Goal: Task Accomplishment & Management: Manage account settings

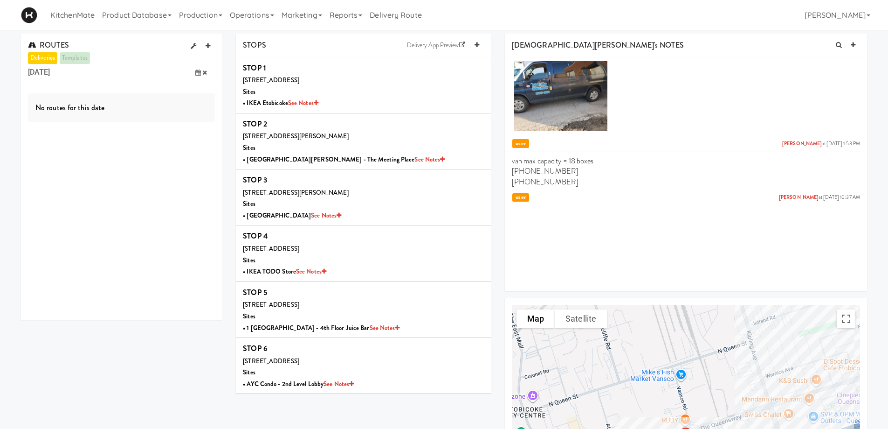
click at [197, 72] on icon at bounding box center [198, 72] width 6 height 6
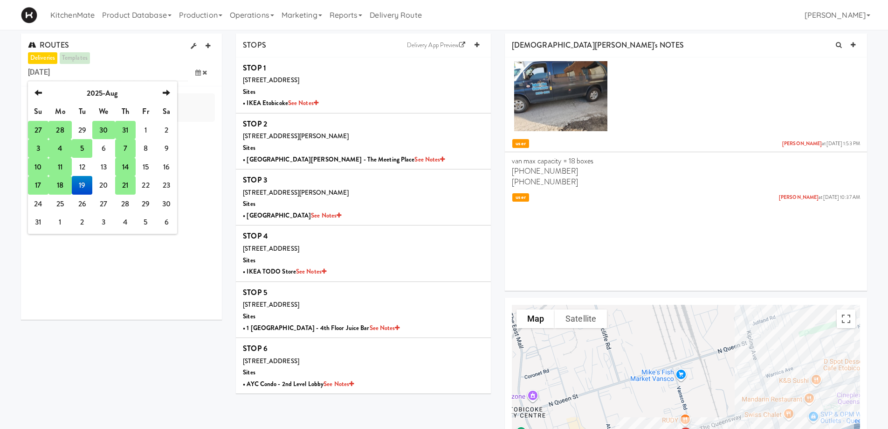
click at [126, 184] on td "21" at bounding box center [125, 185] width 21 height 19
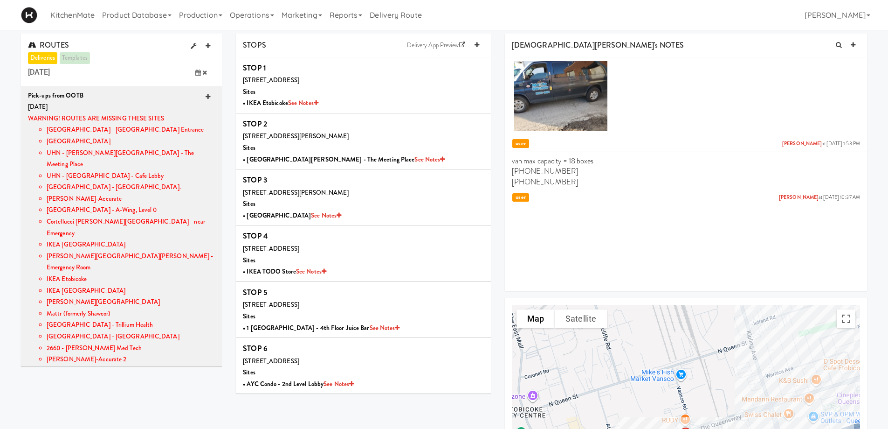
click at [206, 98] on icon at bounding box center [208, 97] width 5 height 6
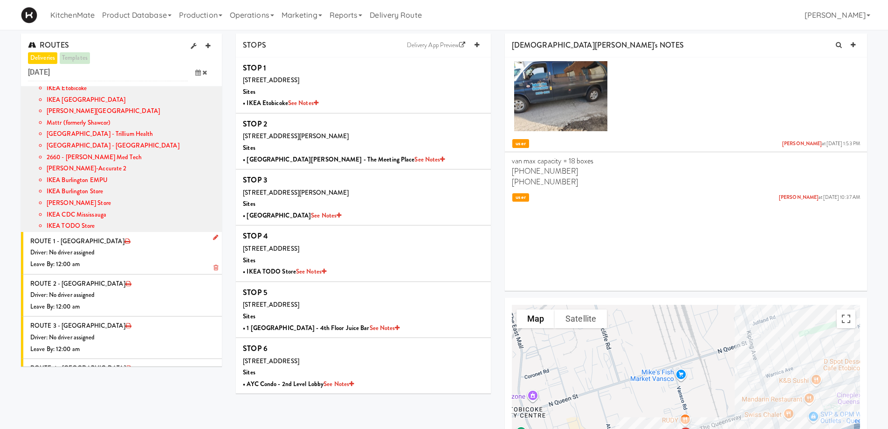
drag, startPoint x: 208, startPoint y: 202, endPoint x: 198, endPoint y: 208, distance: 12.3
click at [213, 234] on icon at bounding box center [215, 237] width 5 height 6
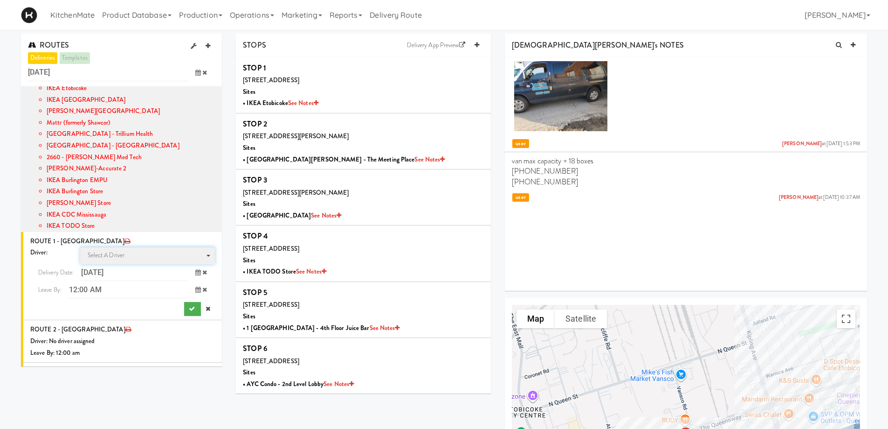
click at [134, 247] on span "Select a driver Select a driver" at bounding box center [147, 255] width 135 height 17
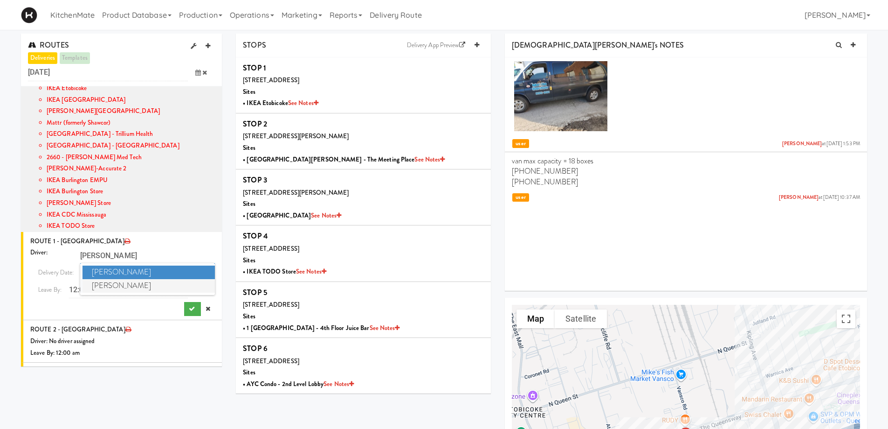
type input "[PERSON_NAME]"
click at [132, 279] on span "[PERSON_NAME]" at bounding box center [149, 286] width 133 height 14
click at [194, 281] on span at bounding box center [201, 289] width 27 height 17
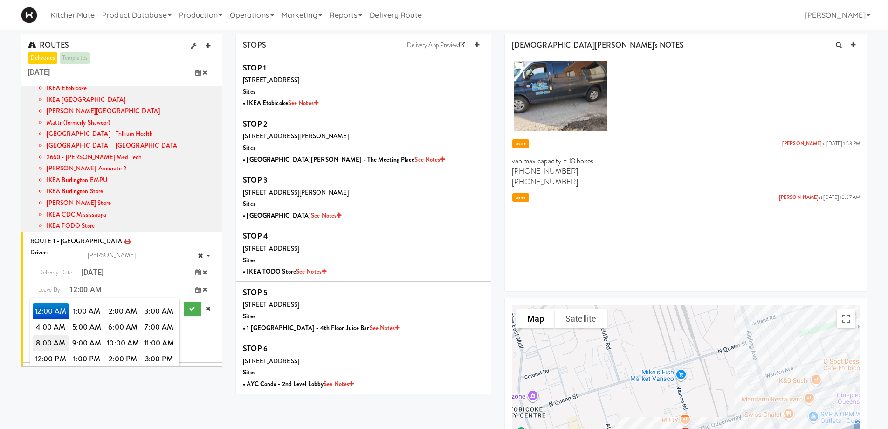
click at [38, 335] on span "8:00 AM" at bounding box center [51, 343] width 36 height 16
click at [38, 303] on span "8:00 AM" at bounding box center [51, 311] width 36 height 16
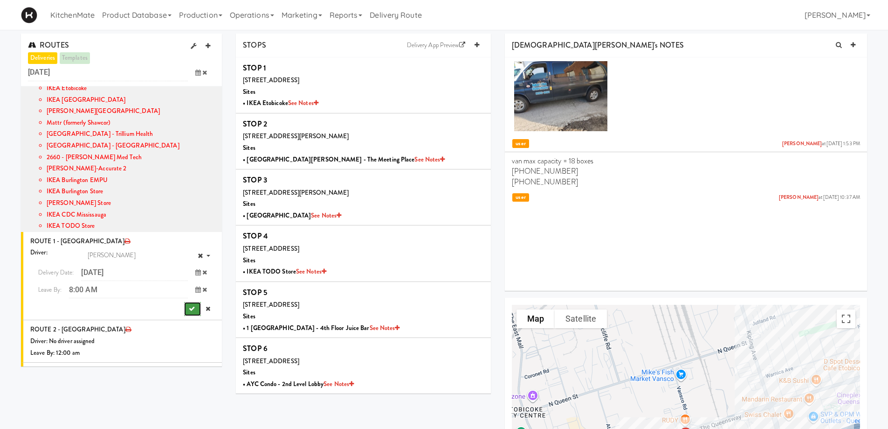
click at [189, 305] on icon "submit" at bounding box center [192, 308] width 6 height 6
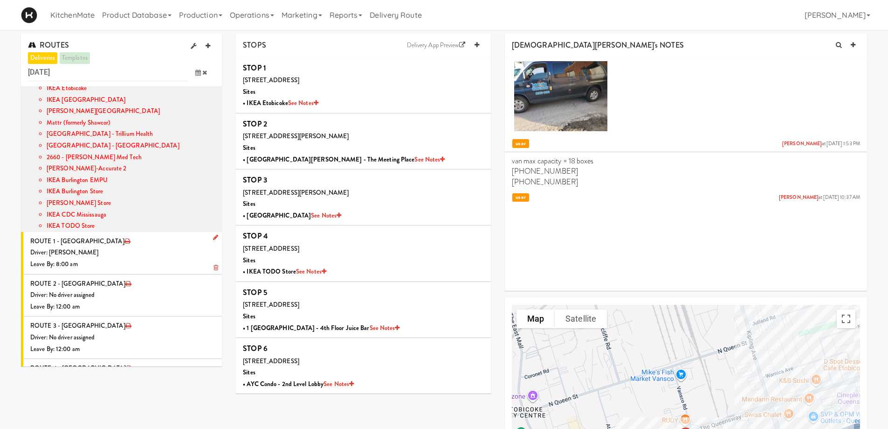
click at [146, 247] on div "Driver: [PERSON_NAME]" at bounding box center [122, 253] width 185 height 12
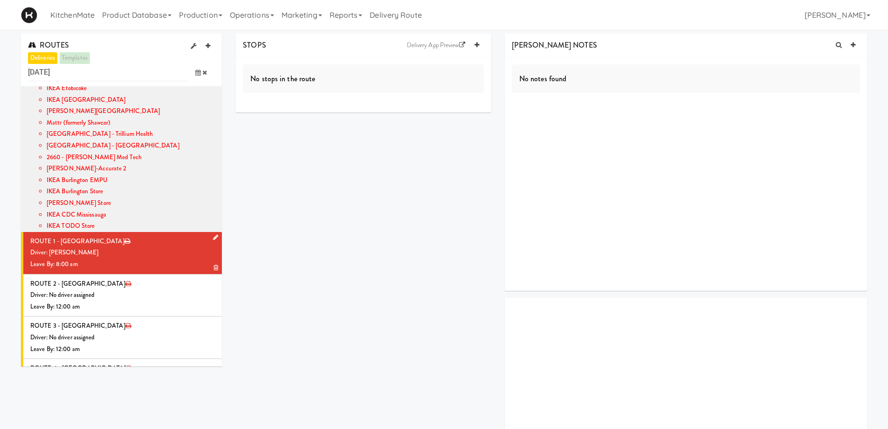
click at [166, 258] on div "Leave By: 8:00 am" at bounding box center [122, 264] width 185 height 12
click at [476, 43] on icon at bounding box center [477, 45] width 5 height 6
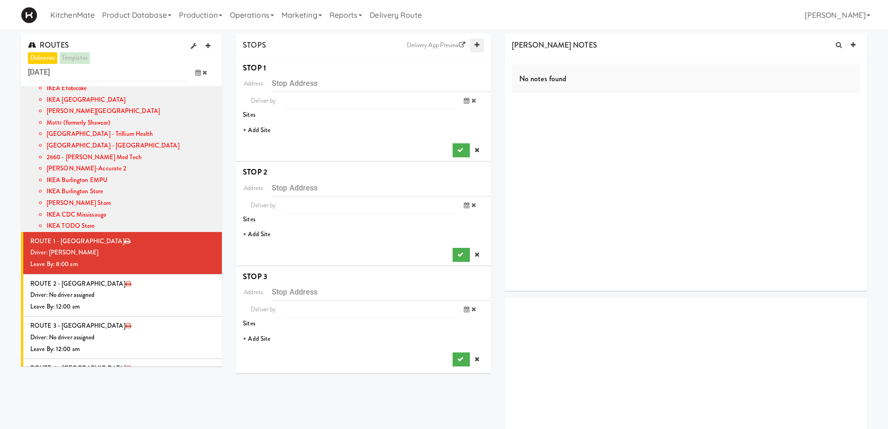
click at [476, 43] on icon at bounding box center [477, 45] width 5 height 6
click at [290, 85] on input "text" at bounding box center [381, 83] width 219 height 17
click at [258, 130] on li "+ Add Site" at bounding box center [363, 130] width 255 height 19
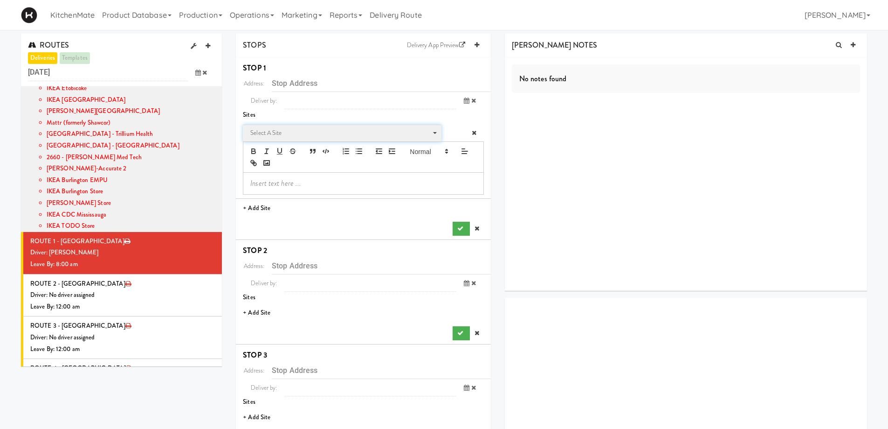
click at [282, 131] on span "Select a site" at bounding box center [338, 132] width 177 height 11
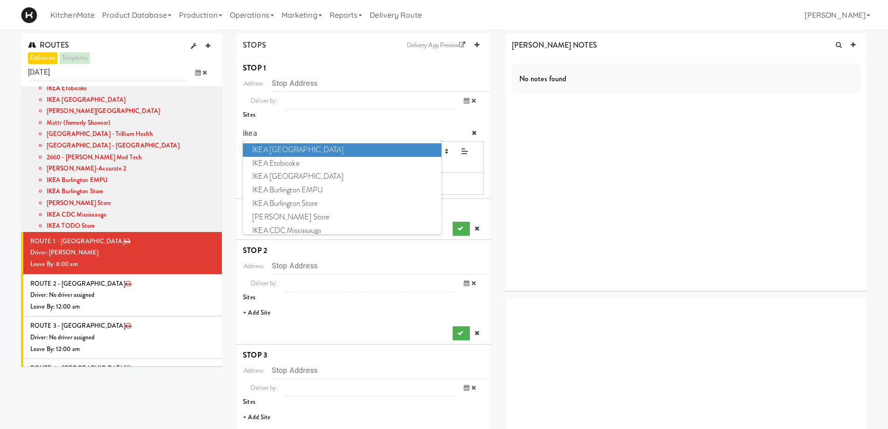
type input "ikea"
click at [273, 152] on span "IKEA [GEOGRAPHIC_DATA]" at bounding box center [342, 150] width 198 height 14
type input "[STREET_ADDRESS][PERSON_NAME]"
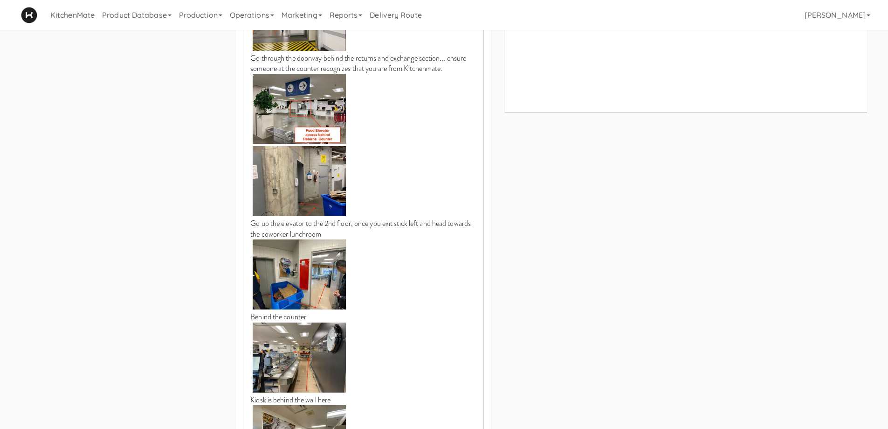
scroll to position [606, 0]
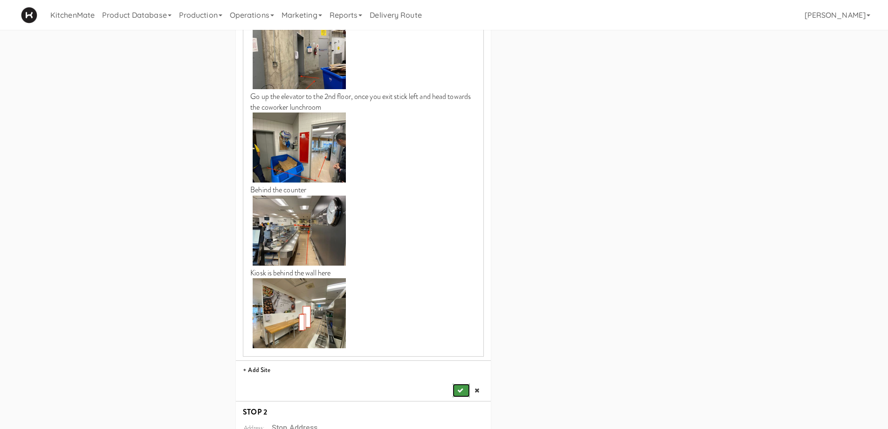
click at [459, 387] on icon "submit" at bounding box center [460, 390] width 6 height 6
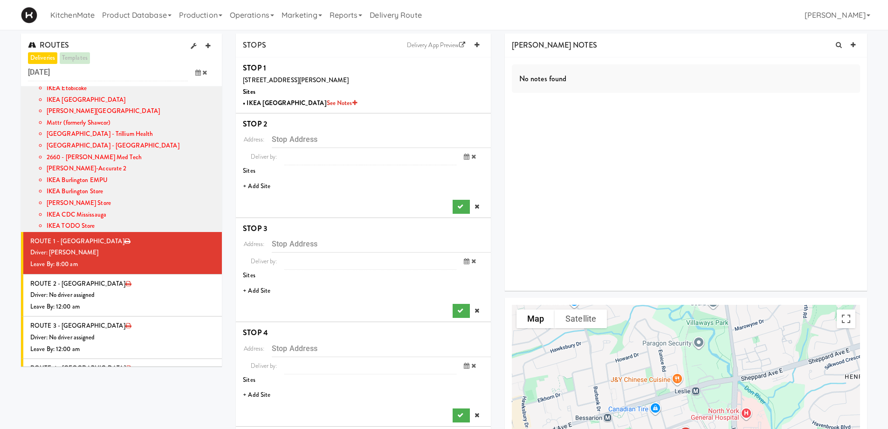
click at [256, 187] on li "+ Add Site" at bounding box center [363, 186] width 255 height 19
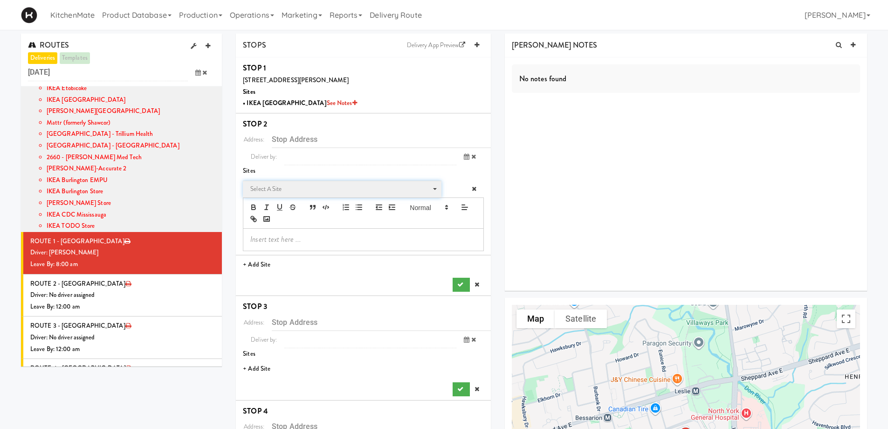
click at [307, 190] on span "Select a site" at bounding box center [338, 188] width 177 height 11
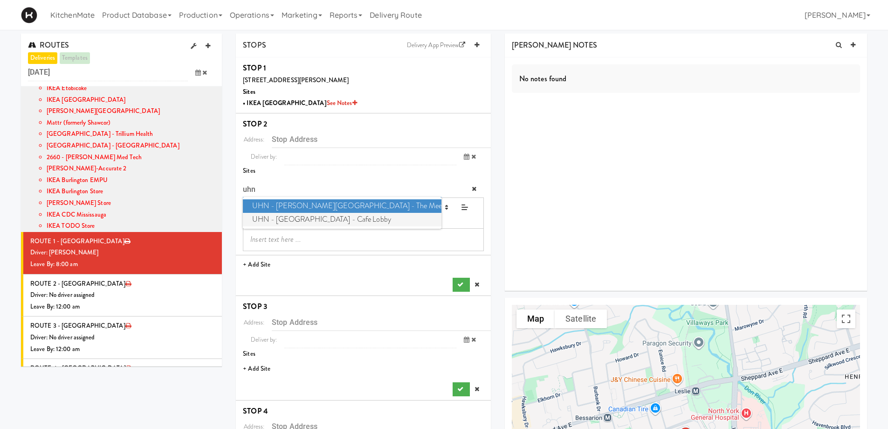
type input "uhn"
click at [322, 221] on span "UHN - [GEOGRAPHIC_DATA] - Cafe Lobby" at bounding box center [342, 220] width 198 height 14
type input "[STREET_ADDRESS][PERSON_NAME]"
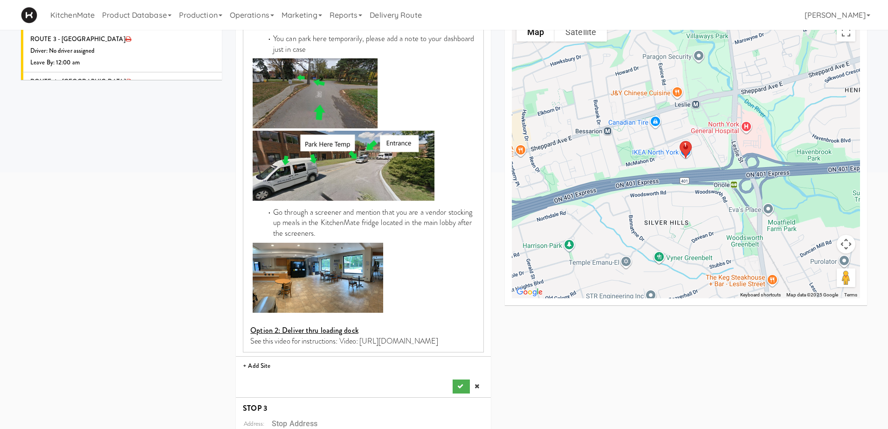
scroll to position [326, 0]
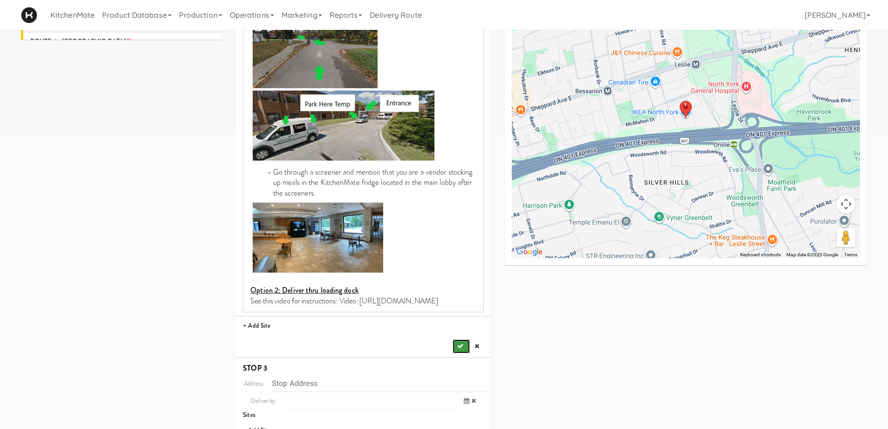
click at [463, 344] on icon "submit" at bounding box center [460, 346] width 6 height 6
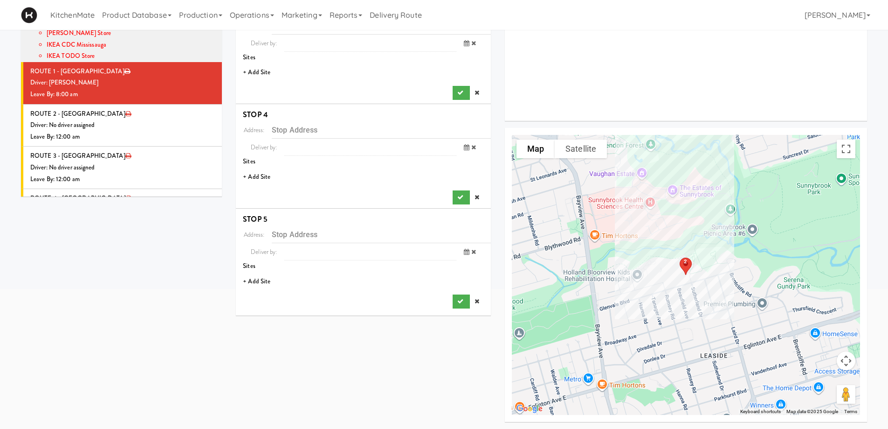
click at [260, 72] on li "+ Add Site" at bounding box center [363, 72] width 255 height 19
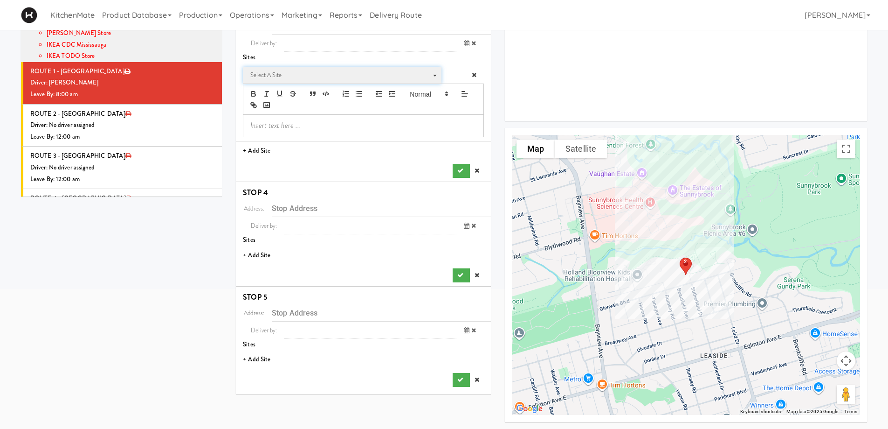
click at [299, 78] on span "Select a site" at bounding box center [338, 74] width 177 height 11
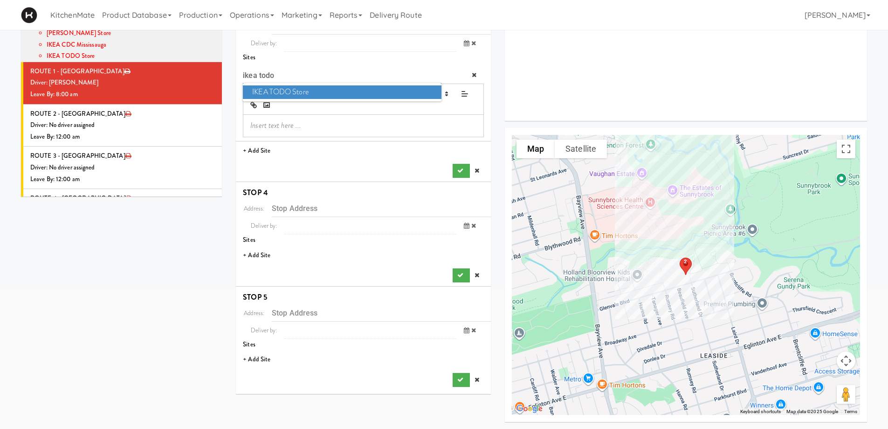
type input "ikea todo"
click at [296, 91] on span "IKEA TODO Store" at bounding box center [342, 92] width 198 height 14
type input "[STREET_ADDRESS]"
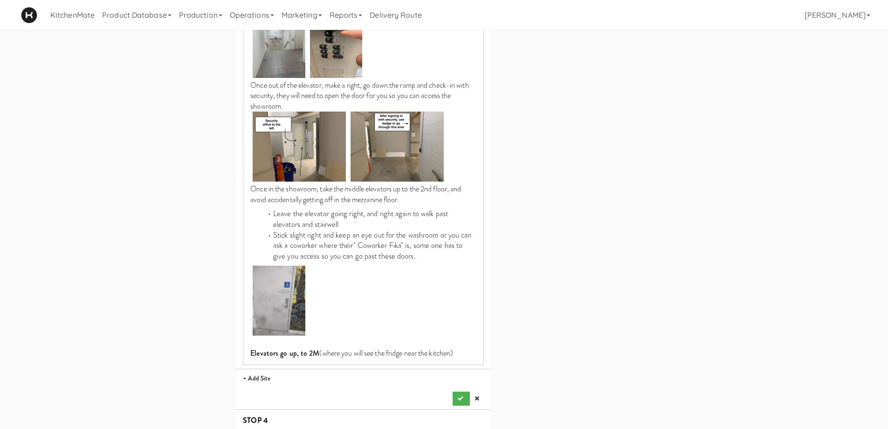
scroll to position [1102, 0]
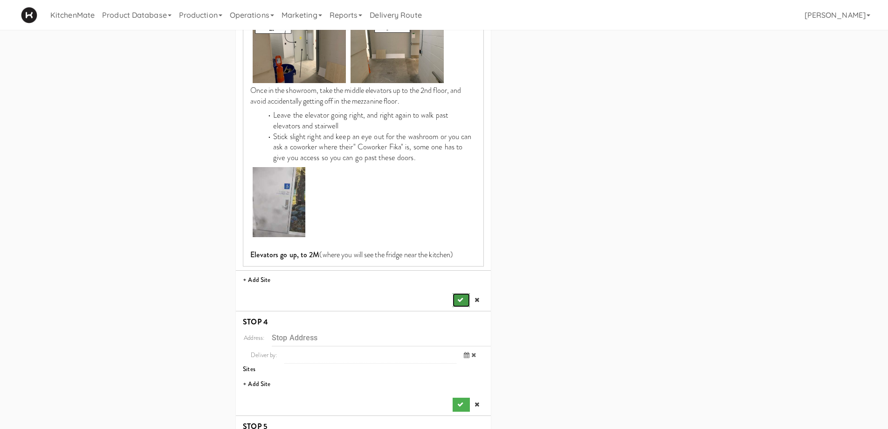
click at [461, 297] on icon "submit" at bounding box center [460, 300] width 6 height 6
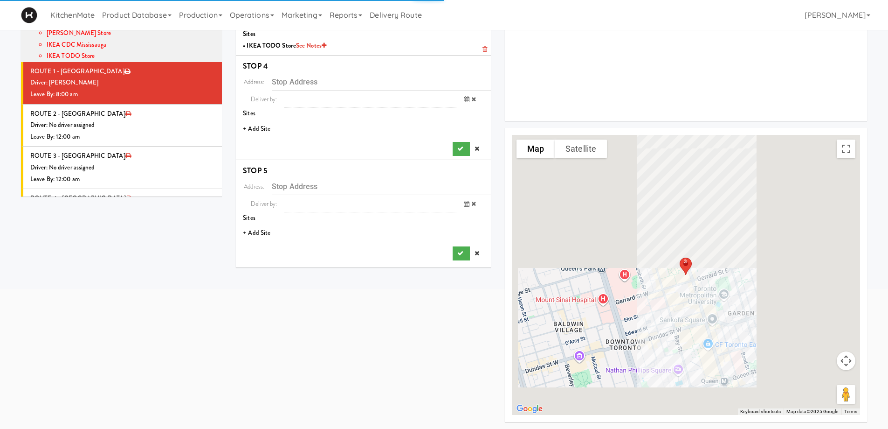
scroll to position [170, 0]
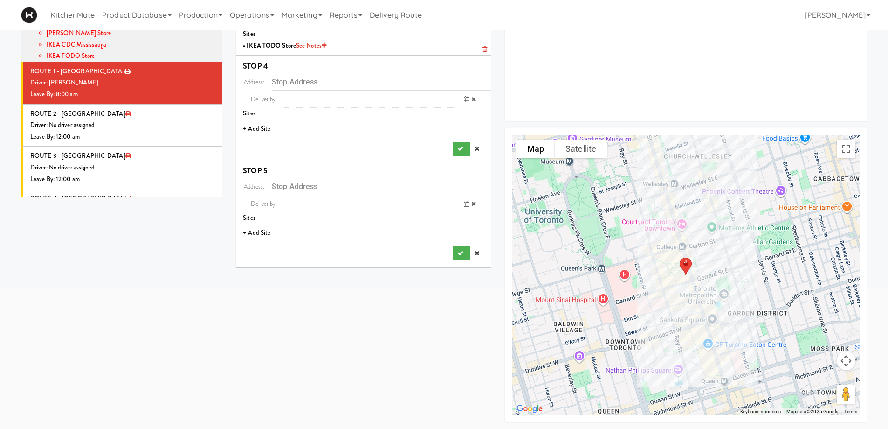
click at [257, 126] on li "+ Add Site" at bounding box center [363, 128] width 255 height 19
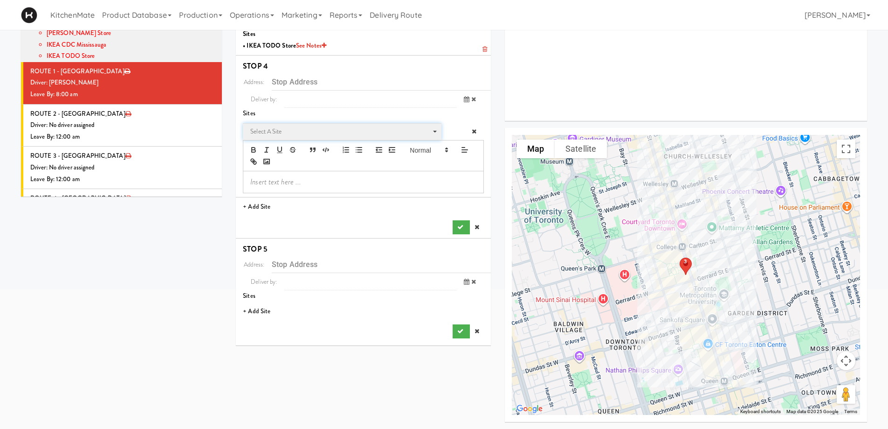
click at [337, 135] on span "Select a site" at bounding box center [338, 131] width 177 height 11
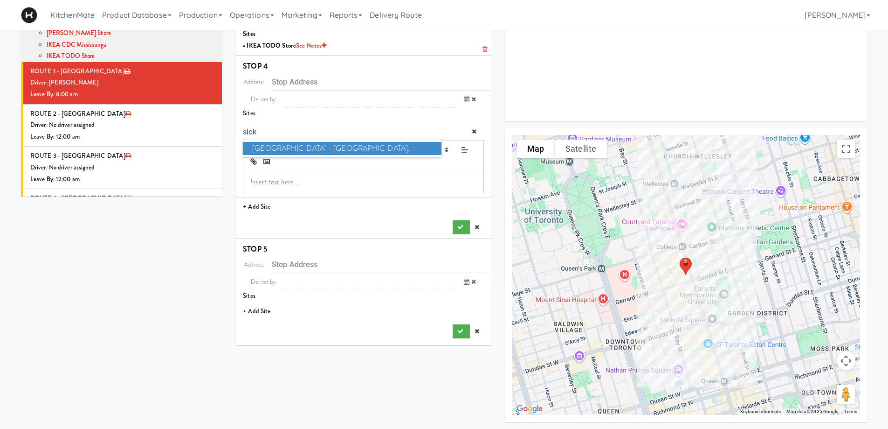
type input "sick"
click at [312, 151] on span "[GEOGRAPHIC_DATA] - [GEOGRAPHIC_DATA]." at bounding box center [342, 149] width 198 height 14
type input "[STREET_ADDRESS][PERSON_NAME]"
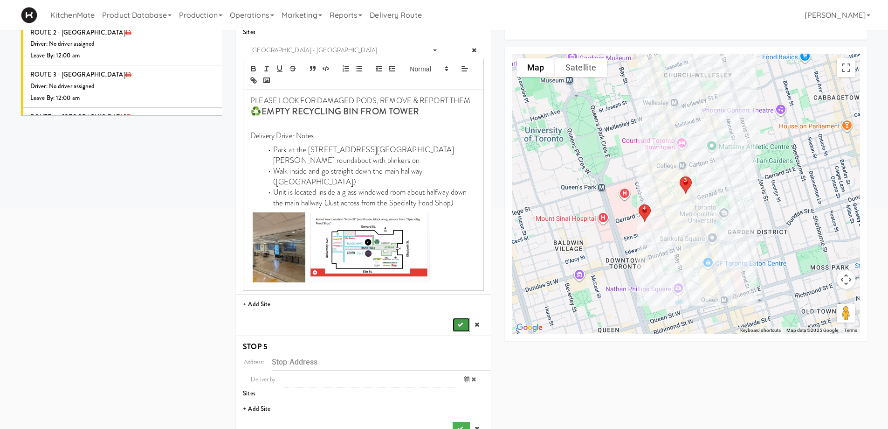
drag, startPoint x: 461, startPoint y: 300, endPoint x: 466, endPoint y: 297, distance: 6.5
click at [460, 321] on icon "submit" at bounding box center [460, 324] width 6 height 6
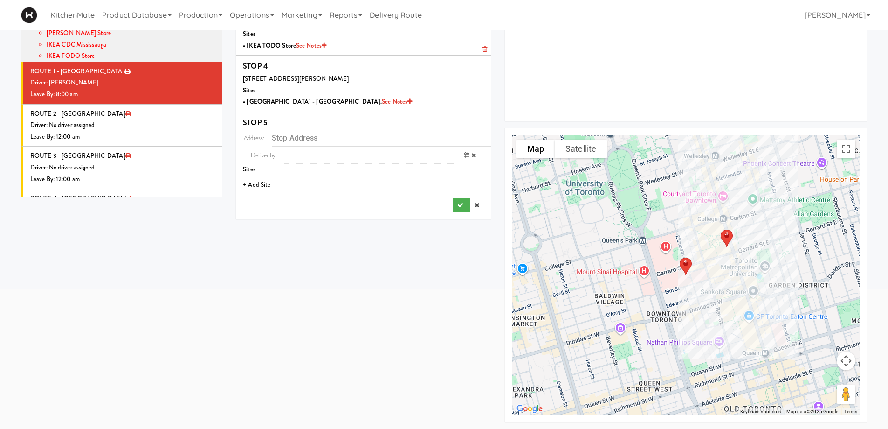
click at [254, 185] on li "+ Add Site" at bounding box center [363, 184] width 255 height 19
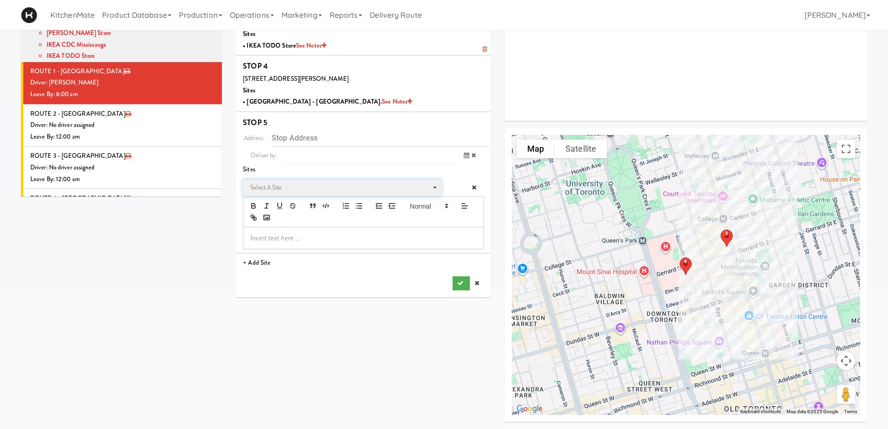
click at [273, 187] on span "Select a site" at bounding box center [338, 187] width 177 height 11
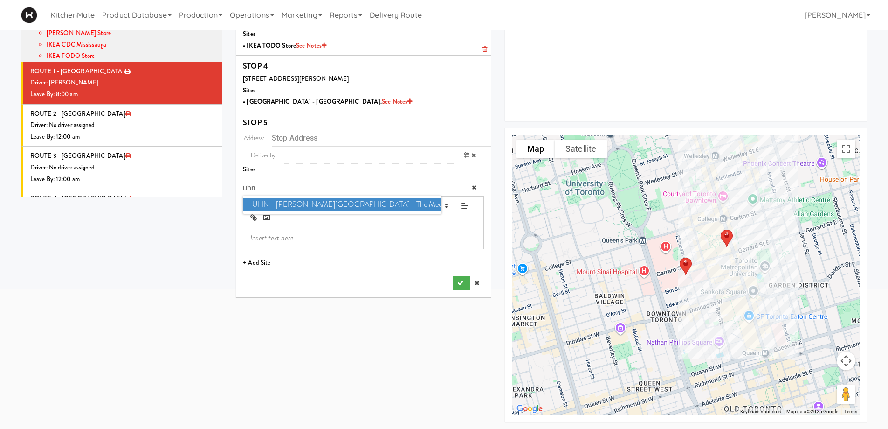
type input "uhn"
click at [323, 204] on span "UHN - [PERSON_NAME][GEOGRAPHIC_DATA] - The Meeting Place" at bounding box center [342, 205] width 198 height 14
type input "[STREET_ADDRESS][PERSON_NAME]"
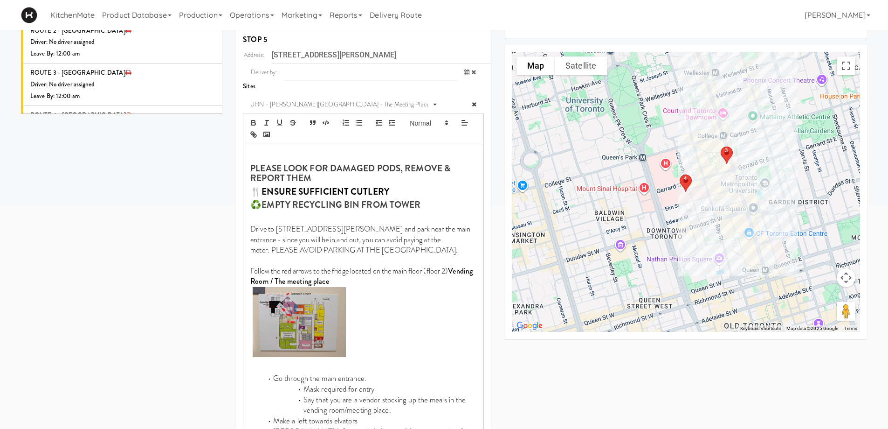
scroll to position [427, 0]
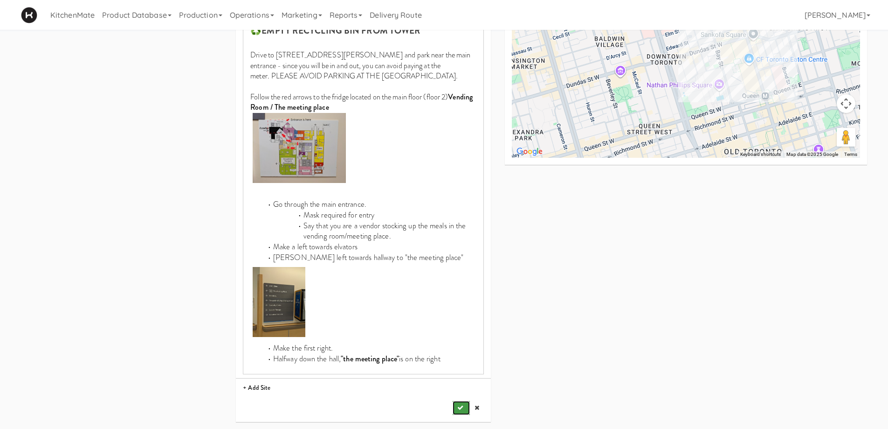
click at [463, 401] on button "submit" at bounding box center [461, 408] width 17 height 14
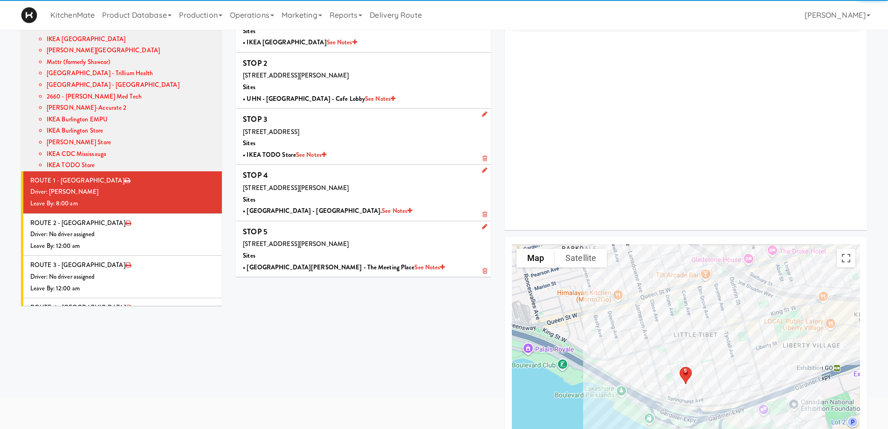
scroll to position [0, 0]
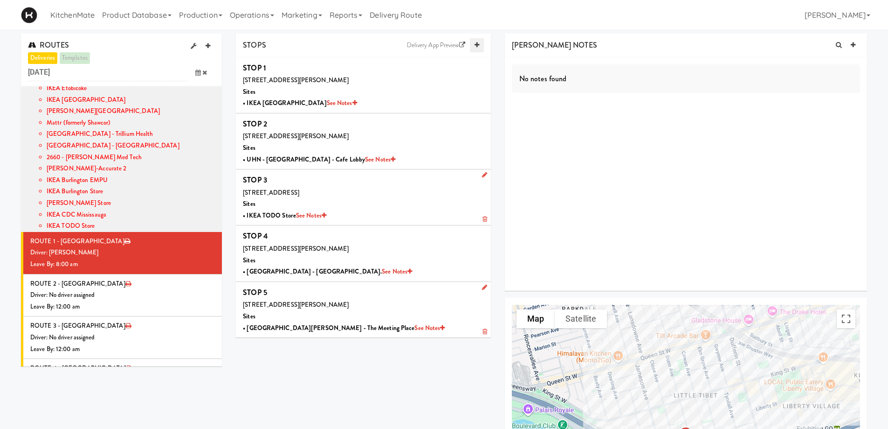
click at [480, 43] on link at bounding box center [477, 45] width 14 height 14
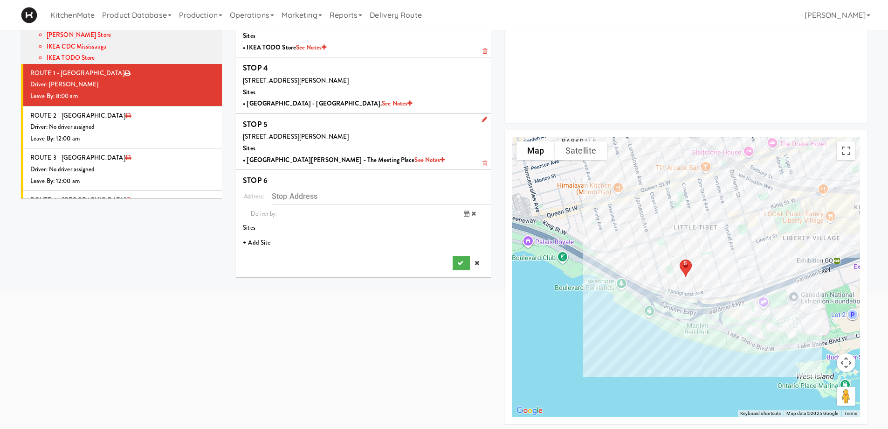
scroll to position [170, 0]
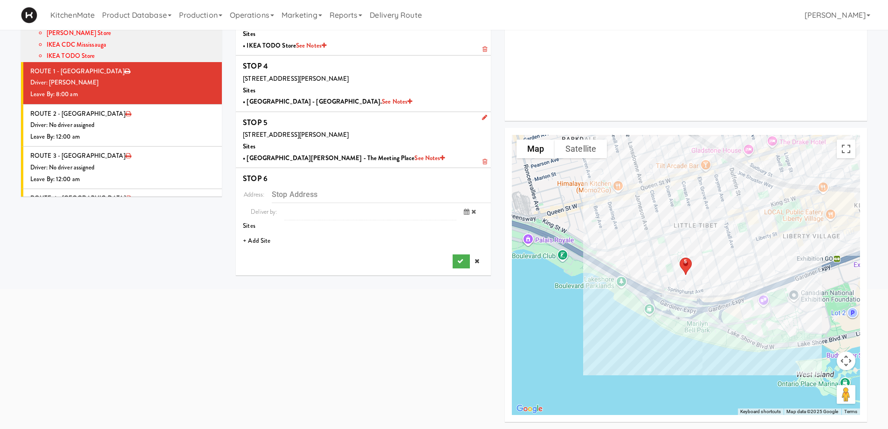
click at [262, 240] on li "+ Add Site" at bounding box center [363, 240] width 255 height 19
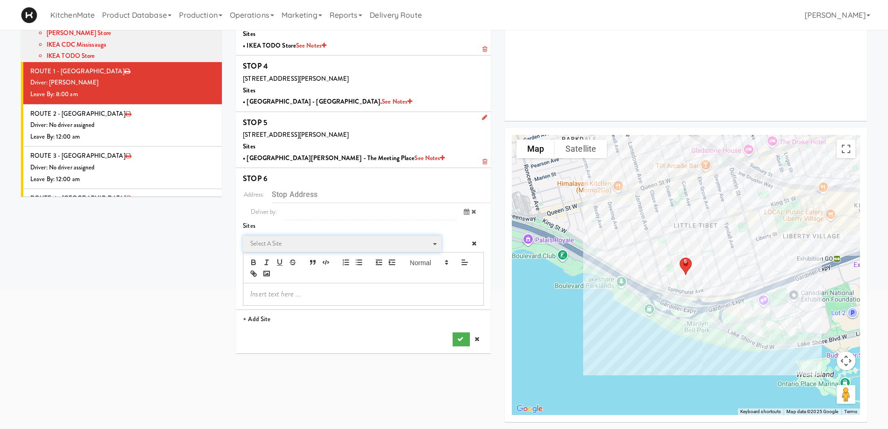
click at [277, 242] on span "Select a site" at bounding box center [338, 243] width 177 height 11
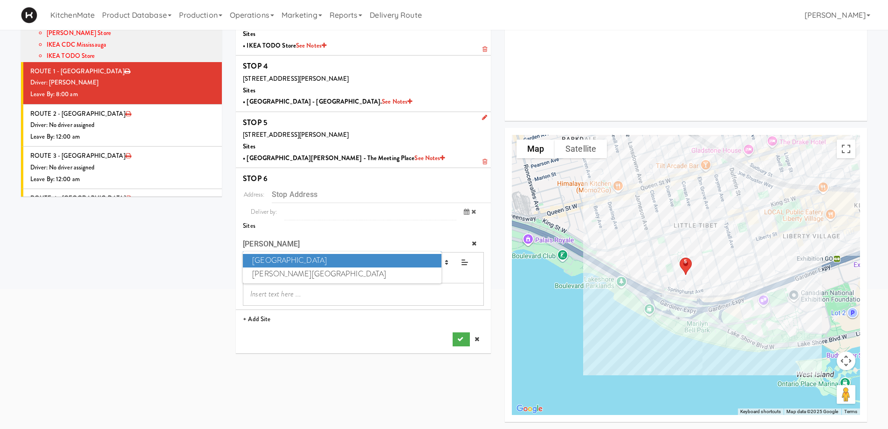
type input "[PERSON_NAME]"
click at [312, 257] on span "[GEOGRAPHIC_DATA]" at bounding box center [342, 261] width 198 height 14
type input "[STREET_ADDRESS]"
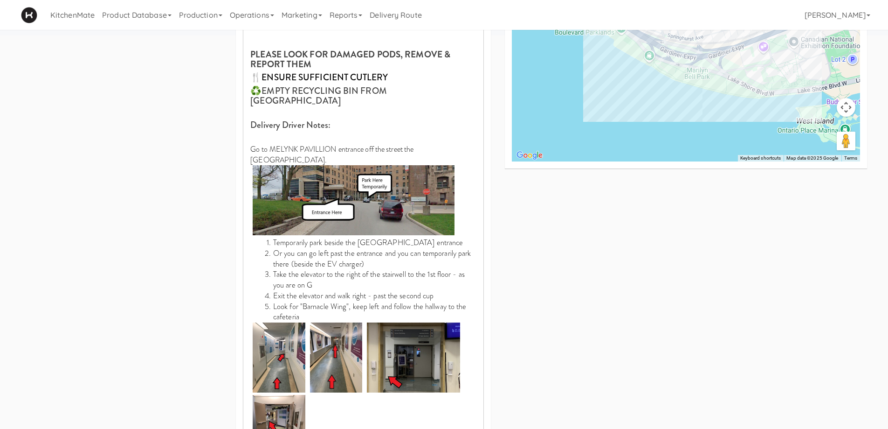
scroll to position [502, 0]
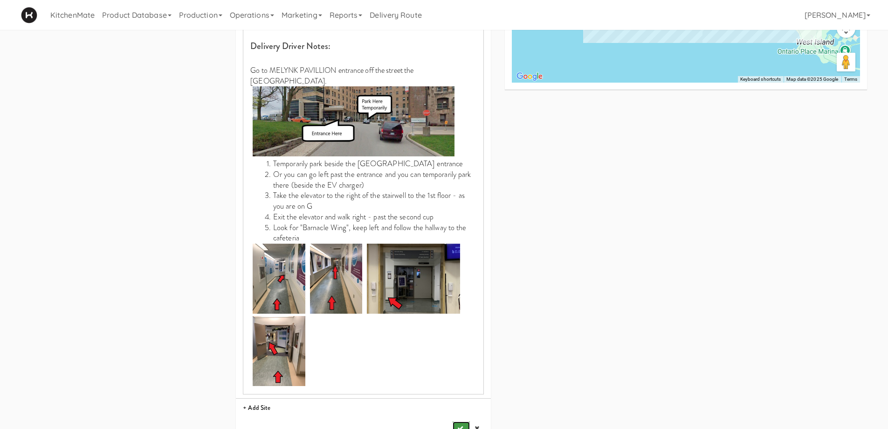
click at [461, 421] on button "submit" at bounding box center [461, 428] width 17 height 14
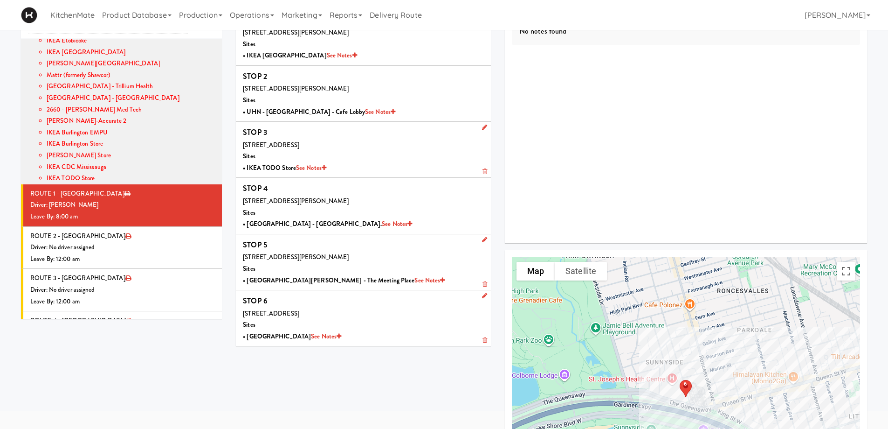
scroll to position [0, 0]
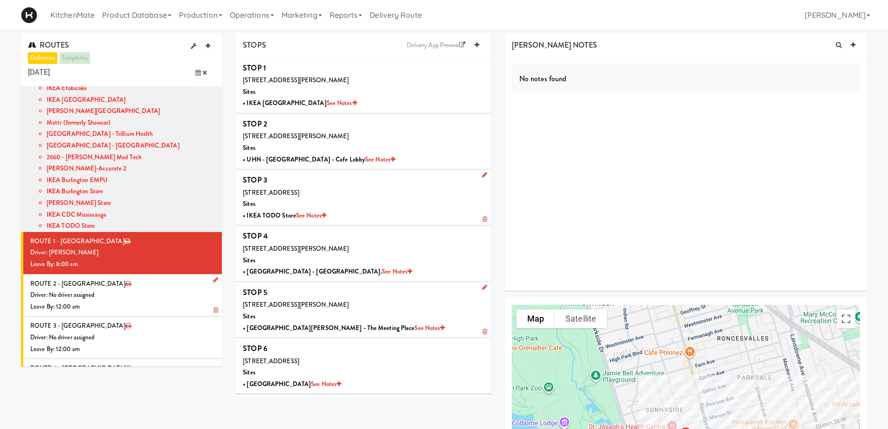
click at [109, 274] on li "ROUTE 2 - Idle Driver: No driver assigned Leave By: 12:00 am" at bounding box center [121, 295] width 201 height 42
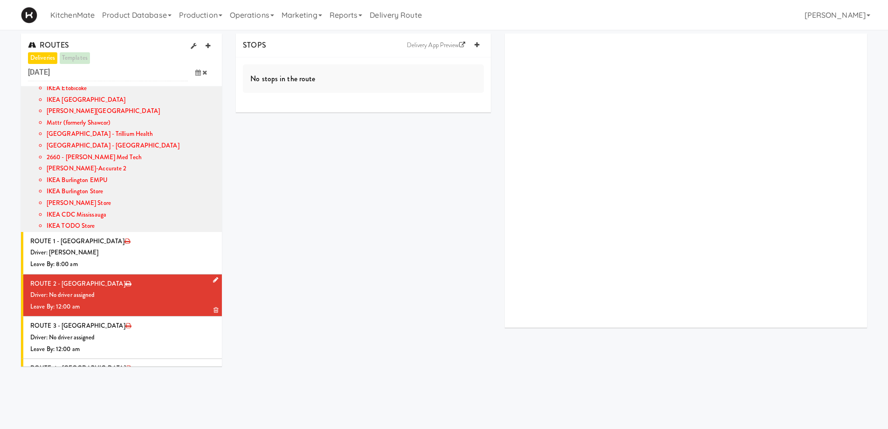
drag, startPoint x: 204, startPoint y: 242, endPoint x: 206, endPoint y: 251, distance: 9.1
click at [209, 274] on link at bounding box center [213, 280] width 9 height 12
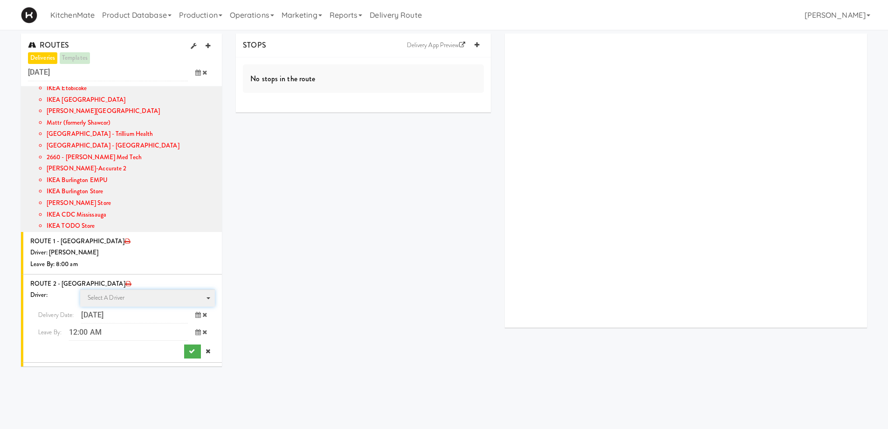
click at [110, 293] on span "Select a driver" at bounding box center [106, 297] width 37 height 9
type input "[PERSON_NAME]"
click at [125, 308] on span "[PERSON_NAME]" at bounding box center [149, 315] width 133 height 14
click at [195, 329] on icon at bounding box center [198, 332] width 6 height 6
click at [44, 377] on span "8:00 AM" at bounding box center [51, 385] width 36 height 16
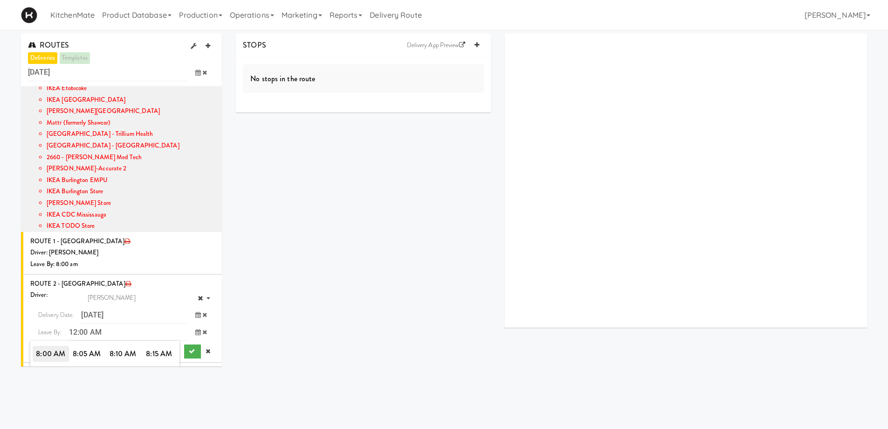
click at [53, 346] on span "8:00 AM" at bounding box center [51, 354] width 36 height 16
click at [189, 348] on icon "submit" at bounding box center [192, 351] width 6 height 6
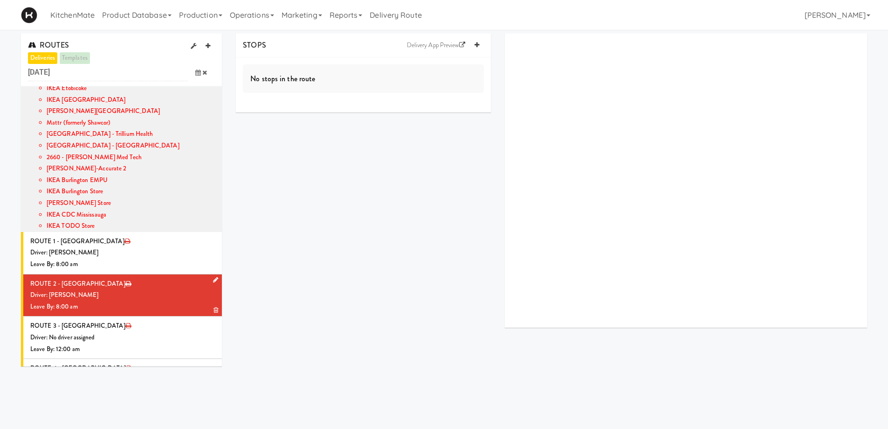
click at [178, 274] on li "ROUTE 2 - Idle Driver: [PERSON_NAME] Leave By: 8:00 am" at bounding box center [121, 295] width 201 height 42
click at [477, 48] on icon at bounding box center [477, 45] width 5 height 6
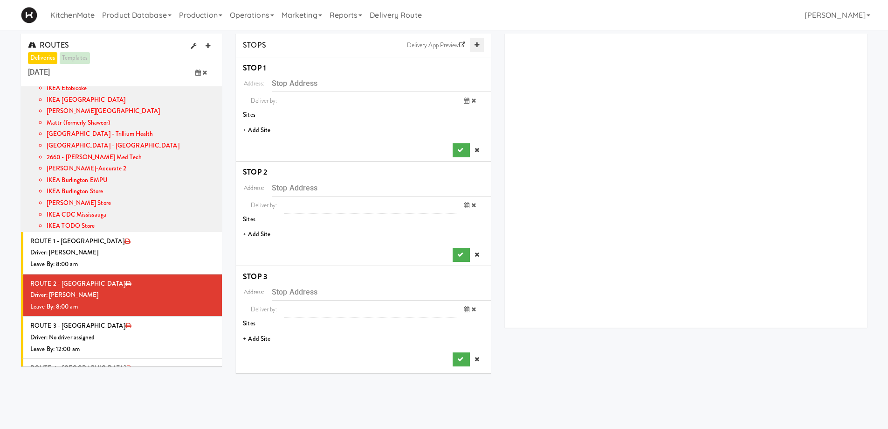
click at [477, 48] on icon at bounding box center [477, 45] width 5 height 6
click at [478, 43] on icon at bounding box center [477, 45] width 5 height 6
click at [258, 131] on li "+ Add Site" at bounding box center [363, 130] width 255 height 19
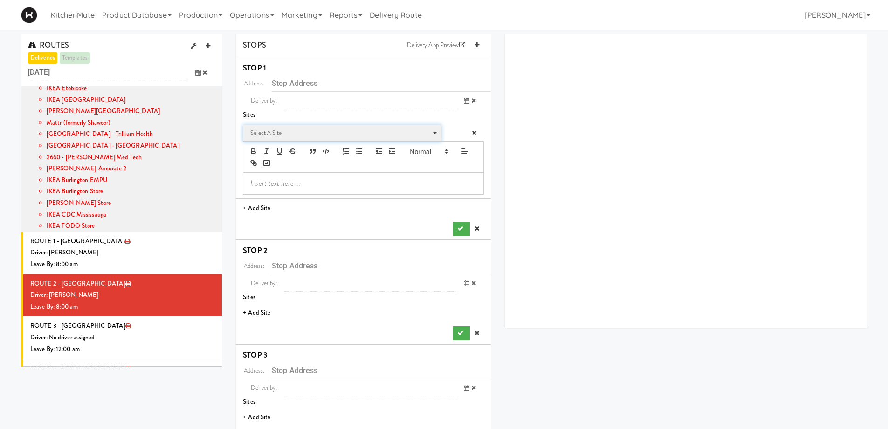
click at [276, 130] on span "Select a site" at bounding box center [338, 132] width 177 height 11
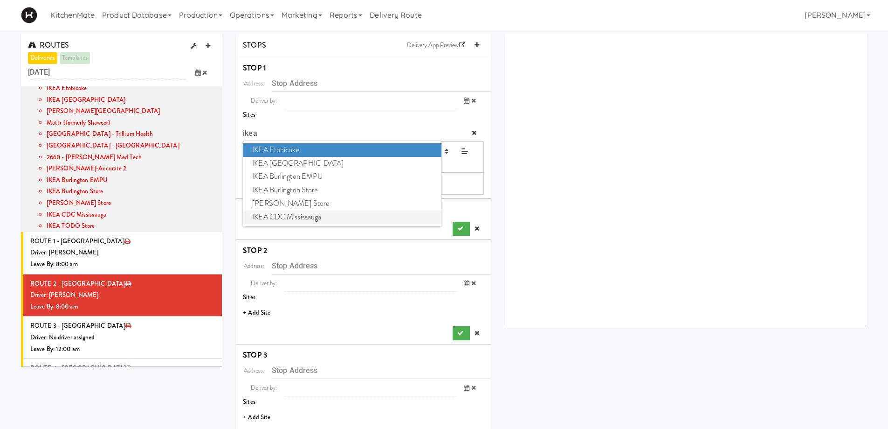
type input "ikea"
click at [298, 215] on span "IKEA CDC Mississauga" at bounding box center [342, 217] width 198 height 14
type input "[STREET_ADDRESS]"
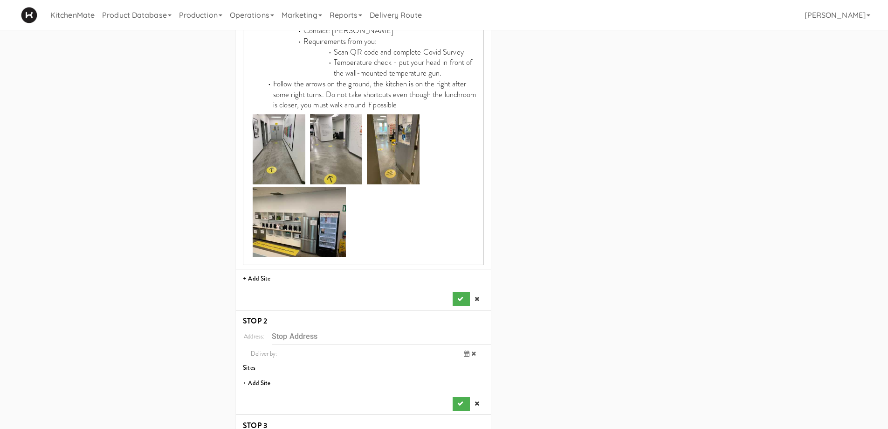
scroll to position [560, 0]
click at [461, 291] on button "submit" at bounding box center [461, 298] width 17 height 14
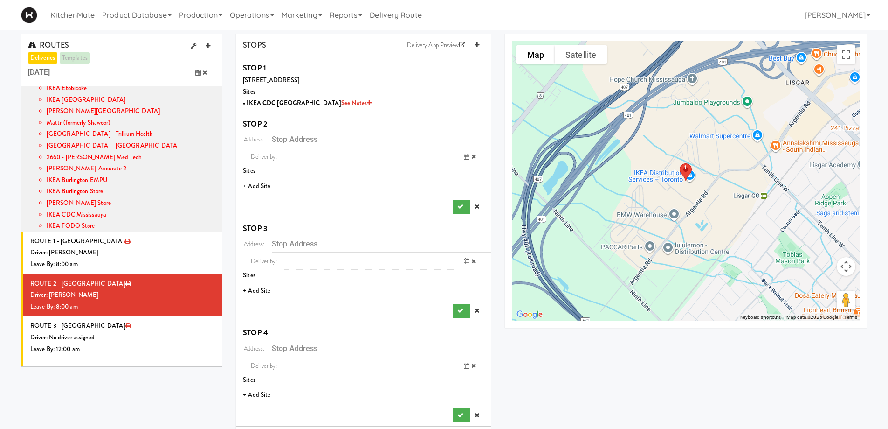
click at [265, 185] on li "+ Add Site" at bounding box center [363, 186] width 255 height 19
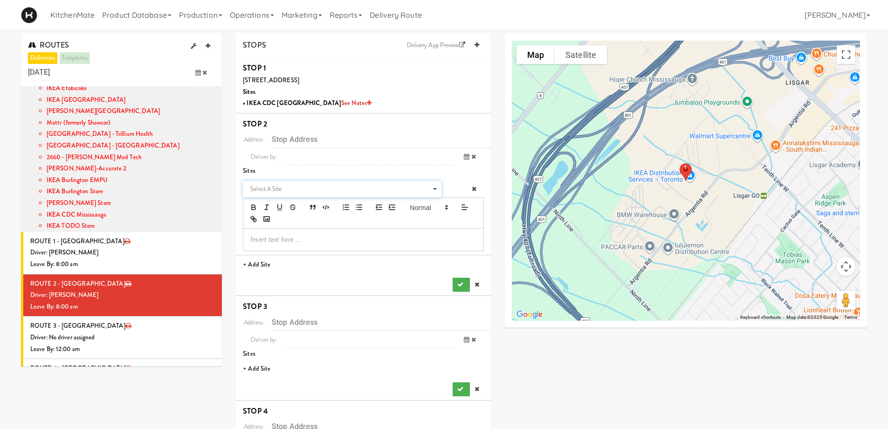
click at [265, 185] on span "Select a site" at bounding box center [338, 188] width 177 height 11
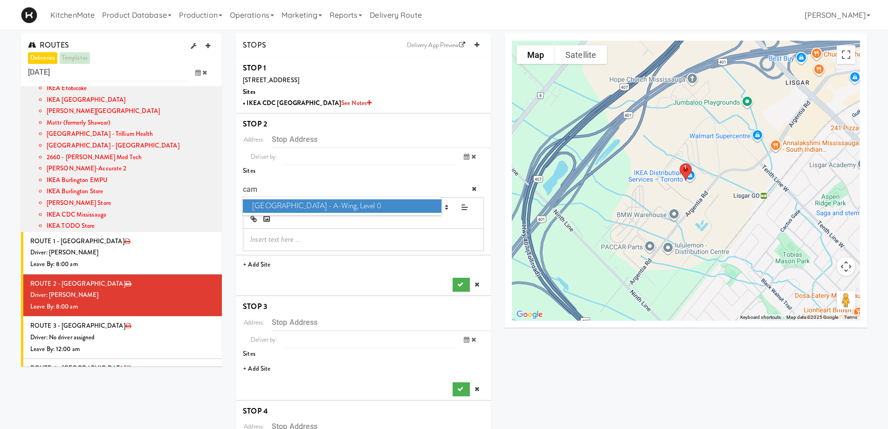
type input "cam"
click at [280, 208] on span "[GEOGRAPHIC_DATA] - A-Wing, Level 0" at bounding box center [342, 206] width 198 height 14
type input "[STREET_ADDRESS]"
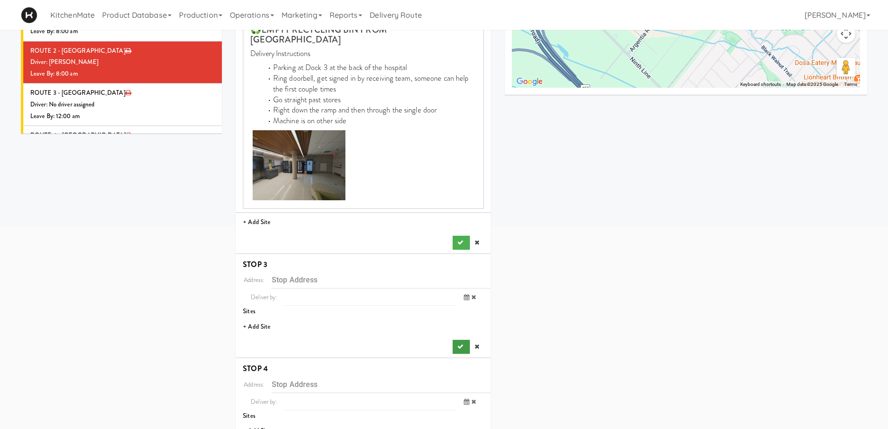
scroll to position [233, 0]
click at [463, 239] on icon "submit" at bounding box center [460, 242] width 6 height 6
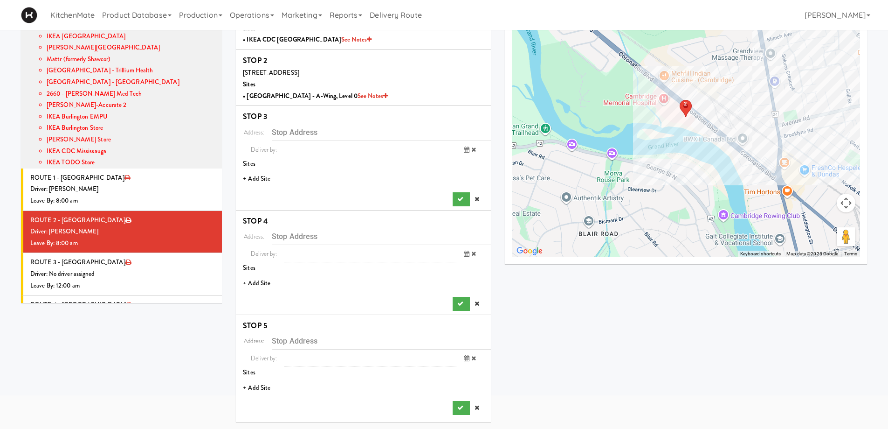
click at [260, 181] on li "+ Add Site" at bounding box center [363, 178] width 255 height 19
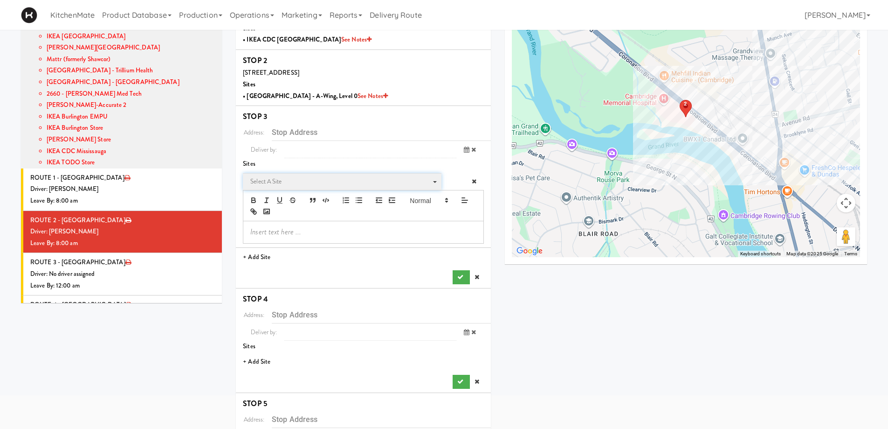
click at [260, 180] on span "Select a site" at bounding box center [338, 181] width 177 height 11
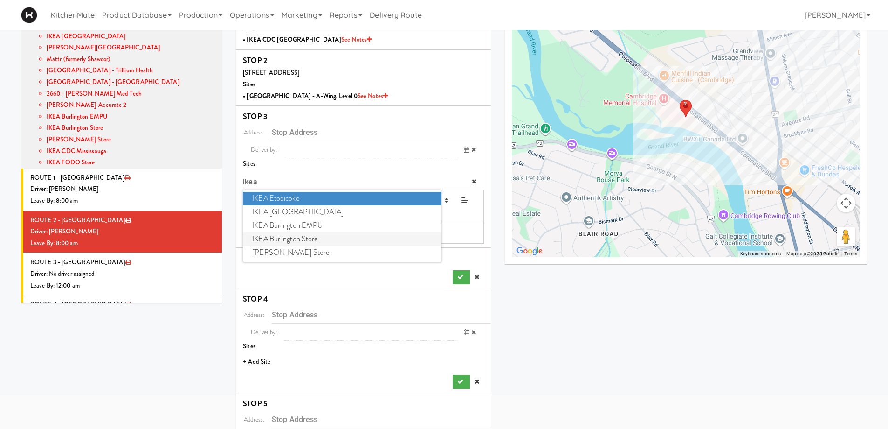
type input "ikea"
click at [296, 237] on span "IKEA Burlington Store" at bounding box center [342, 239] width 198 height 14
type input "[STREET_ADDRESS]"
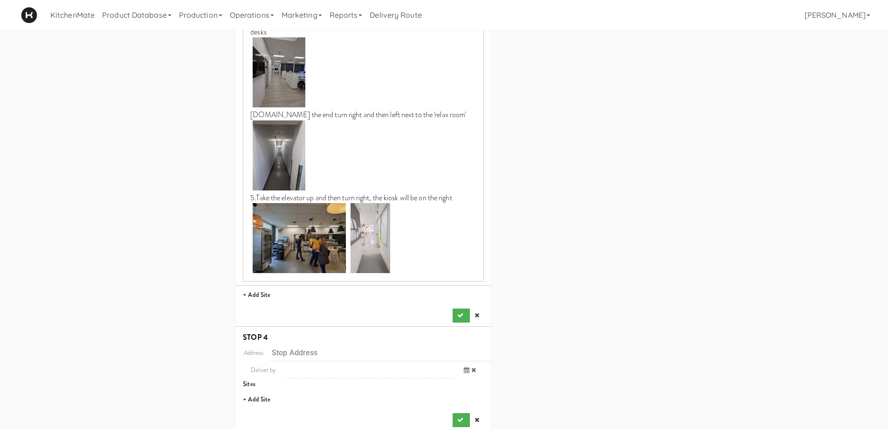
scroll to position [530, 0]
click at [457, 317] on icon "submit" at bounding box center [460, 314] width 6 height 6
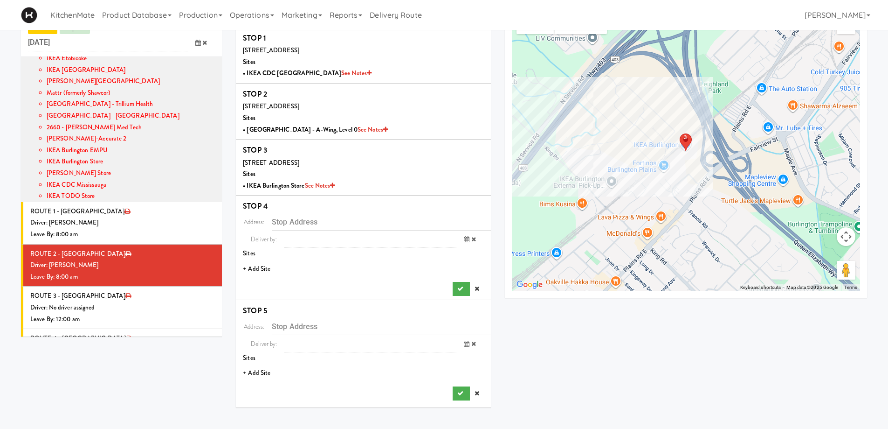
click at [269, 269] on li "+ Add Site" at bounding box center [363, 268] width 255 height 19
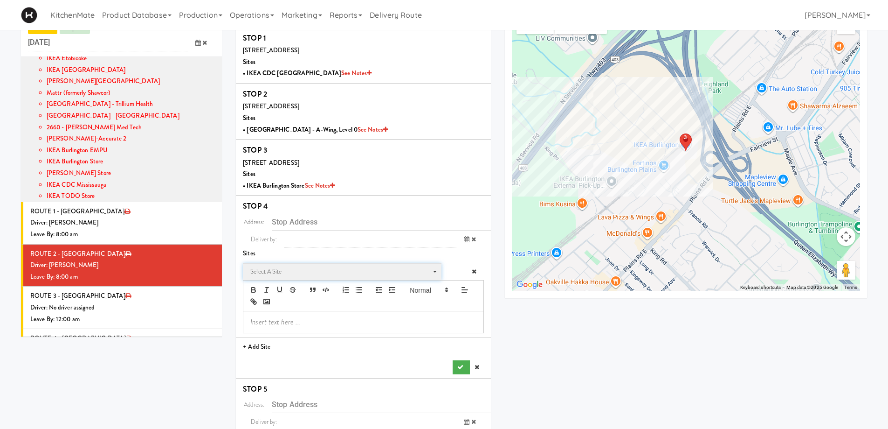
click at [270, 270] on span "Select a site" at bounding box center [338, 271] width 177 height 11
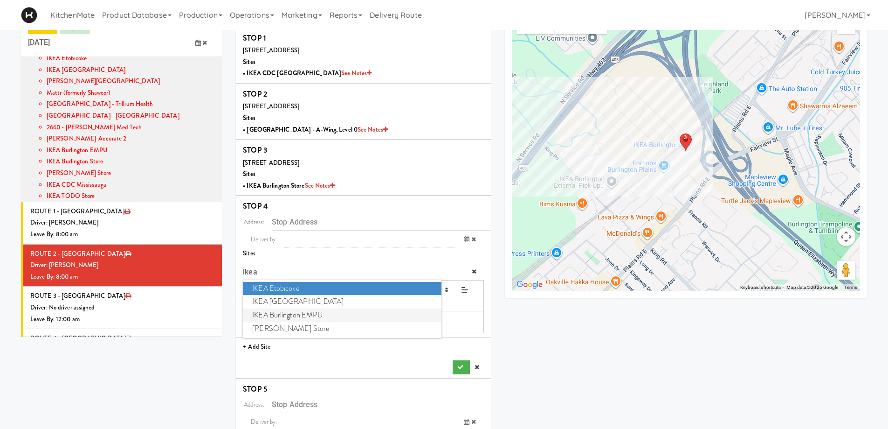
type input "ikea"
click at [278, 311] on span "IKEA Burlington EMPU" at bounding box center [342, 315] width 198 height 14
type input "[STREET_ADDRESS][PERSON_NAME]"
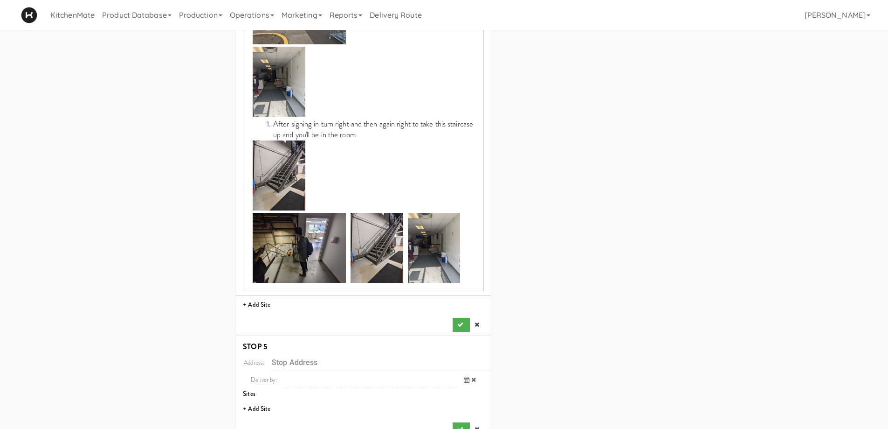
scroll to position [525, 0]
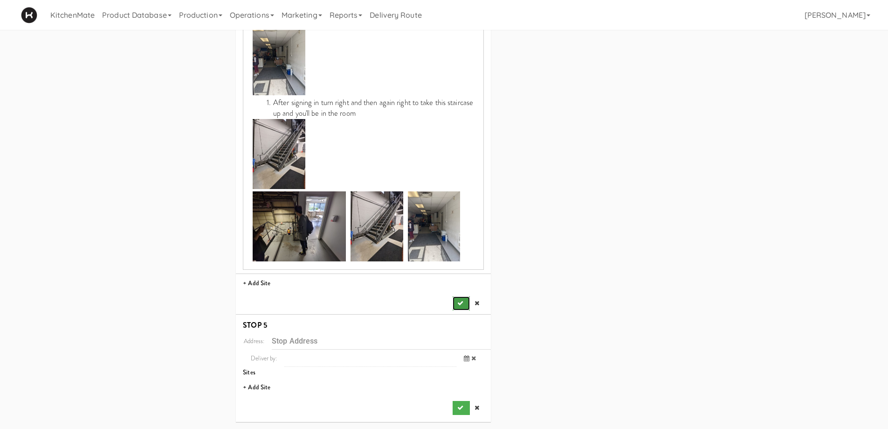
click at [454, 303] on button "submit" at bounding box center [461, 303] width 17 height 14
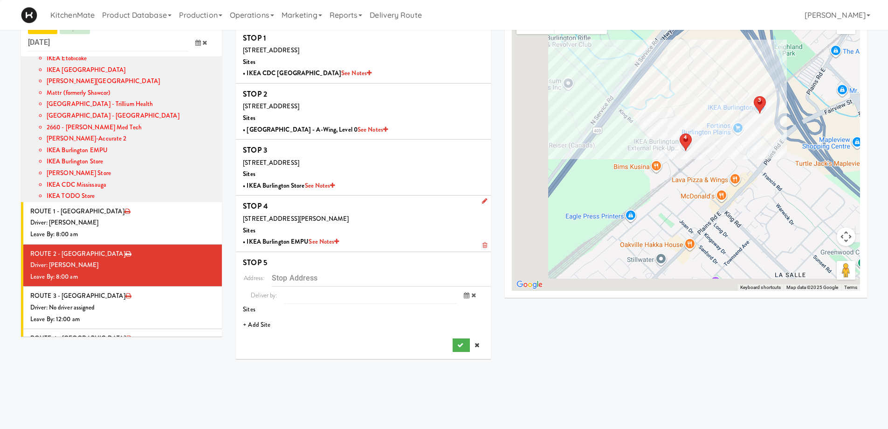
scroll to position [30, 0]
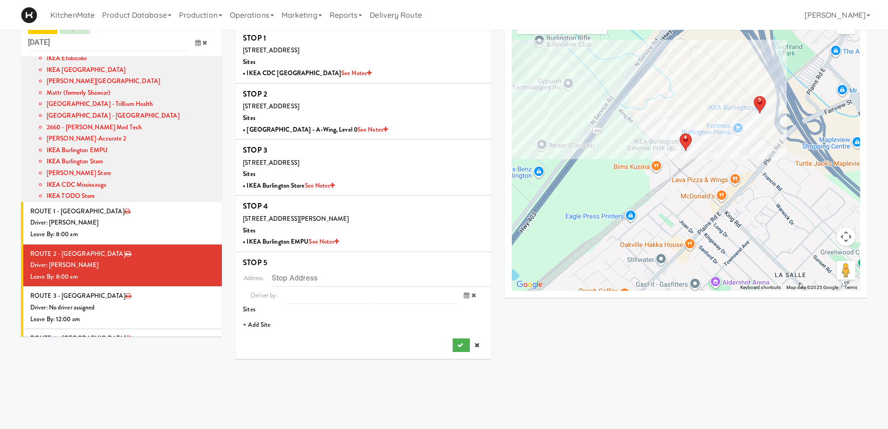
click at [260, 323] on li "+ Add Site" at bounding box center [363, 324] width 255 height 19
click at [284, 326] on span "Select a site" at bounding box center [338, 327] width 177 height 11
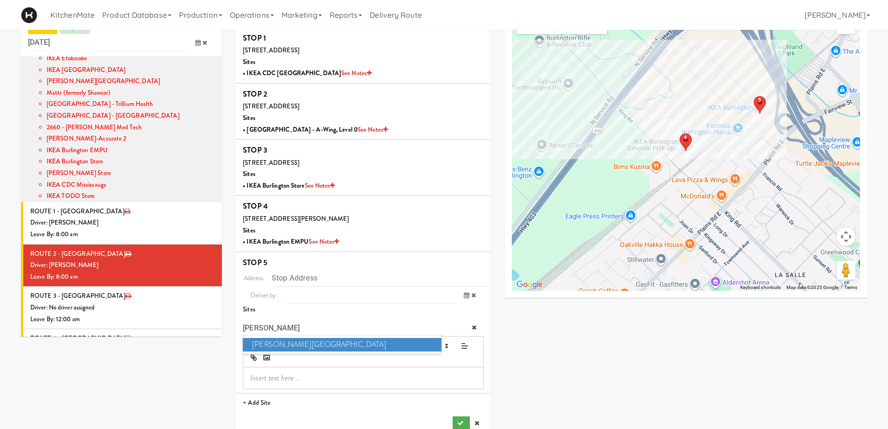
type input "[PERSON_NAME]"
click at [300, 347] on span "[PERSON_NAME][GEOGRAPHIC_DATA]" at bounding box center [342, 345] width 198 height 14
type input "[STREET_ADDRESS]"
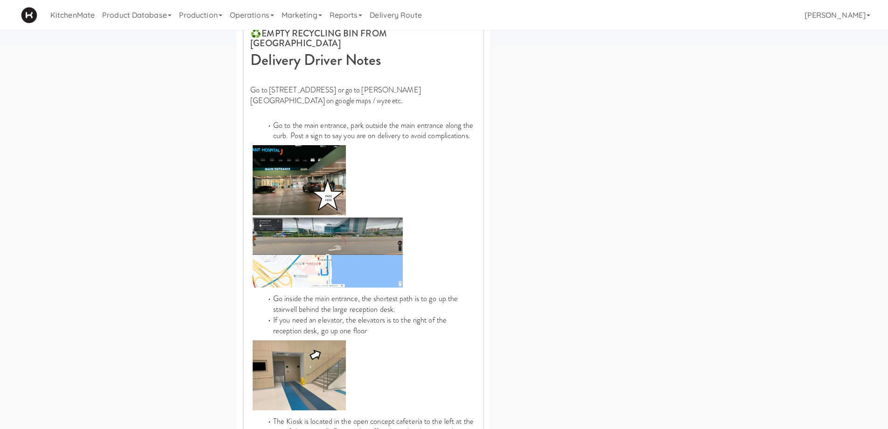
scroll to position [557, 0]
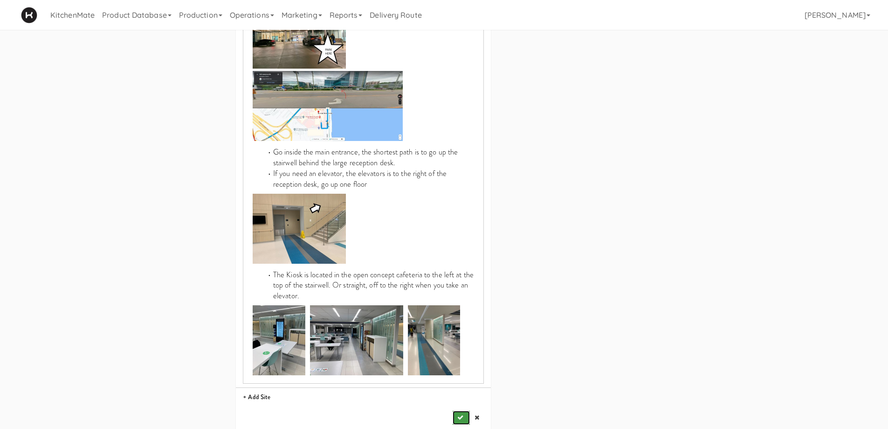
click at [466, 410] on button "submit" at bounding box center [461, 417] width 17 height 14
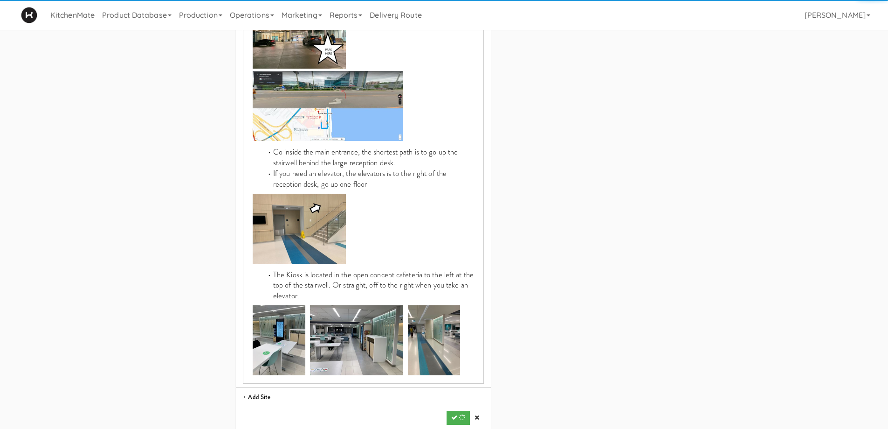
scroll to position [30, 0]
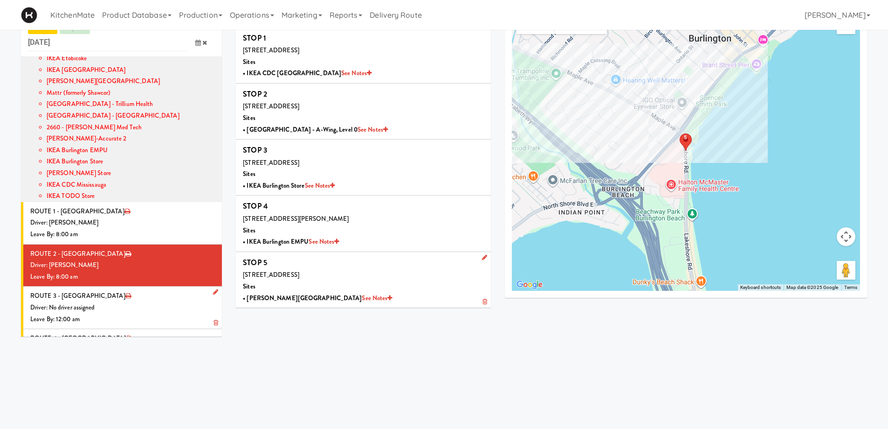
click at [111, 302] on div "Driver: No driver assigned" at bounding box center [122, 308] width 185 height 12
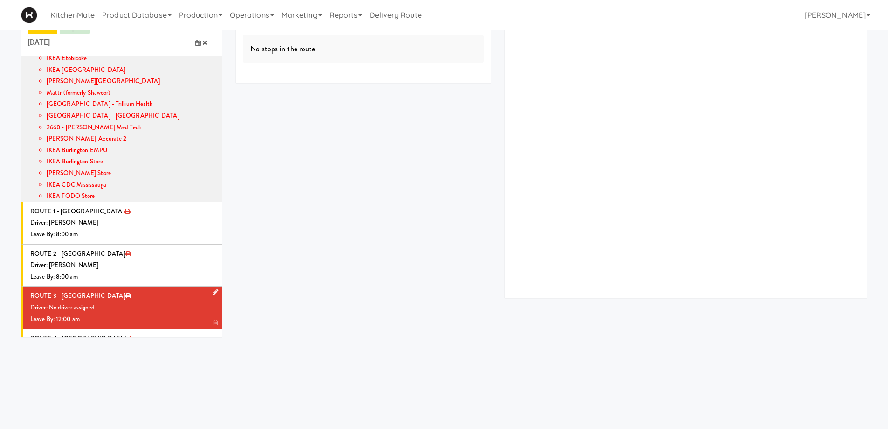
click at [213, 289] on icon at bounding box center [215, 292] width 5 height 6
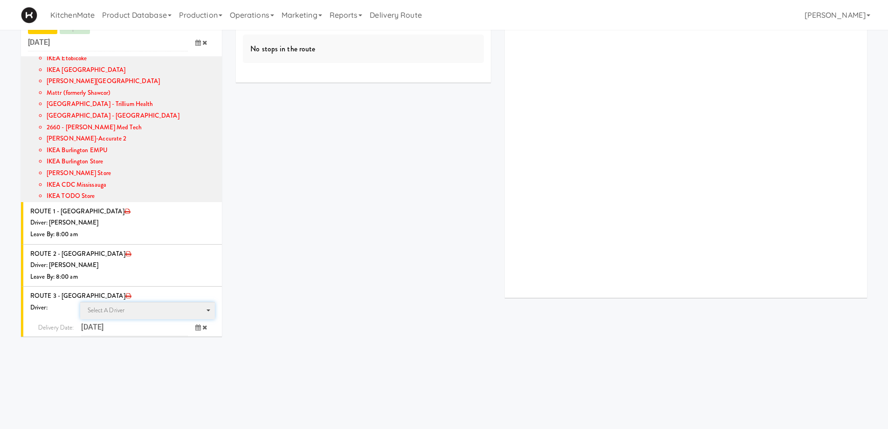
click at [137, 302] on span "Select a driver Select a driver" at bounding box center [147, 310] width 135 height 17
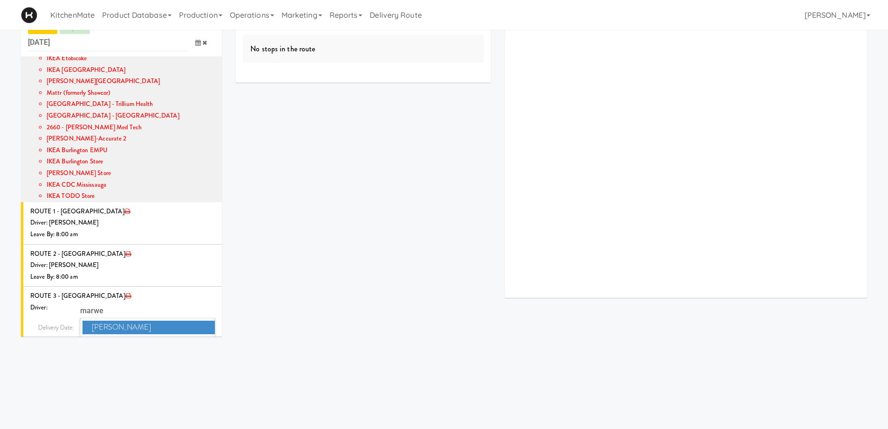
type input "marwe"
click at [161, 320] on span "[PERSON_NAME]" at bounding box center [149, 327] width 133 height 14
click at [195, 341] on icon at bounding box center [198, 344] width 6 height 6
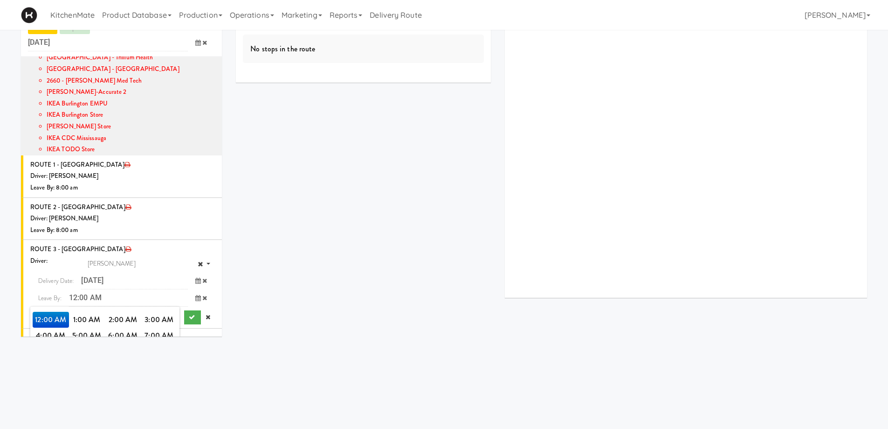
click at [37, 343] on span "8:00 AM" at bounding box center [51, 351] width 36 height 16
click at [48, 312] on span "8:00 AM" at bounding box center [51, 320] width 36 height 16
click at [189, 314] on icon "submit" at bounding box center [192, 317] width 6 height 6
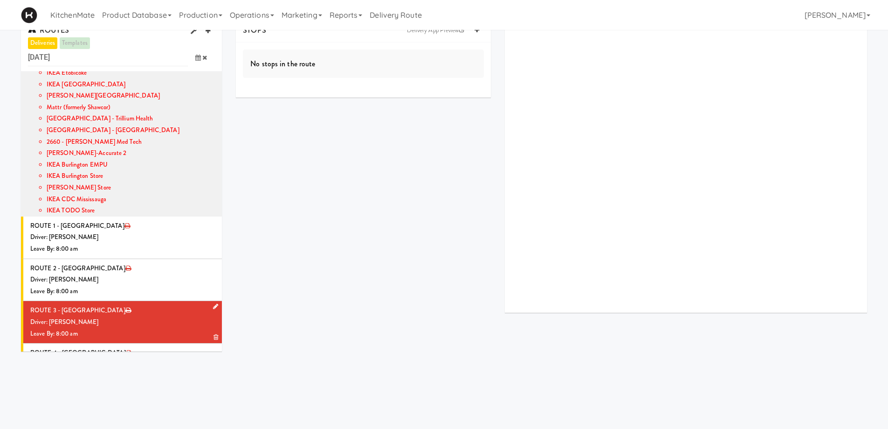
scroll to position [0, 0]
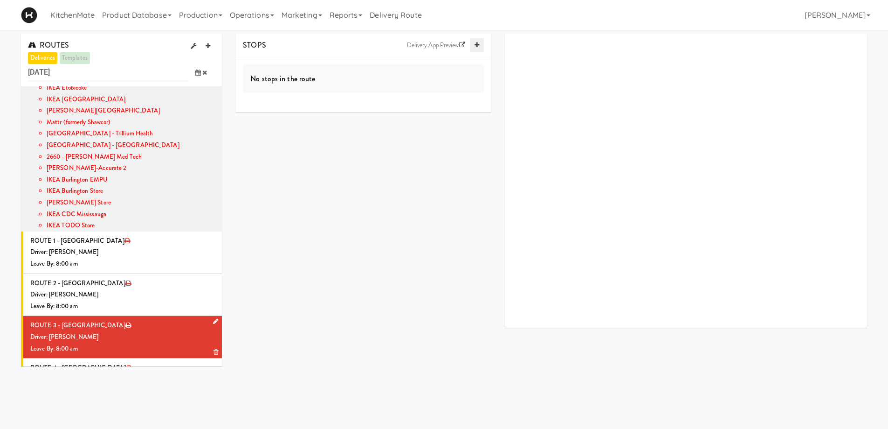
click at [481, 45] on link at bounding box center [477, 45] width 14 height 14
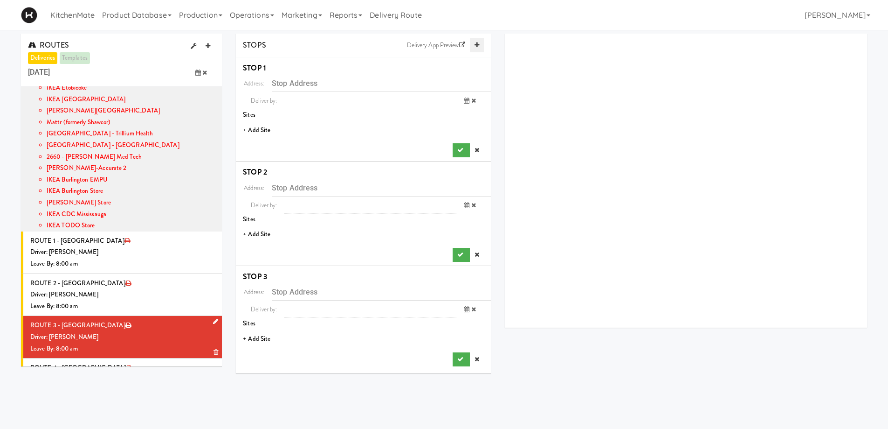
click at [481, 45] on link at bounding box center [477, 45] width 14 height 14
click at [254, 126] on li "+ Add Site" at bounding box center [363, 130] width 255 height 19
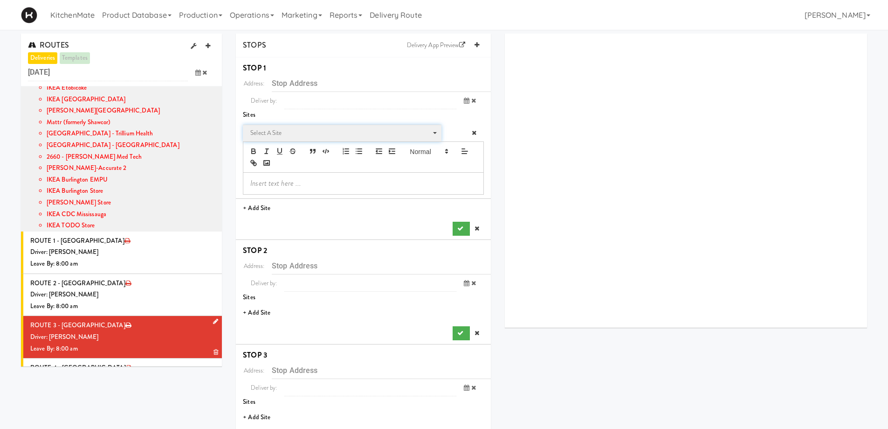
click at [295, 133] on span "Select a site" at bounding box center [338, 132] width 177 height 11
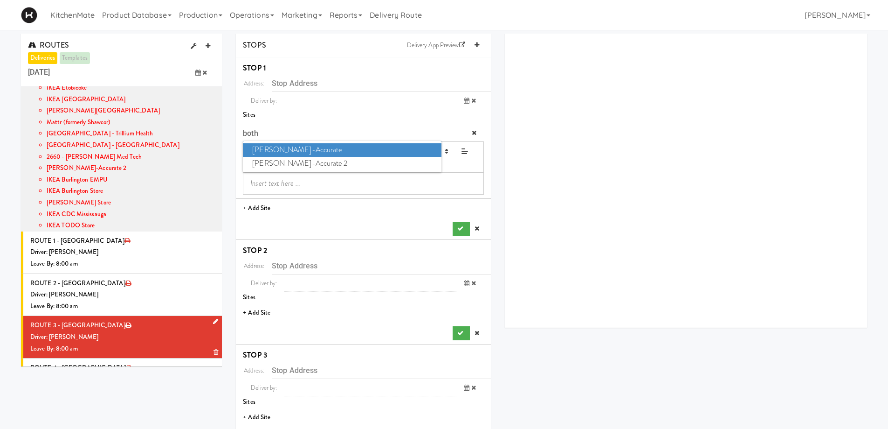
type input "both"
click at [308, 145] on span "[PERSON_NAME]-Accurate" at bounding box center [342, 150] width 198 height 14
type input "[STREET_ADDRESS]"
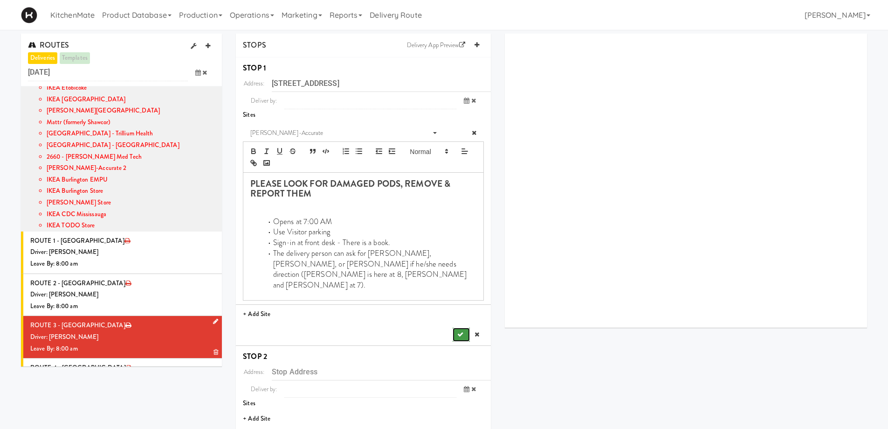
click at [457, 327] on button "submit" at bounding box center [461, 334] width 17 height 14
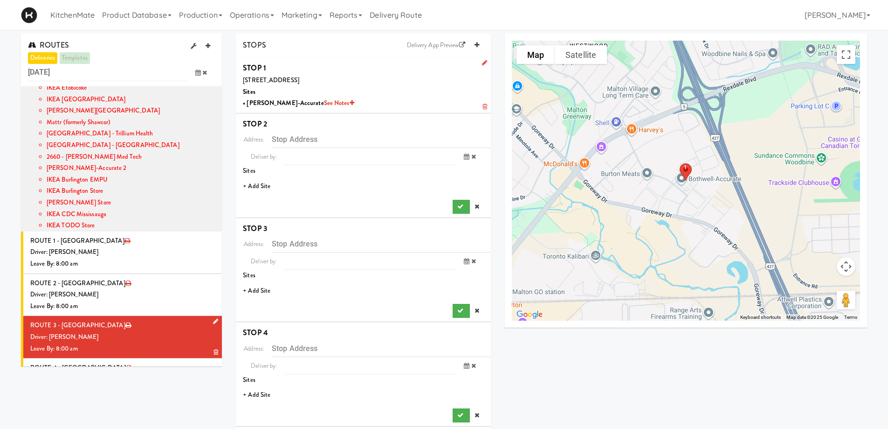
click at [262, 185] on li "+ Add Site" at bounding box center [363, 186] width 255 height 19
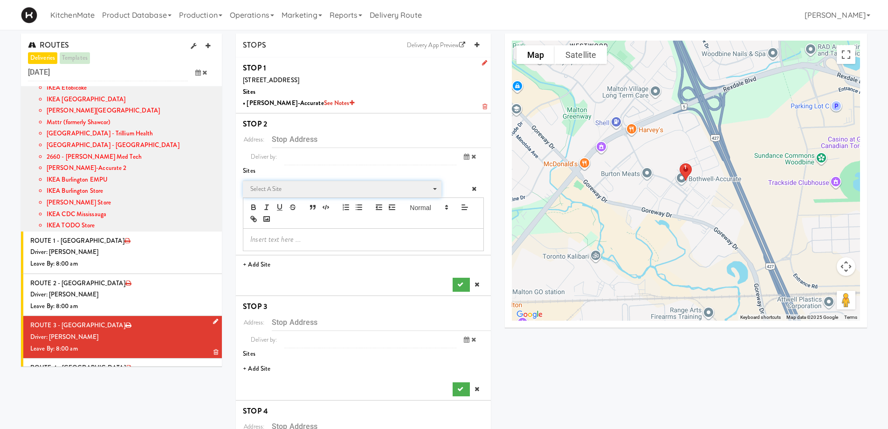
click at [298, 189] on span "Select a site" at bounding box center [338, 188] width 177 height 11
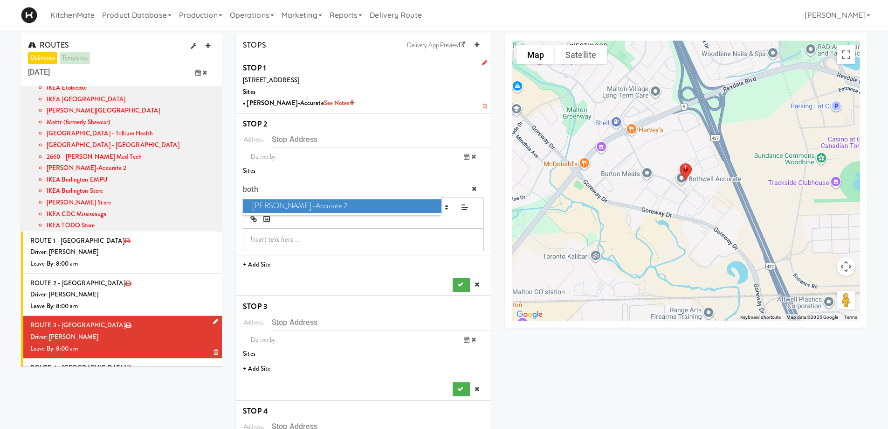
type input "both"
click at [297, 210] on span "[PERSON_NAME]-Accurate 2" at bounding box center [342, 206] width 198 height 14
type input "[STREET_ADDRESS][PERSON_NAME]"
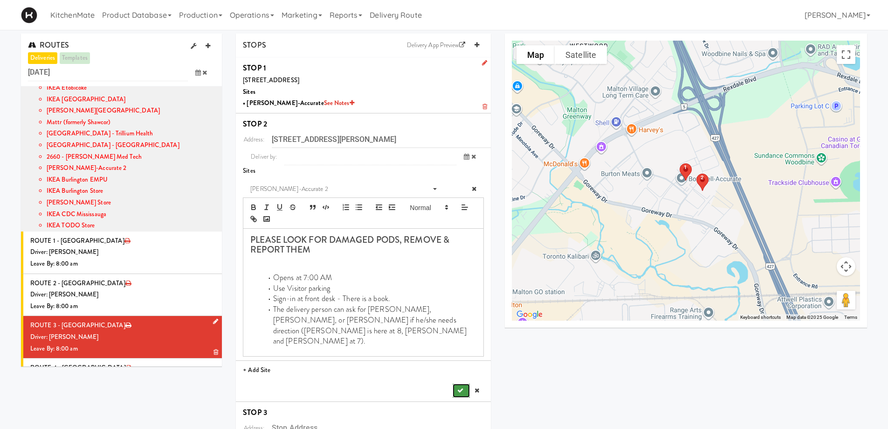
click at [460, 387] on icon "submit" at bounding box center [460, 390] width 6 height 6
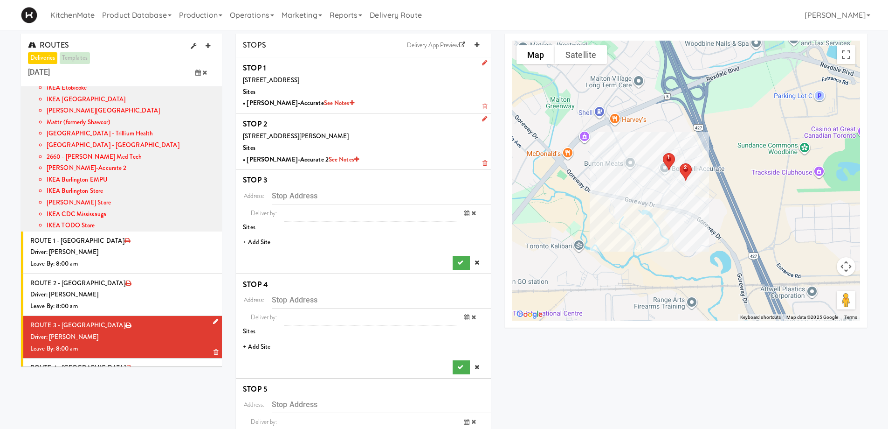
click at [254, 245] on li "+ Add Site" at bounding box center [363, 242] width 255 height 19
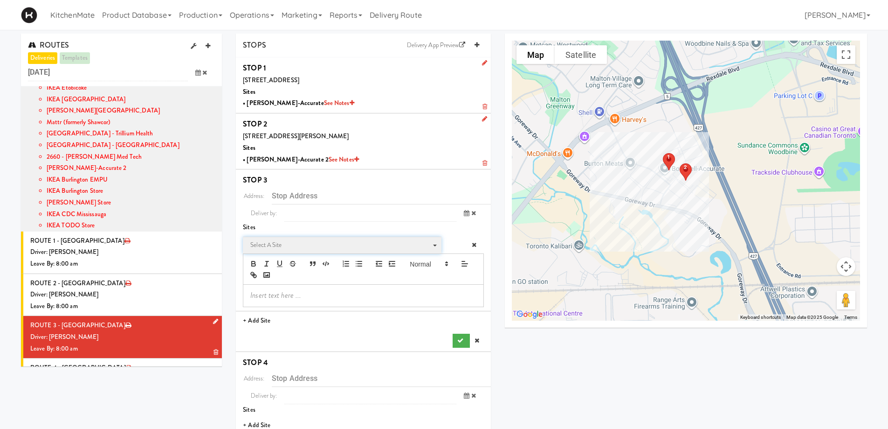
click at [269, 238] on span "Select a site Select a site" at bounding box center [342, 244] width 198 height 17
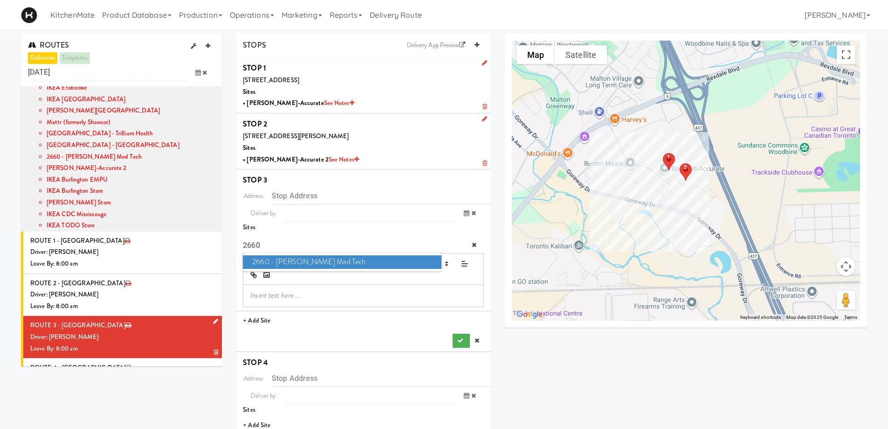
type input "2660"
click at [292, 262] on span "2660 - [PERSON_NAME] Med Tech" at bounding box center [342, 262] width 198 height 14
type input "[STREET_ADDRESS][PERSON_NAME][PERSON_NAME]"
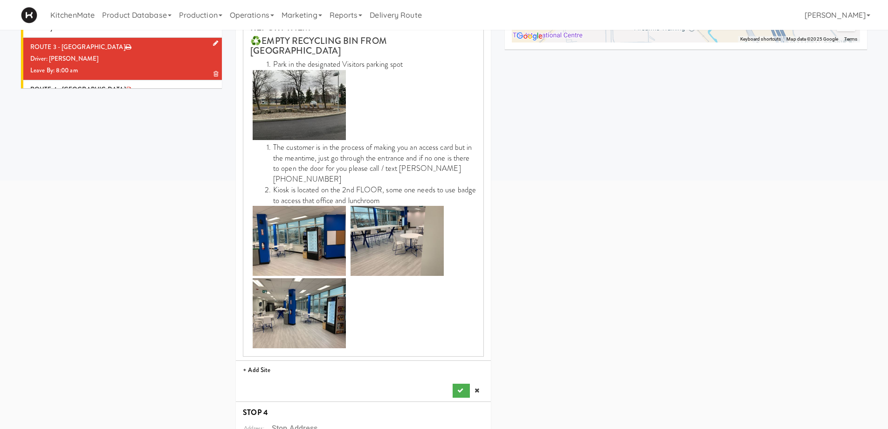
scroll to position [280, 0]
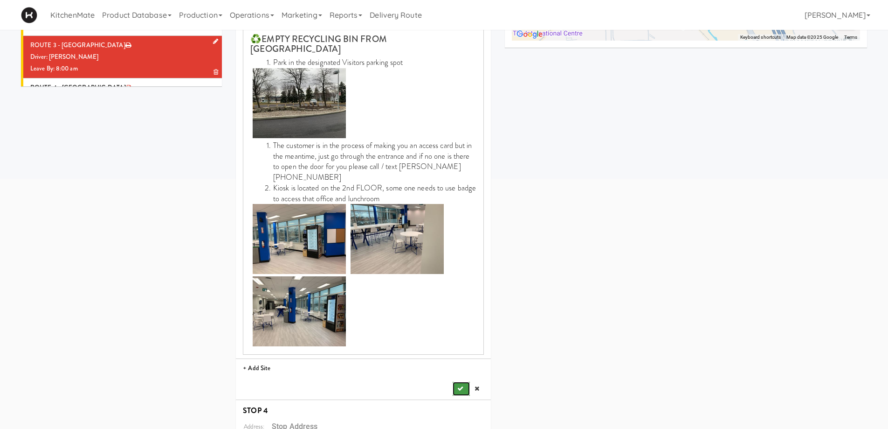
drag, startPoint x: 460, startPoint y: 378, endPoint x: 466, endPoint y: 379, distance: 6.5
click at [460, 385] on icon "submit" at bounding box center [460, 388] width 6 height 6
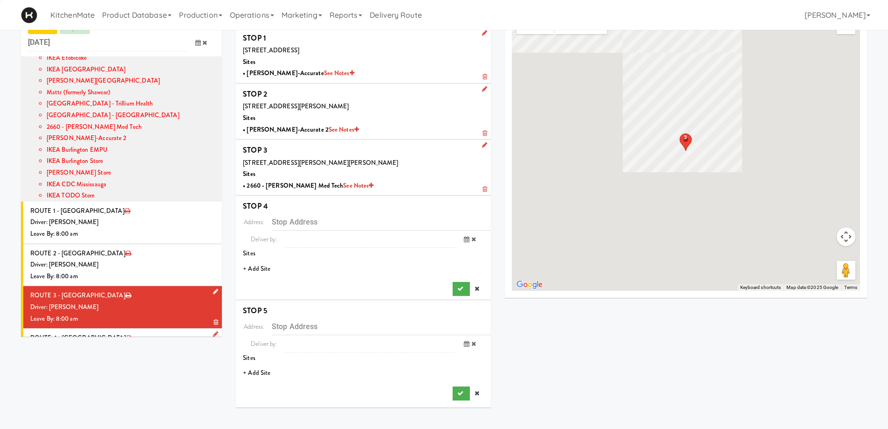
scroll to position [30, 0]
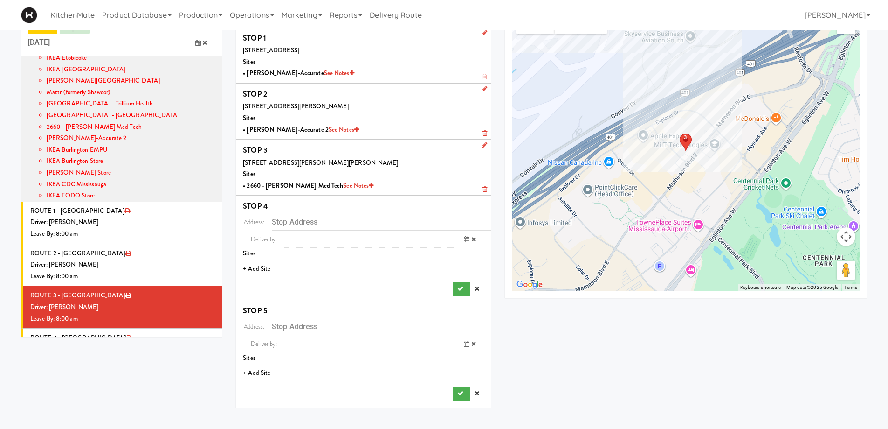
click at [253, 269] on li "+ Add Site" at bounding box center [363, 268] width 255 height 19
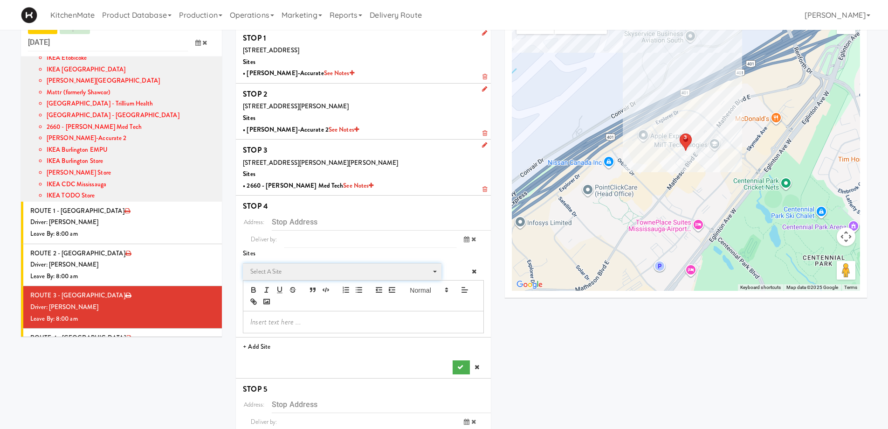
click at [294, 264] on span "Select a site Select a site" at bounding box center [342, 271] width 198 height 17
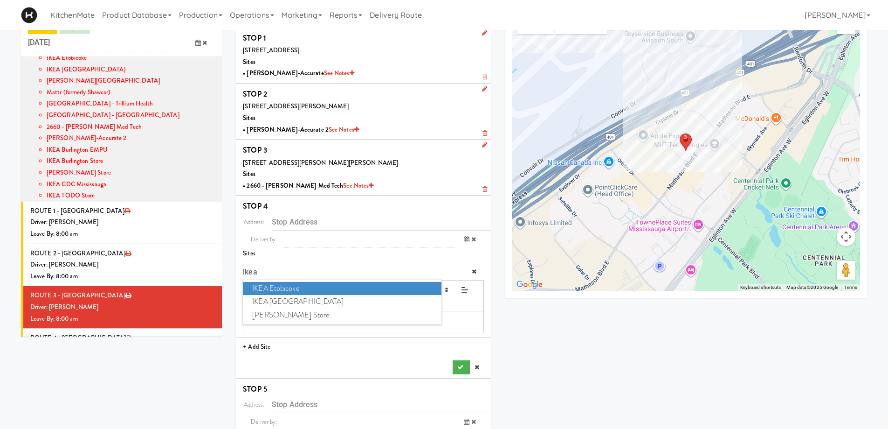
type input "ikea"
click at [299, 291] on span "IKEA Etobicoke" at bounding box center [342, 289] width 198 height 14
type input "[STREET_ADDRESS]"
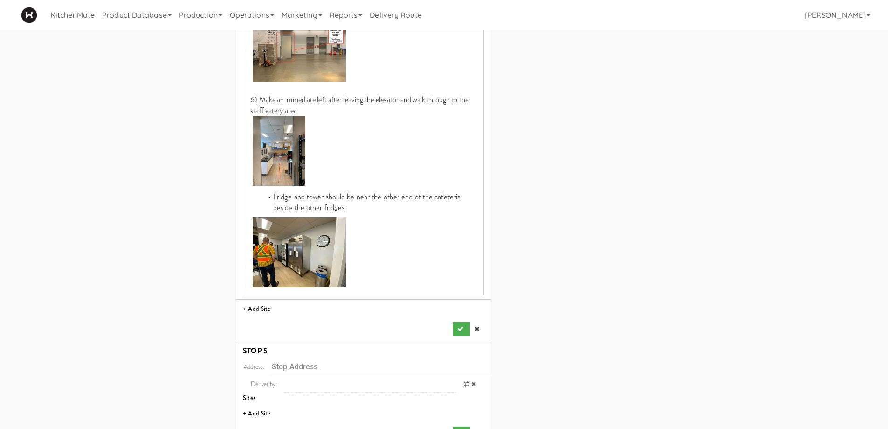
scroll to position [869, 0]
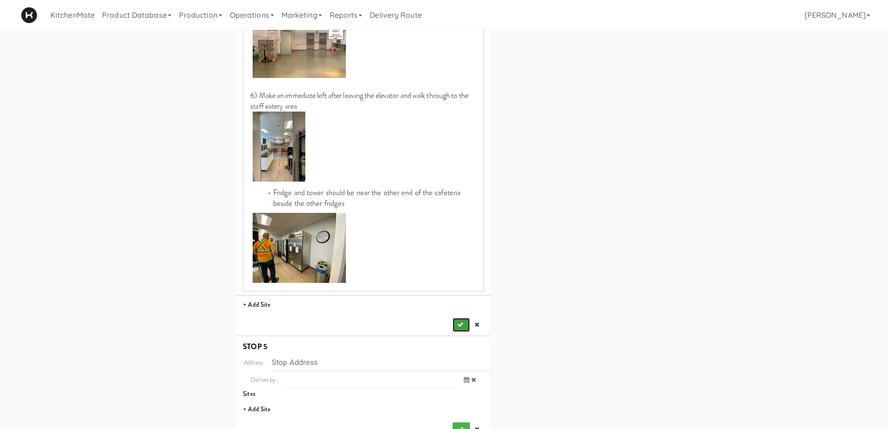
click at [458, 318] on button "submit" at bounding box center [461, 325] width 17 height 14
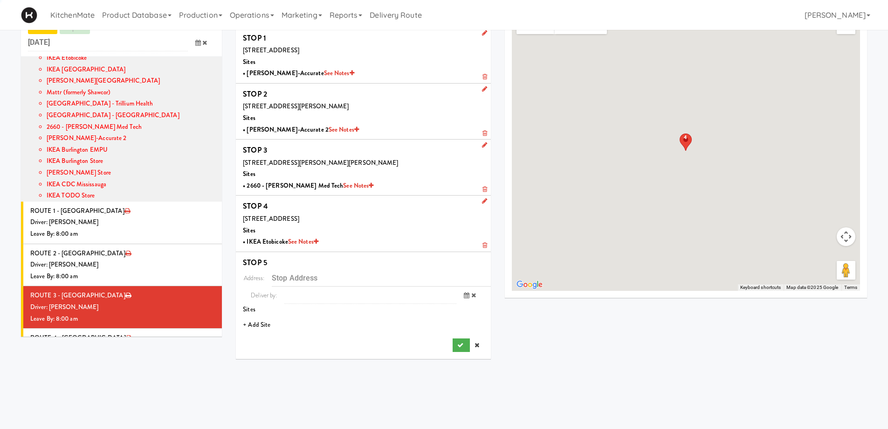
scroll to position [30, 0]
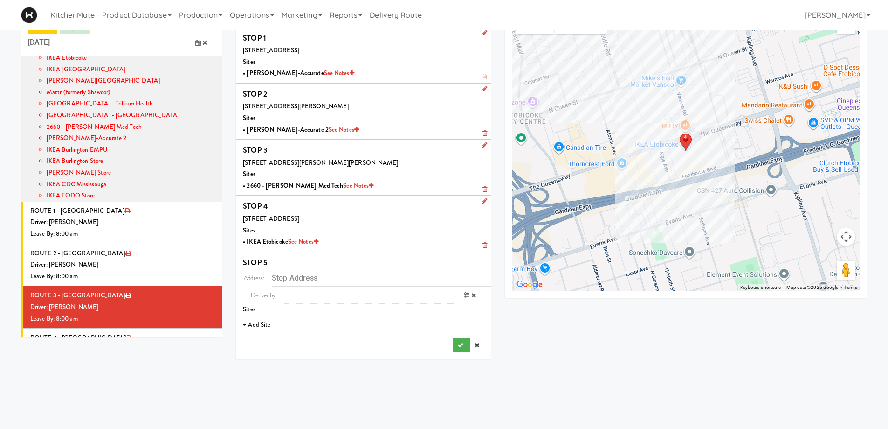
click at [263, 325] on li "+ Add Site" at bounding box center [363, 324] width 255 height 19
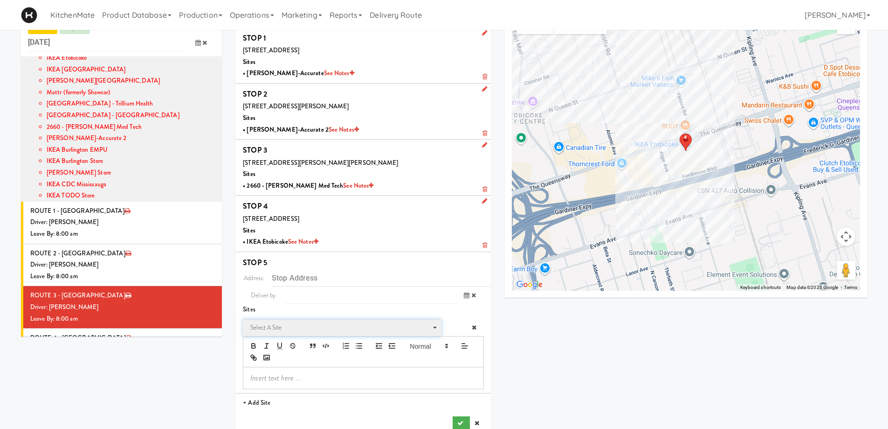
click at [286, 327] on span "Select a site" at bounding box center [338, 327] width 177 height 11
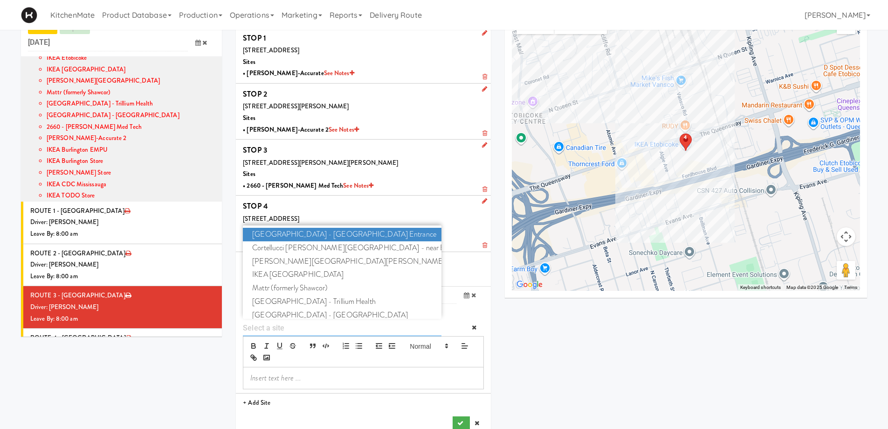
type input "w"
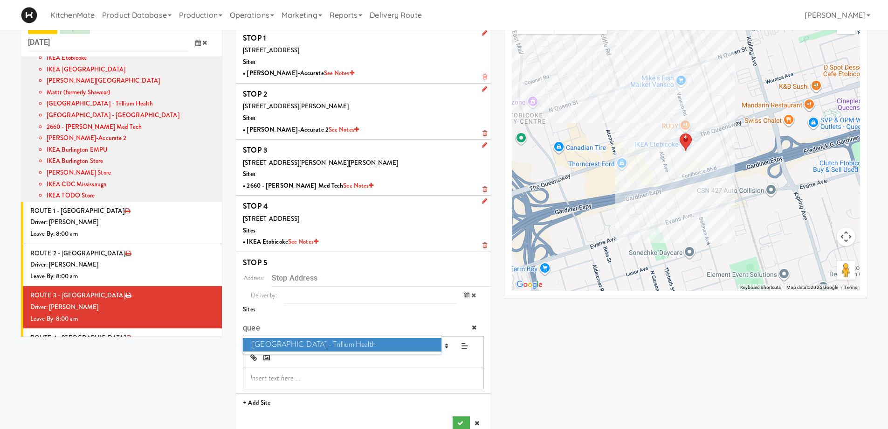
type input "quee"
click at [301, 344] on span "[GEOGRAPHIC_DATA] - Trillium Health" at bounding box center [342, 345] width 198 height 14
type input "[STREET_ADDRESS]"
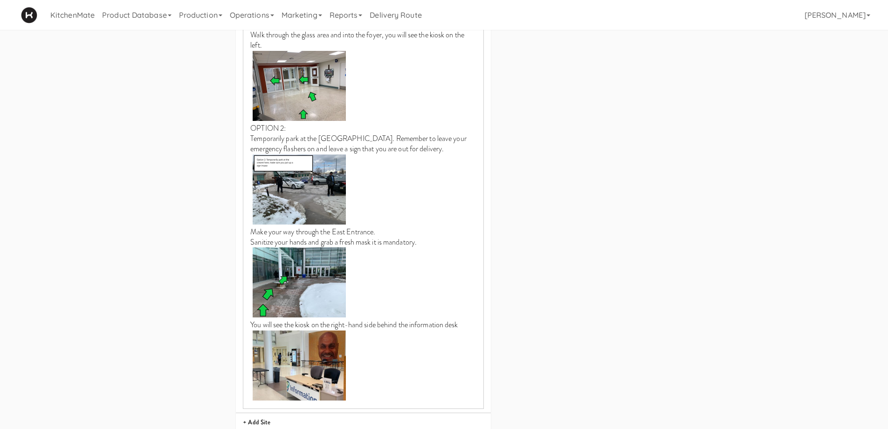
scroll to position [966, 0]
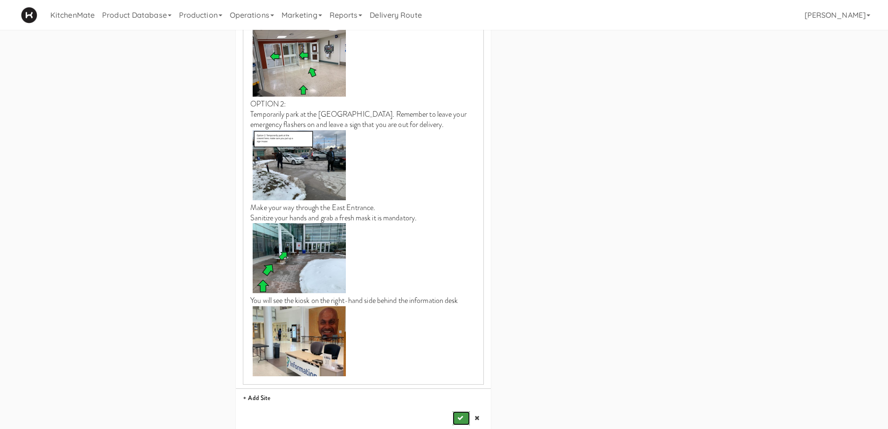
click at [456, 411] on button "submit" at bounding box center [461, 418] width 17 height 14
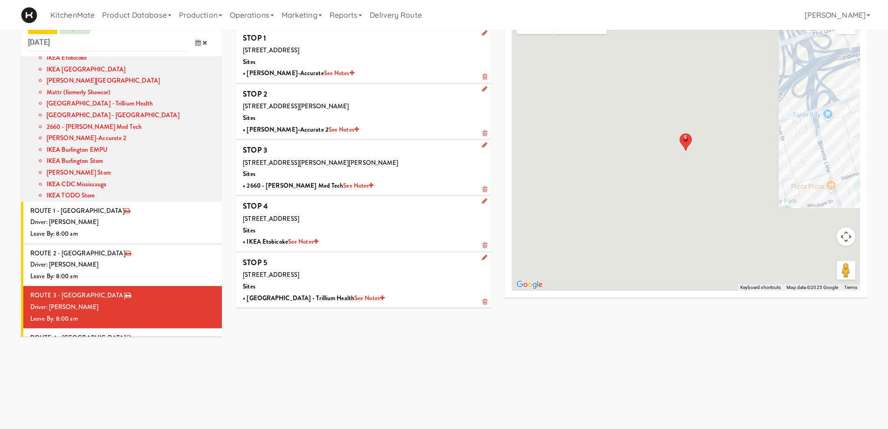
scroll to position [30, 0]
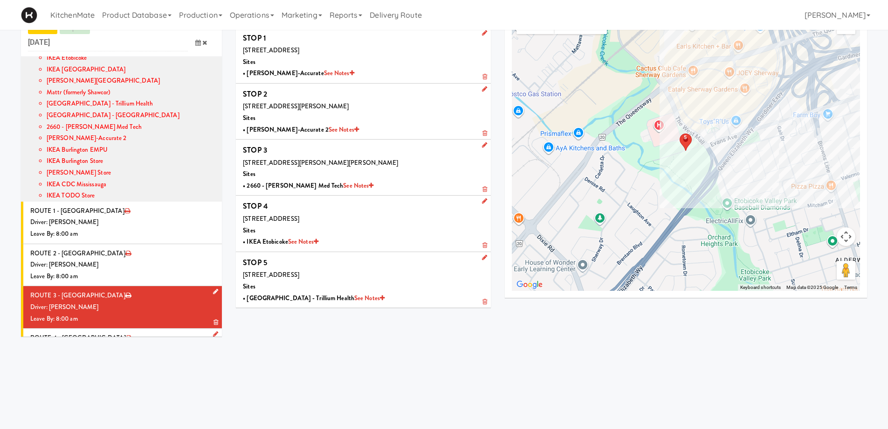
click at [118, 344] on div "Driver: No driver assigned" at bounding box center [122, 350] width 185 height 12
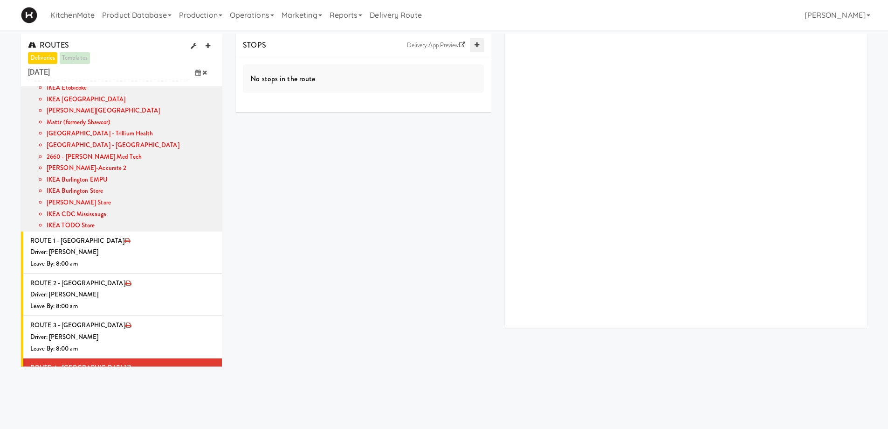
click at [475, 43] on icon at bounding box center [477, 45] width 5 height 6
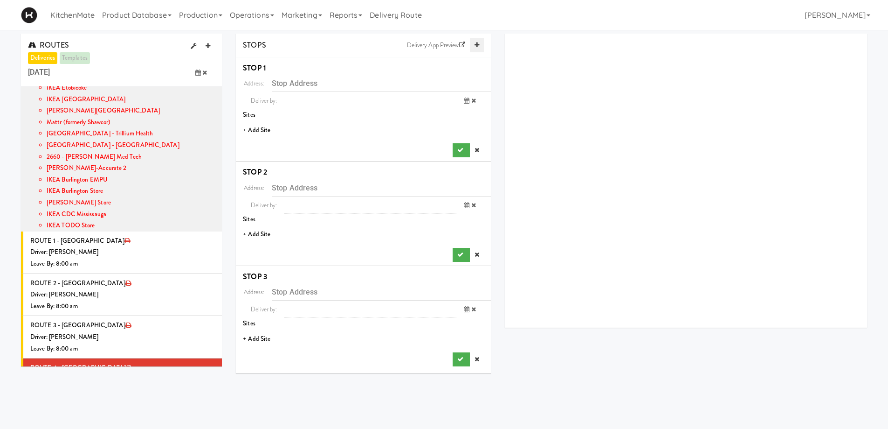
click at [475, 43] on icon at bounding box center [477, 45] width 5 height 6
click at [261, 129] on li "+ Add Site" at bounding box center [363, 130] width 255 height 19
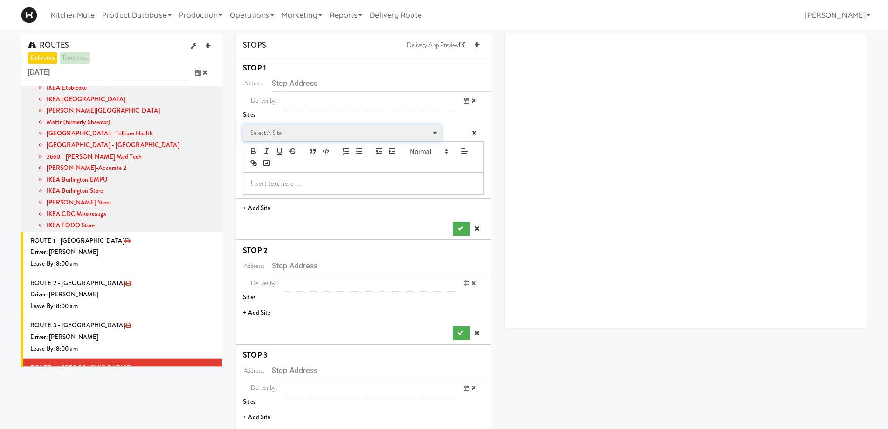
click at [307, 137] on span "Select a site" at bounding box center [338, 132] width 177 height 11
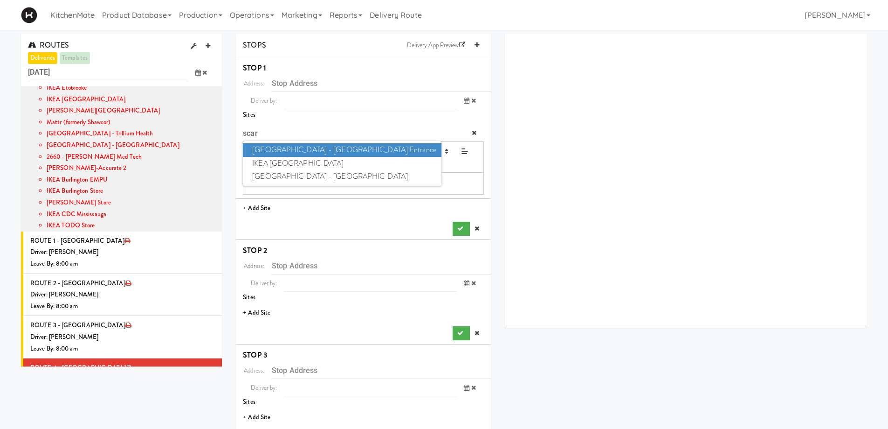
type input "scar"
click at [403, 152] on span "[GEOGRAPHIC_DATA] - [GEOGRAPHIC_DATA] Entrance" at bounding box center [342, 150] width 198 height 14
type input "[STREET_ADDRESS][PERSON_NAME]"
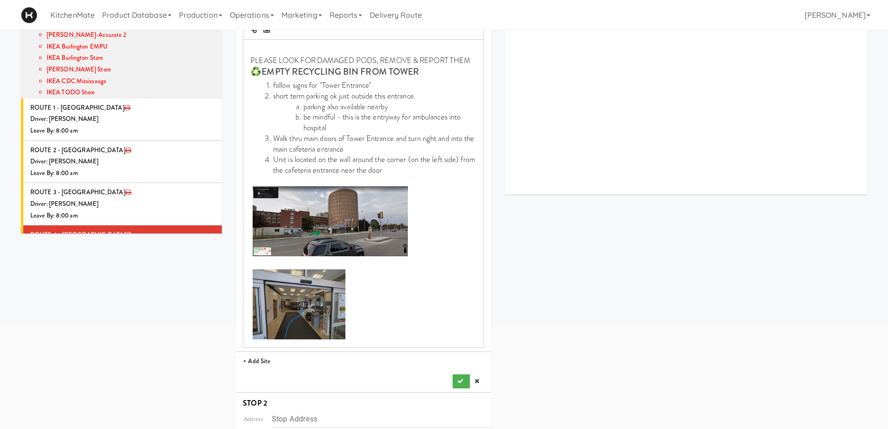
scroll to position [187, 0]
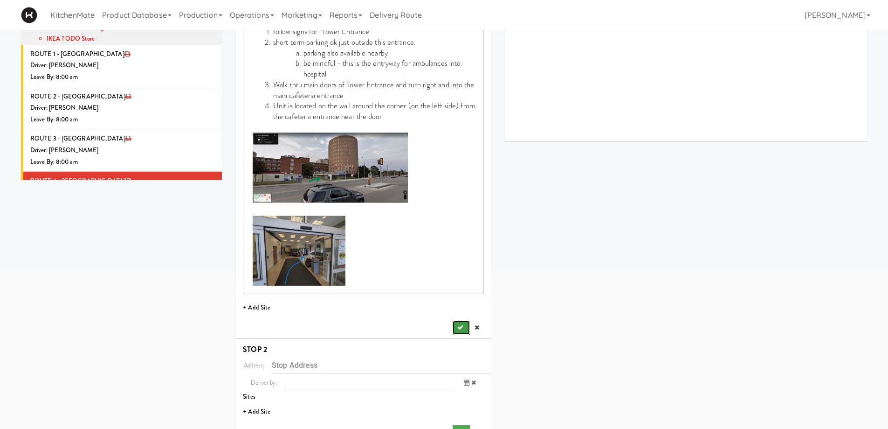
click at [464, 325] on button "submit" at bounding box center [461, 327] width 17 height 14
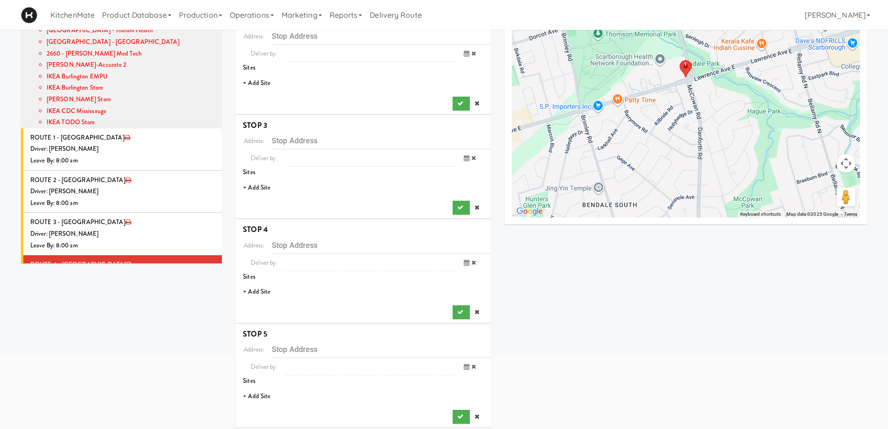
scroll to position [93, 0]
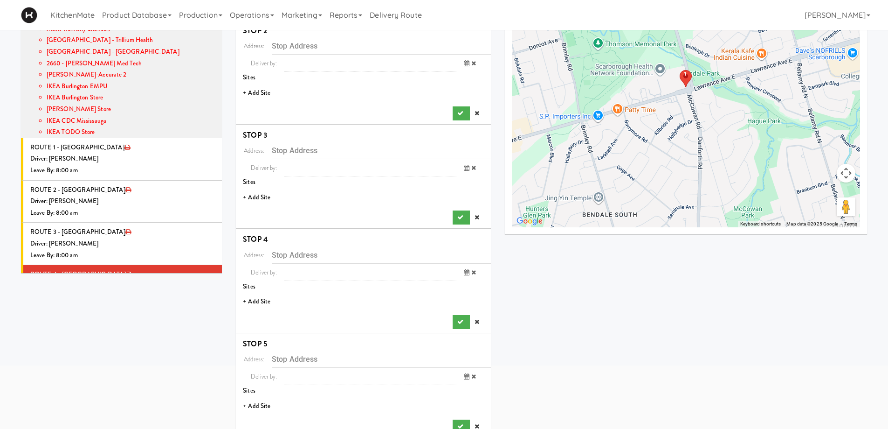
click at [257, 89] on li "+ Add Site" at bounding box center [363, 92] width 255 height 19
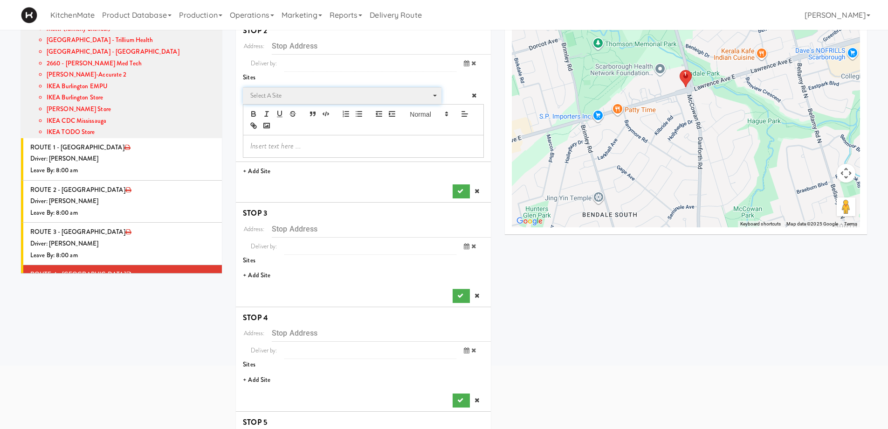
click at [278, 97] on span "Select a site" at bounding box center [338, 95] width 177 height 11
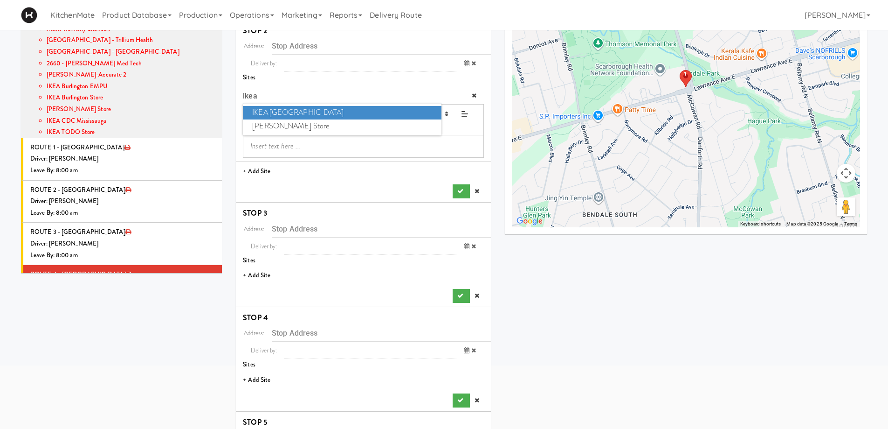
type input "ikea"
click at [389, 110] on span "IKEA [GEOGRAPHIC_DATA]" at bounding box center [342, 113] width 198 height 14
type input "[STREET_ADDRESS]"
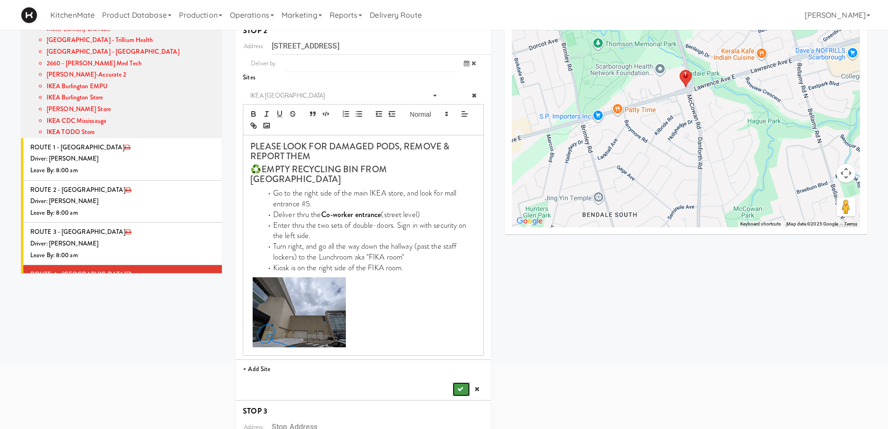
click at [463, 382] on button "submit" at bounding box center [461, 389] width 17 height 14
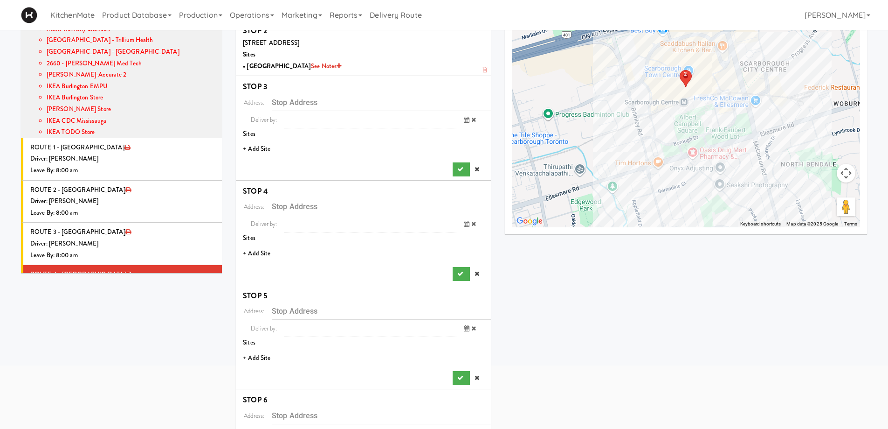
click at [260, 148] on li "+ Add Site" at bounding box center [363, 148] width 255 height 19
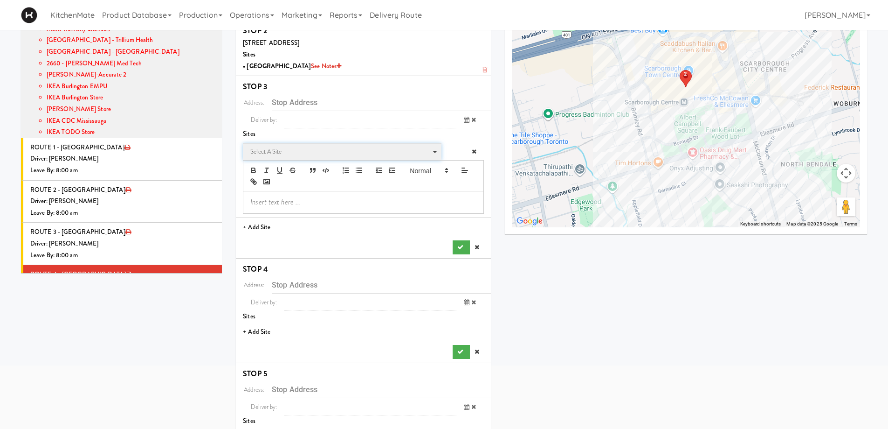
click at [295, 157] on span "Select a site" at bounding box center [338, 151] width 177 height 11
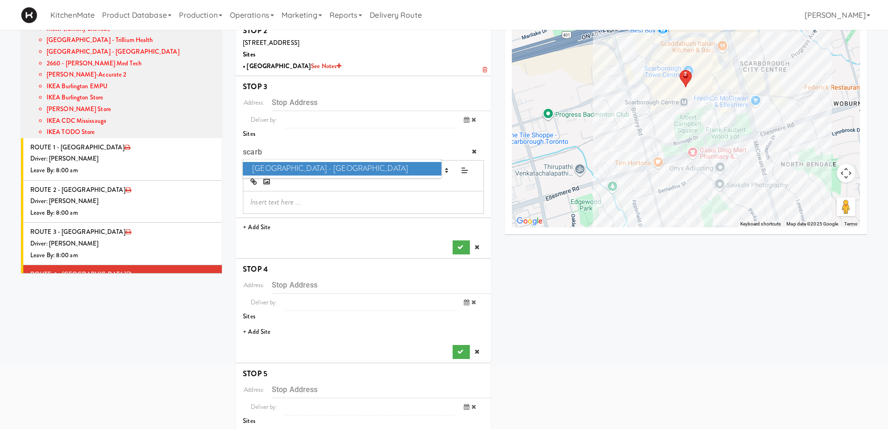
type input "scarb"
click at [282, 169] on span "[GEOGRAPHIC_DATA] - [GEOGRAPHIC_DATA]" at bounding box center [342, 169] width 198 height 14
type input "[STREET_ADDRESS]"
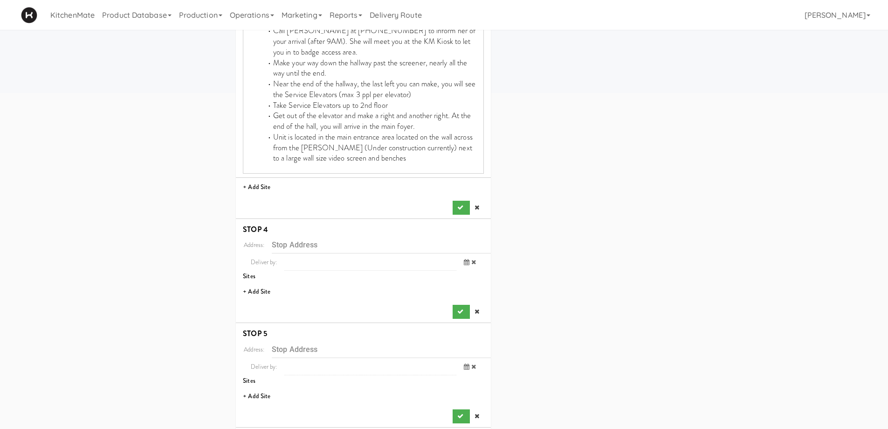
scroll to position [373, 0]
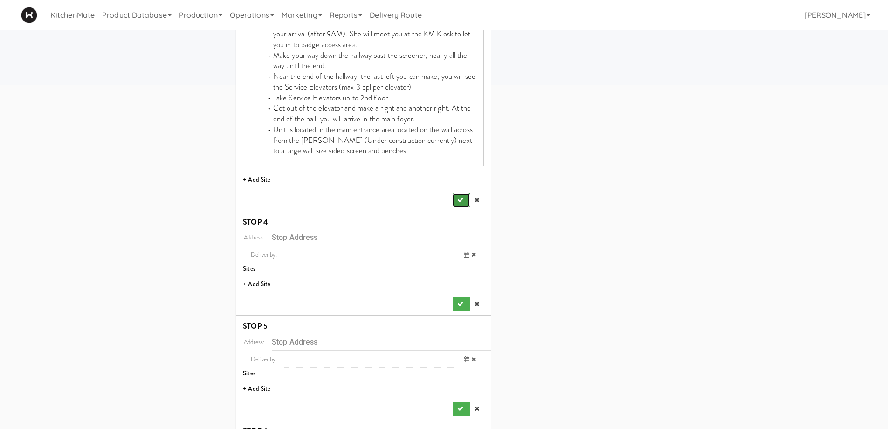
click at [459, 201] on icon "submit" at bounding box center [460, 200] width 6 height 6
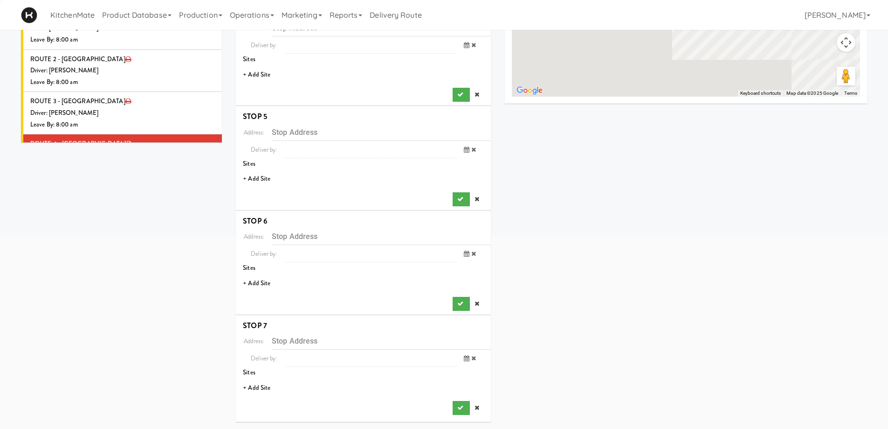
scroll to position [224, 0]
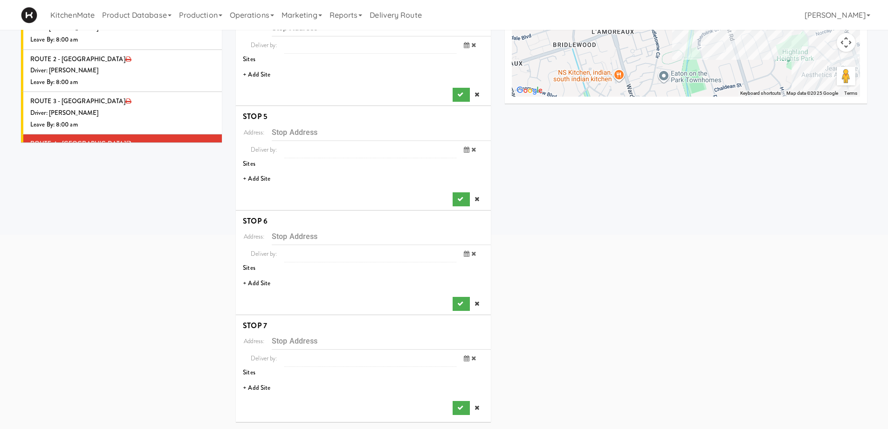
click at [261, 73] on li "+ Add Site" at bounding box center [363, 74] width 255 height 19
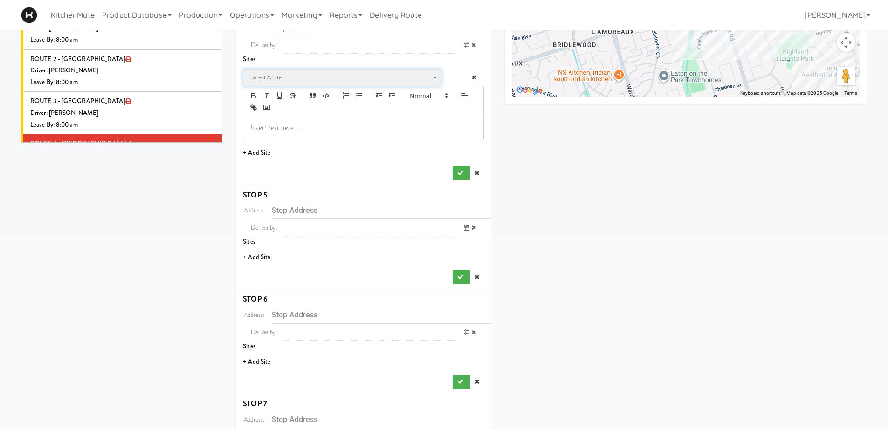
click at [300, 74] on span "Select a site" at bounding box center [338, 77] width 177 height 11
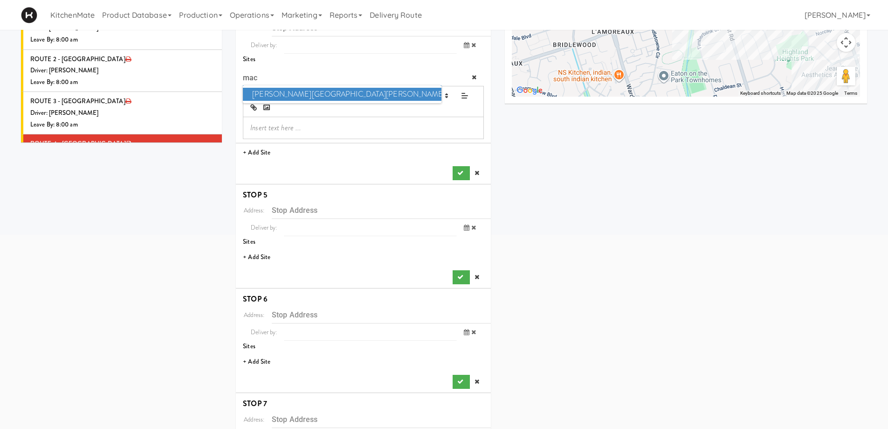
type input "mac"
click at [299, 93] on span "[PERSON_NAME][GEOGRAPHIC_DATA][PERSON_NAME] - Emergency Room" at bounding box center [342, 95] width 198 height 14
type input "[STREET_ADDRESS]"
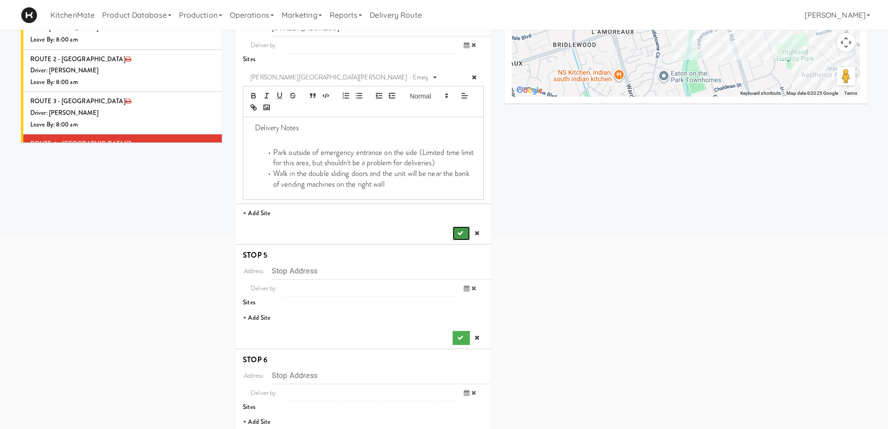
click at [463, 229] on button "submit" at bounding box center [461, 233] width 17 height 14
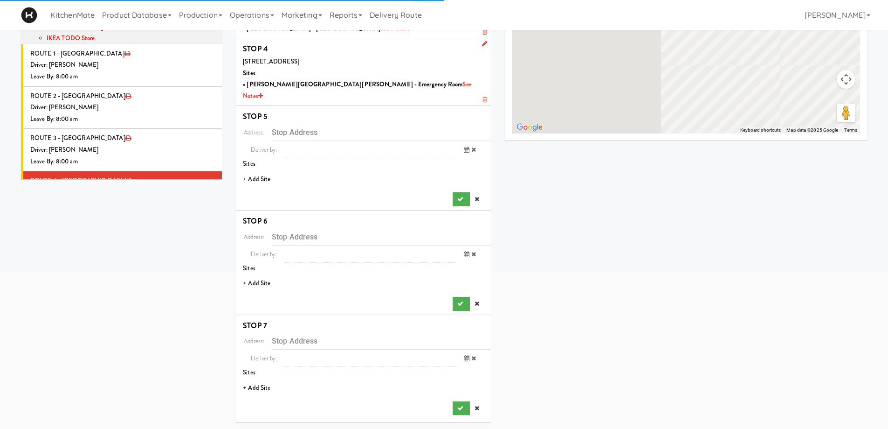
scroll to position [176, 0]
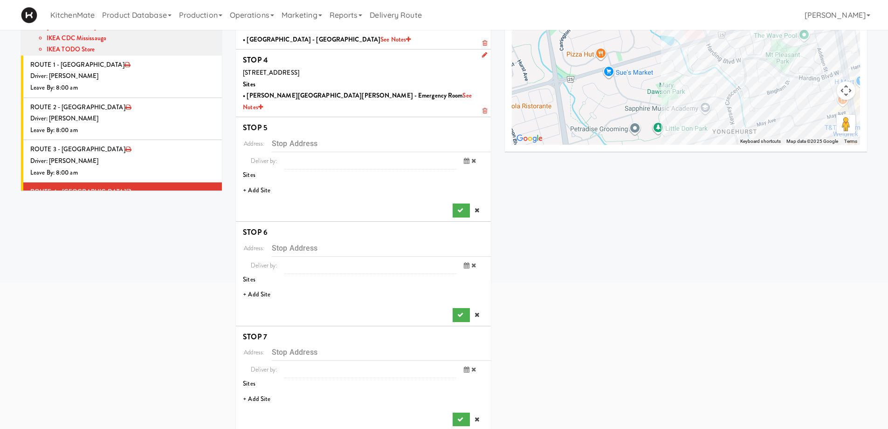
click at [262, 181] on li "+ Add Site" at bounding box center [363, 190] width 255 height 19
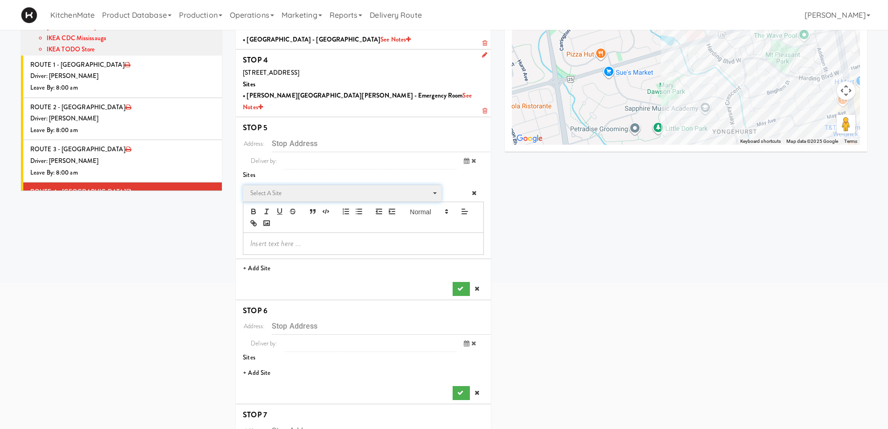
click at [295, 187] on span "Select a site" at bounding box center [338, 192] width 177 height 11
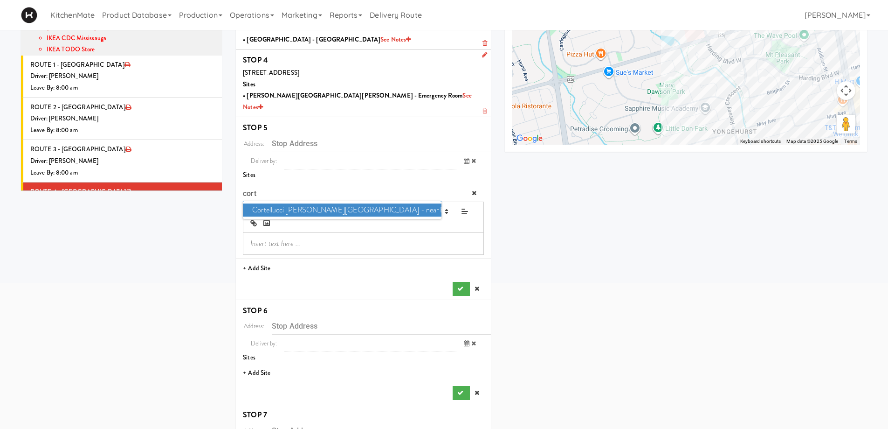
type input "cort"
click at [274, 203] on span "Cortellucci [PERSON_NAME][GEOGRAPHIC_DATA] - near Emergency" at bounding box center [342, 210] width 198 height 14
type input "[STREET_ADDRESS][PERSON_NAME]"
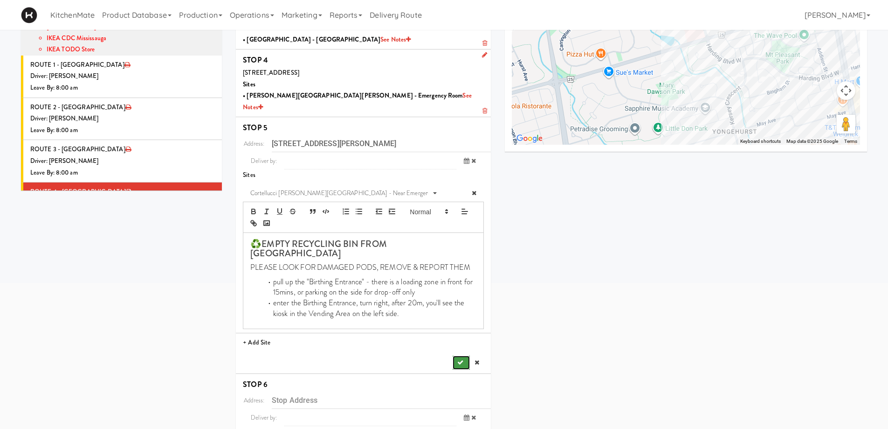
click at [461, 355] on button "submit" at bounding box center [461, 362] width 17 height 14
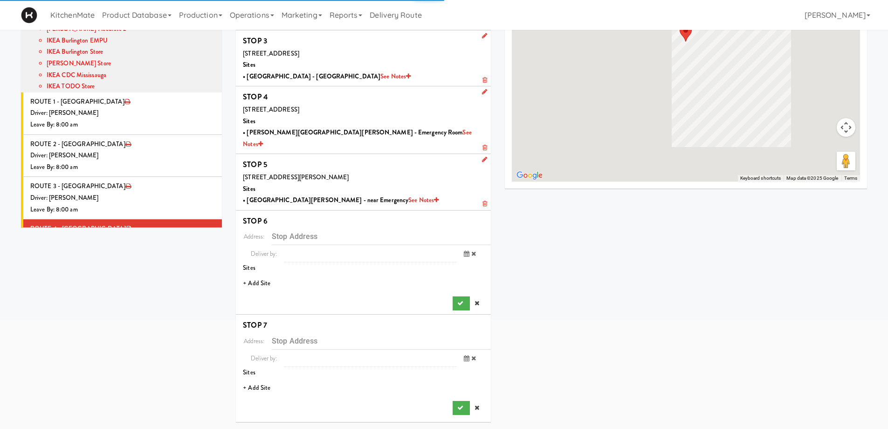
scroll to position [128, 0]
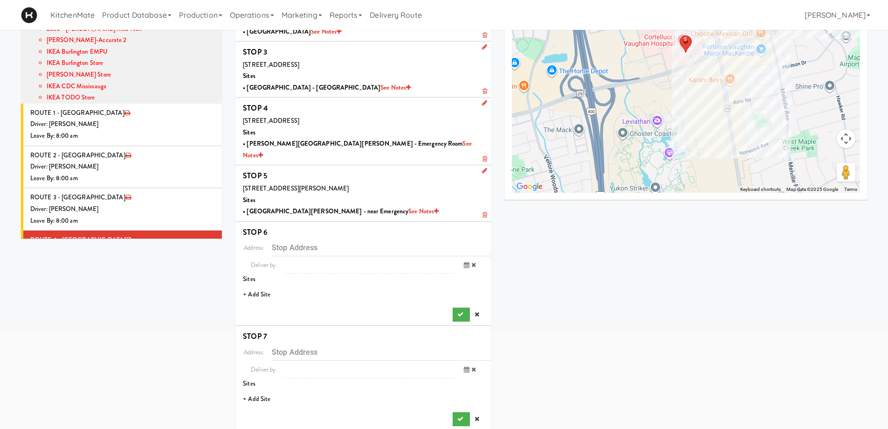
click at [261, 285] on li "+ Add Site" at bounding box center [363, 294] width 255 height 19
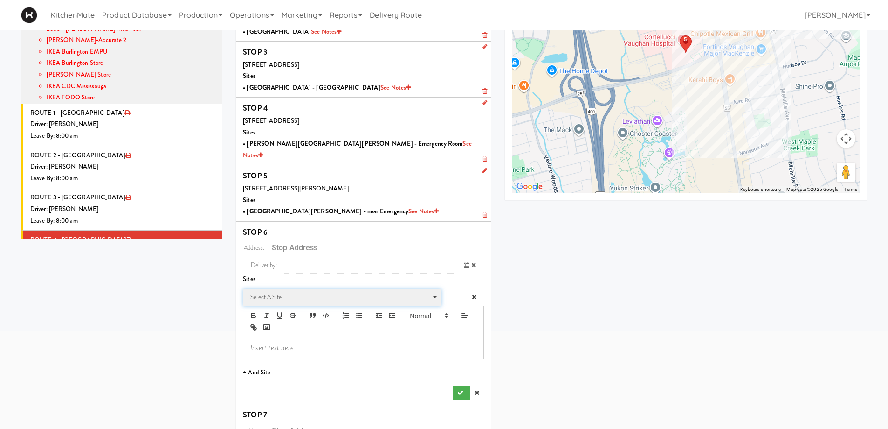
click at [301, 291] on span "Select a site" at bounding box center [338, 296] width 177 height 11
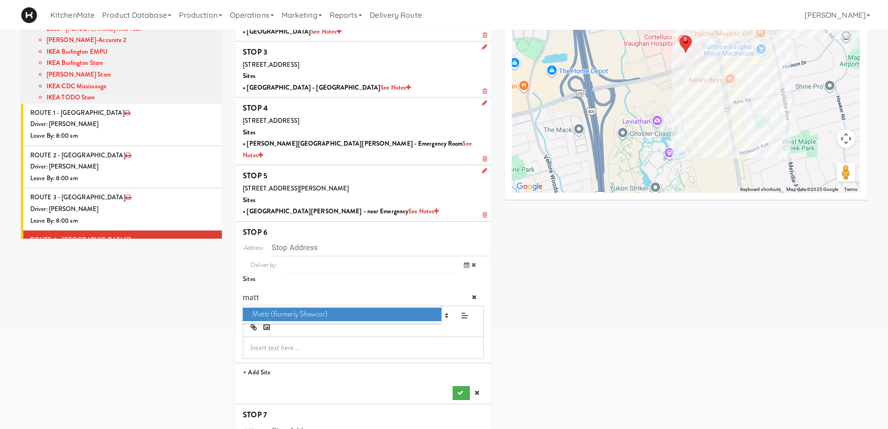
type input "matt"
click at [312, 307] on span "Mattr (formerly Shawcor)" at bounding box center [342, 314] width 198 height 14
type input "[STREET_ADDRESS][PERSON_NAME]"
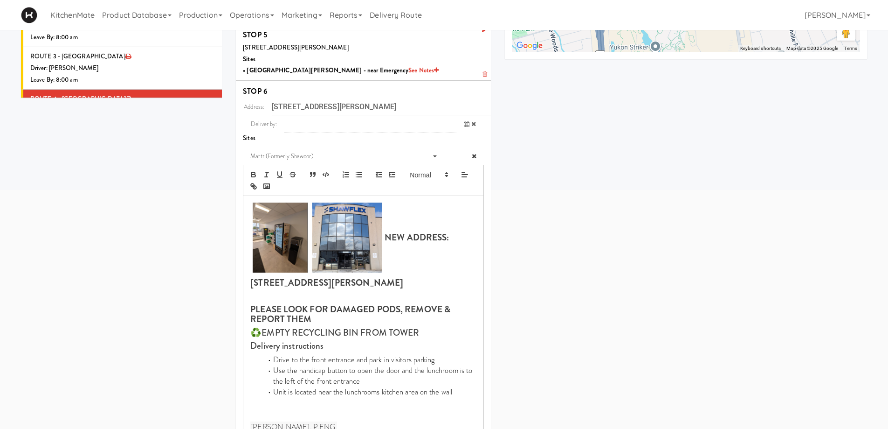
scroll to position [408, 0]
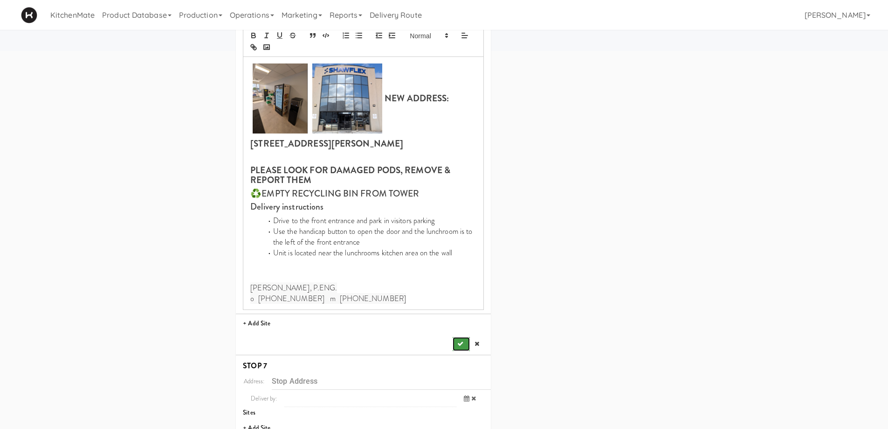
click at [457, 337] on button "submit" at bounding box center [461, 344] width 17 height 14
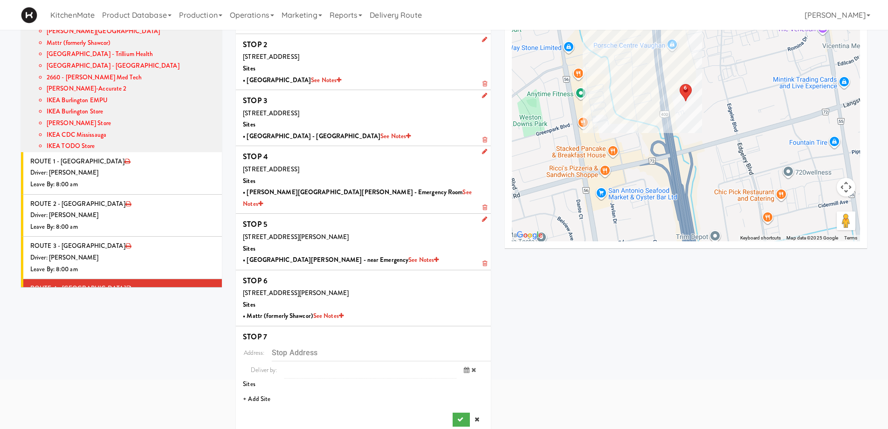
click at [261, 389] on li "+ Add Site" at bounding box center [363, 398] width 255 height 19
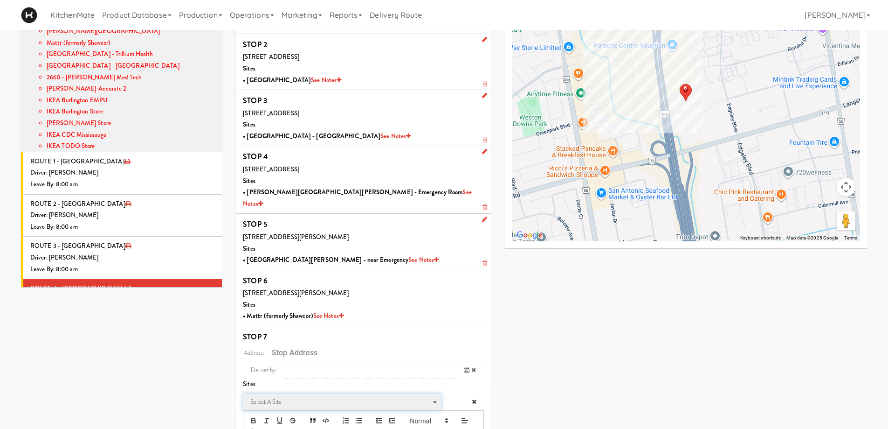
click at [282, 396] on span "Select a site" at bounding box center [338, 401] width 177 height 11
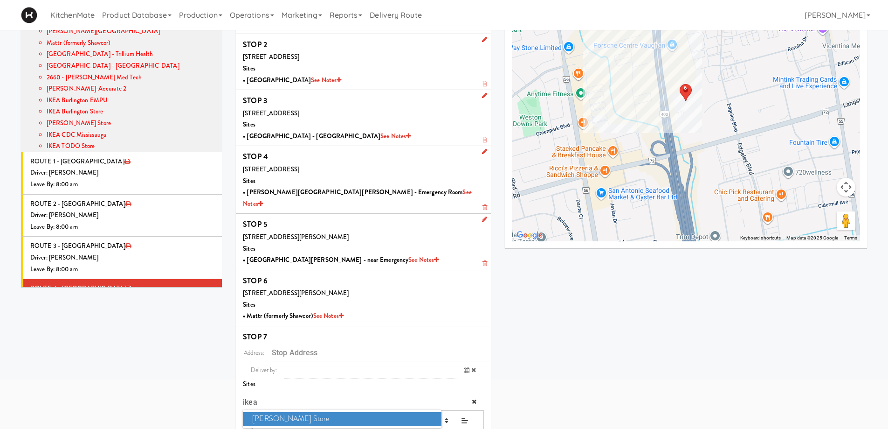
type input "ikea"
click at [289, 412] on span "[PERSON_NAME] Store" at bounding box center [342, 419] width 198 height 14
type input "[STREET_ADDRESS]"
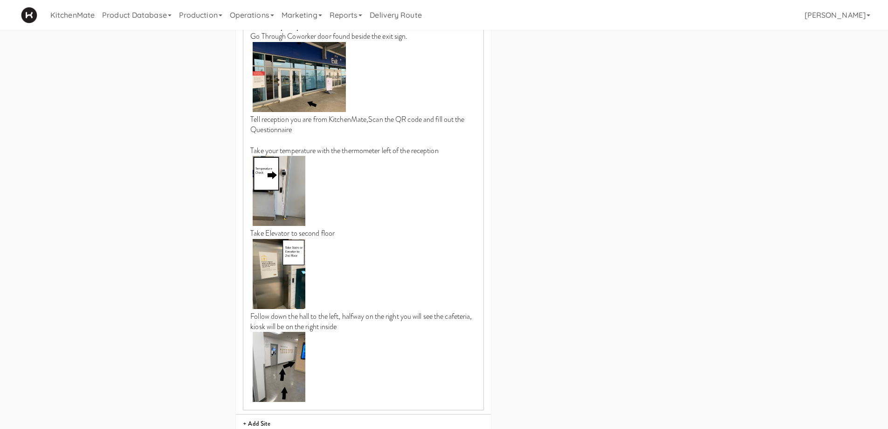
scroll to position [588, 0]
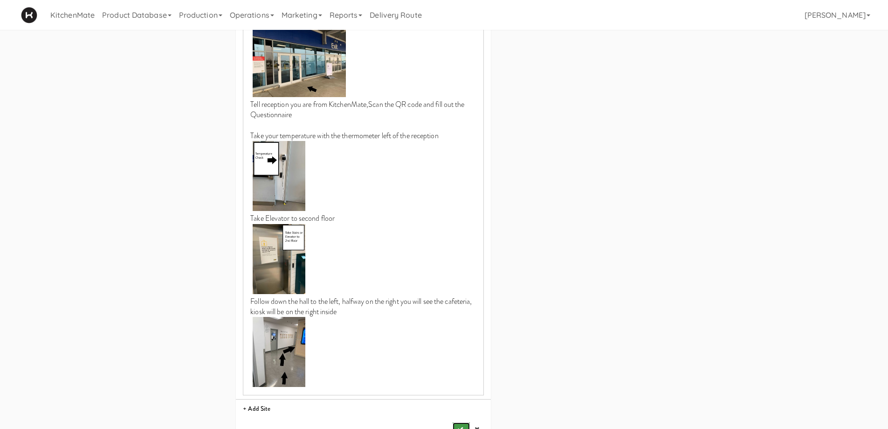
click at [465, 422] on button "submit" at bounding box center [461, 429] width 17 height 14
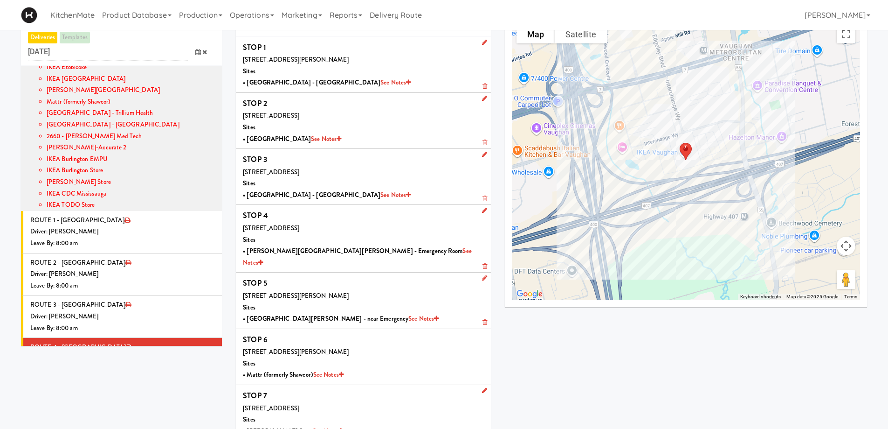
scroll to position [30, 0]
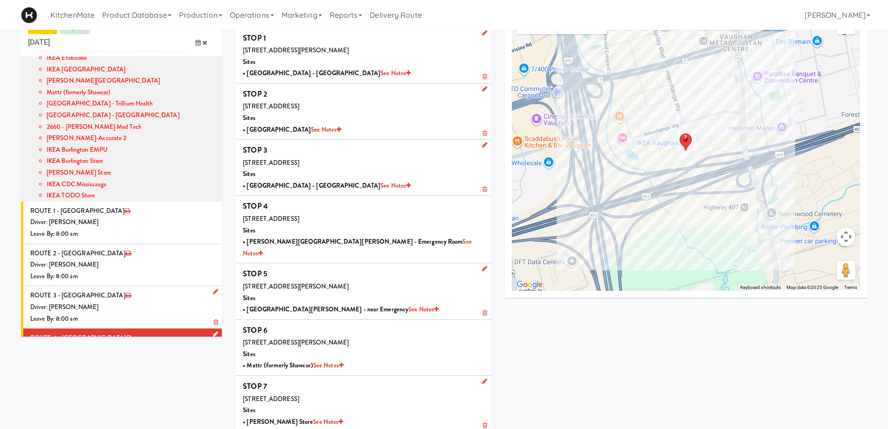
click at [209, 328] on link at bounding box center [213, 334] width 9 height 12
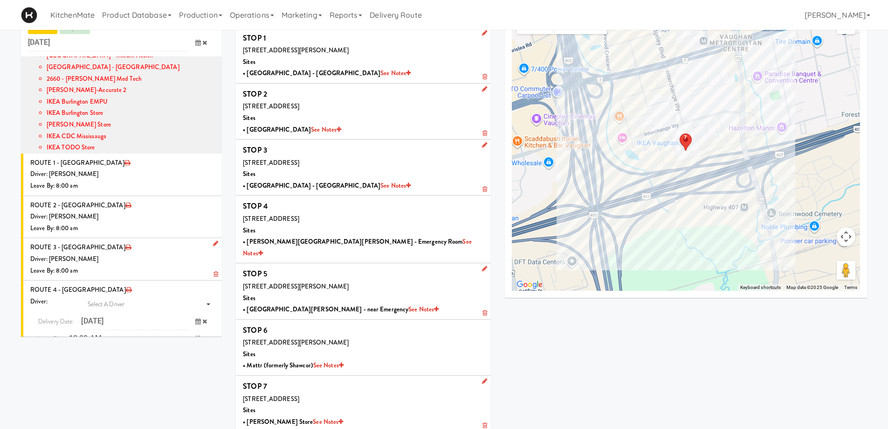
scroll to position [240, 0]
click at [140, 295] on span "Select a driver Select a driver" at bounding box center [147, 303] width 135 height 17
type input "kha"
click at [124, 327] on span "[PERSON_NAME] [PERSON_NAME]" at bounding box center [149, 334] width 133 height 14
click at [195, 334] on icon at bounding box center [198, 337] width 6 height 6
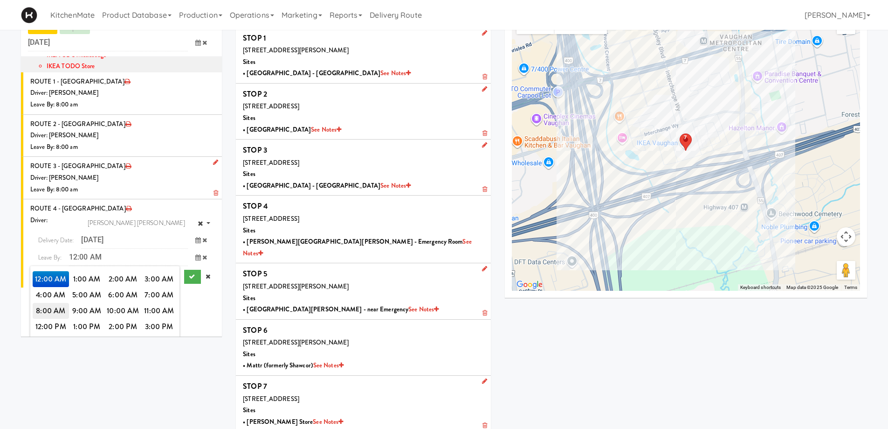
click at [46, 303] on span "8:00 AM" at bounding box center [51, 311] width 36 height 16
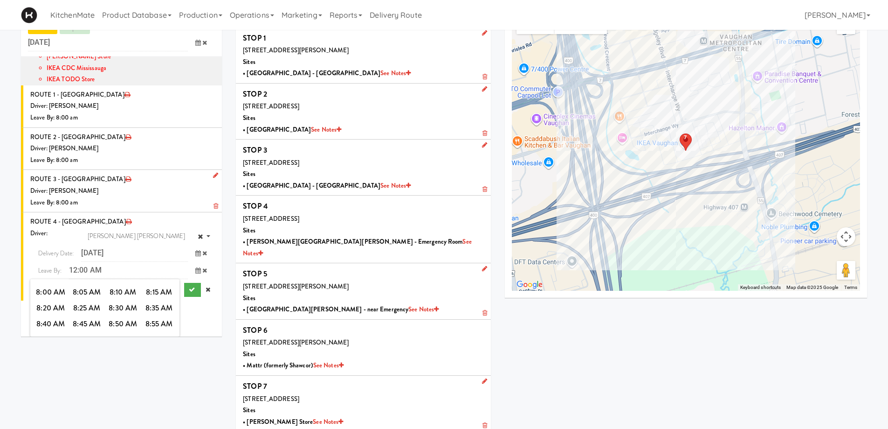
scroll to position [273, 0]
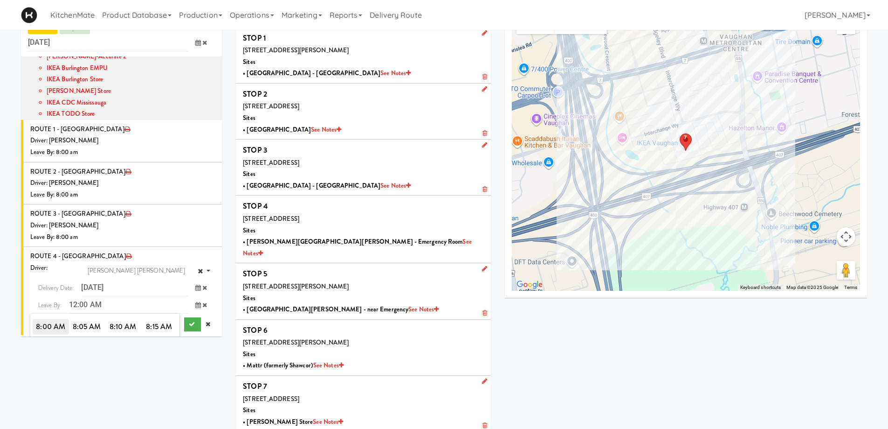
click at [39, 318] on span "8:00 AM" at bounding box center [51, 326] width 36 height 16
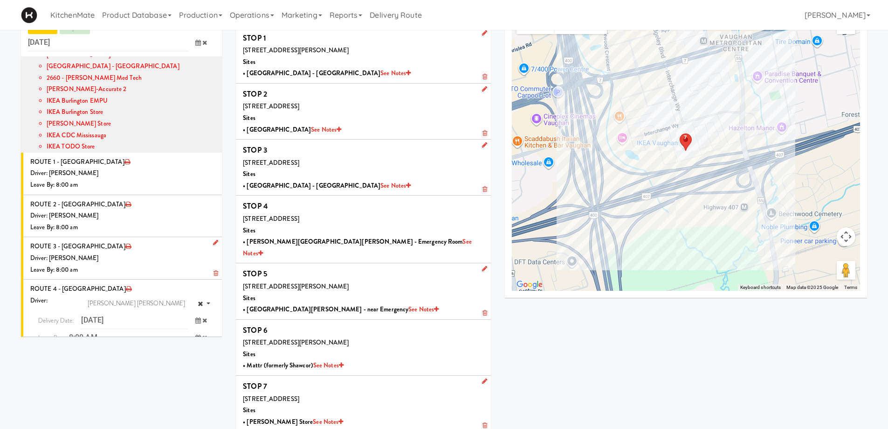
click at [189, 353] on icon "submit" at bounding box center [192, 356] width 6 height 6
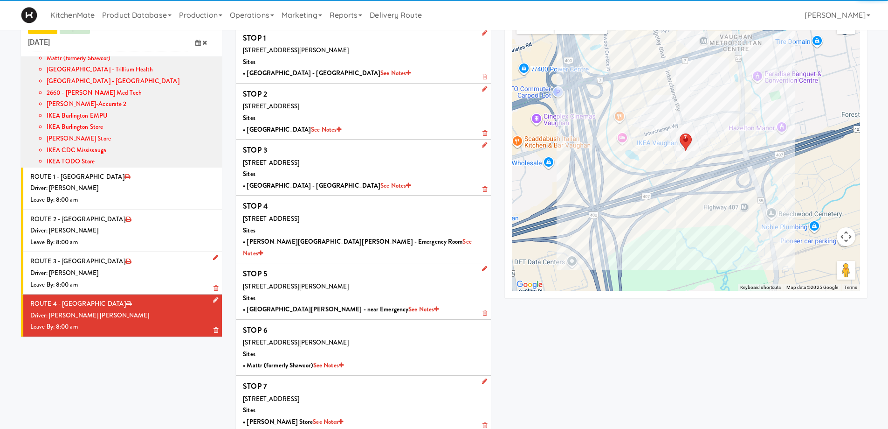
scroll to position [191, 0]
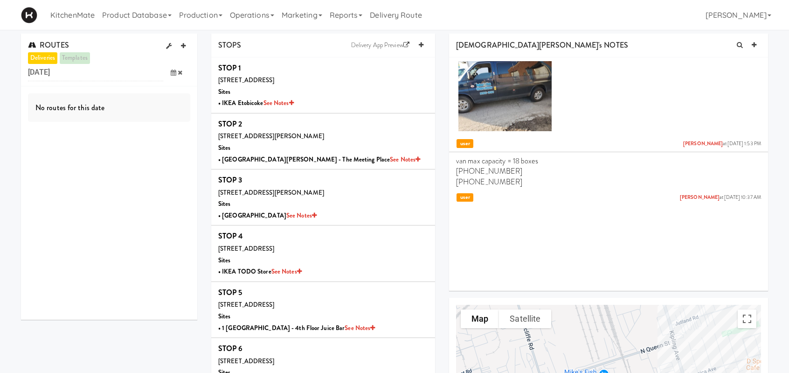
click at [171, 73] on icon at bounding box center [174, 72] width 6 height 6
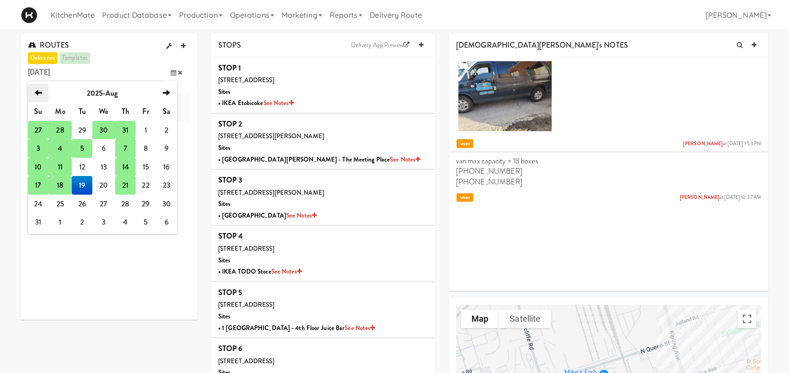
click at [42, 90] on th "previous" at bounding box center [38, 93] width 21 height 19
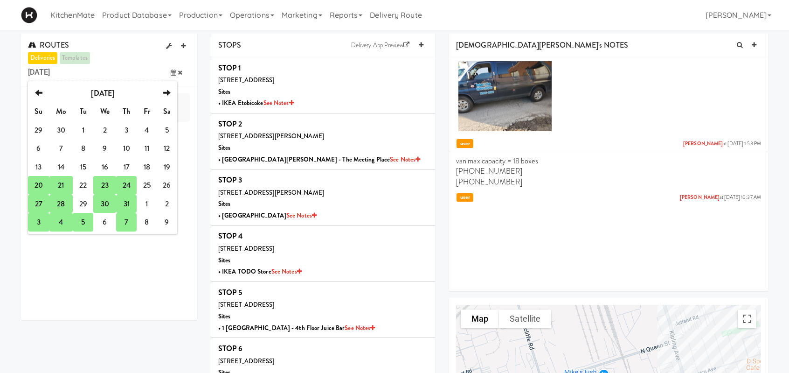
click at [128, 187] on td "24" at bounding box center [126, 185] width 21 height 19
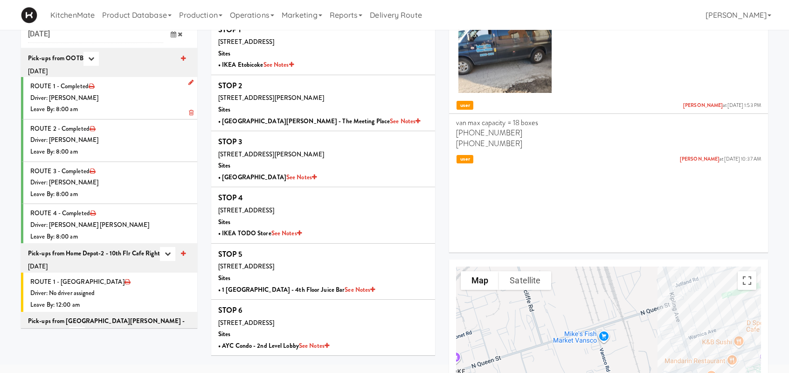
click at [116, 104] on div "Leave By: 8:00 am" at bounding box center [110, 110] width 160 height 12
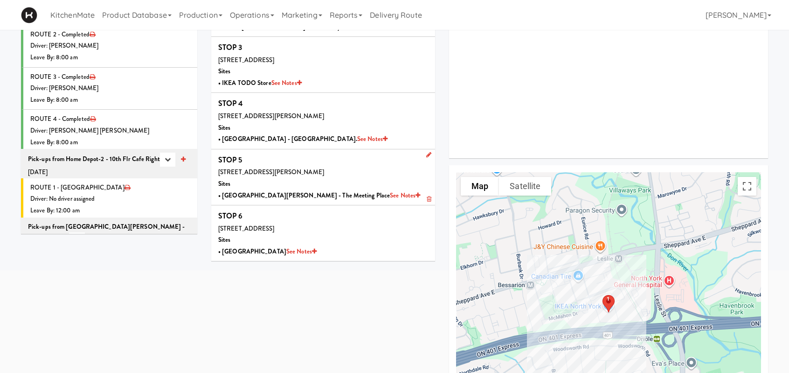
scroll to position [140, 0]
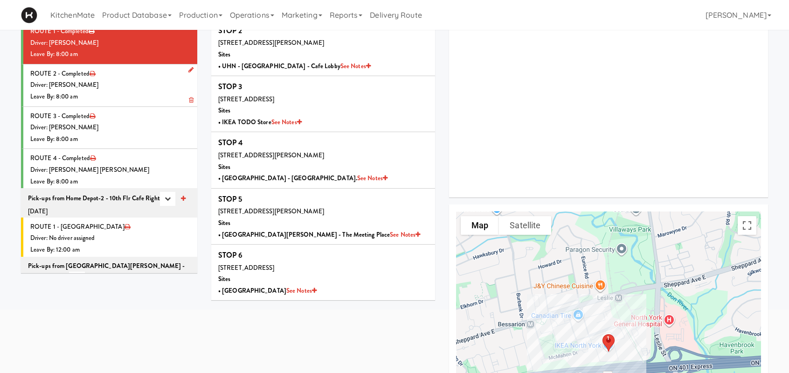
click at [132, 97] on div "Leave By: 8:00 am" at bounding box center [110, 97] width 160 height 12
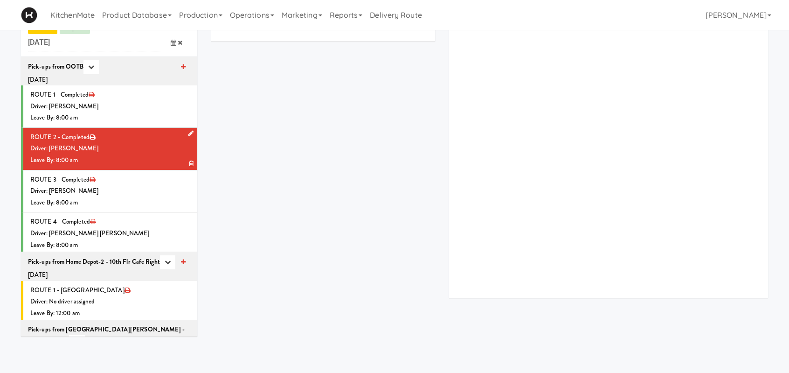
scroll to position [93, 0]
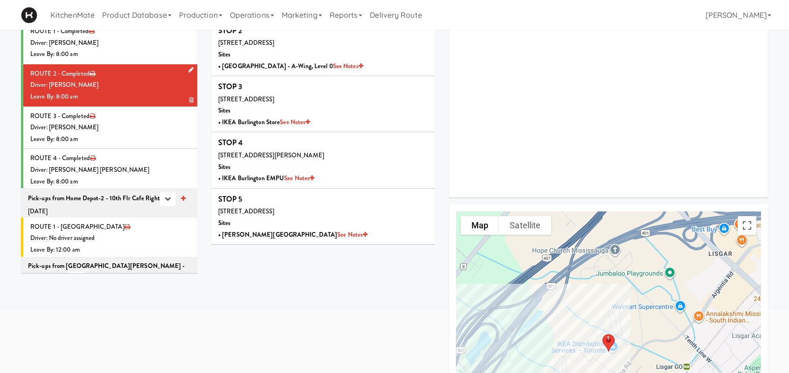
click at [134, 94] on div "Leave By: 8:00 am" at bounding box center [110, 97] width 160 height 12
click at [142, 85] on div "Driver: [PERSON_NAME]" at bounding box center [110, 85] width 160 height 12
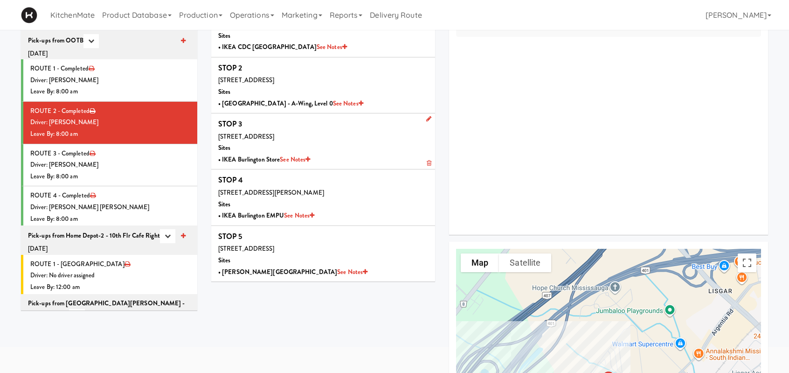
scroll to position [0, 0]
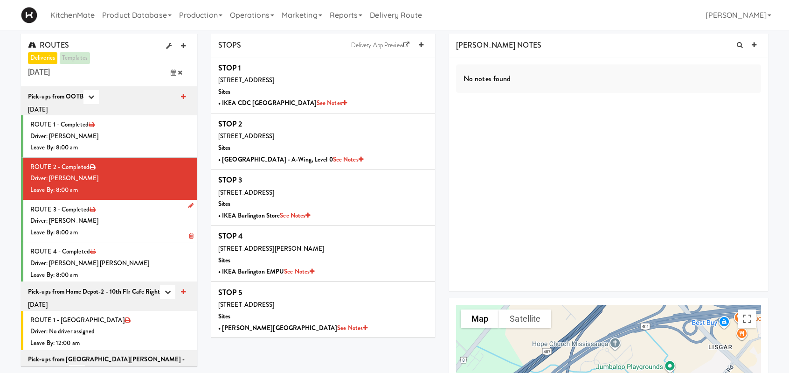
click at [132, 222] on div "Driver: [PERSON_NAME]" at bounding box center [110, 221] width 160 height 12
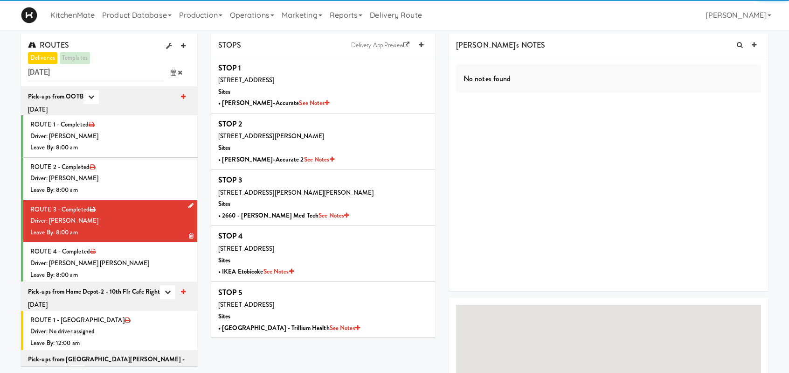
click at [132, 224] on div "Driver: [PERSON_NAME]" at bounding box center [110, 221] width 160 height 12
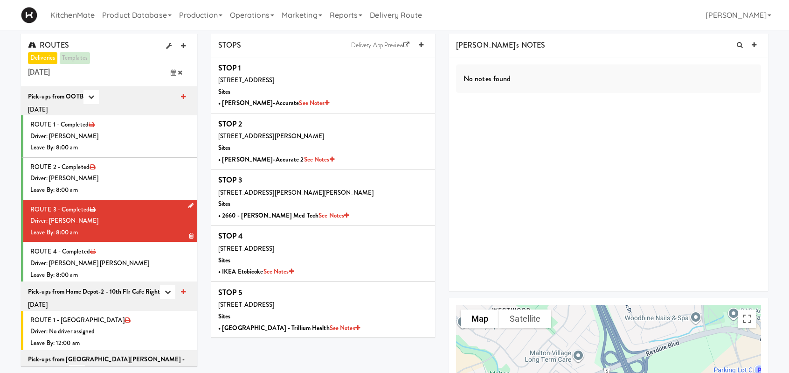
click at [68, 225] on div "Driver: [PERSON_NAME]" at bounding box center [110, 221] width 160 height 12
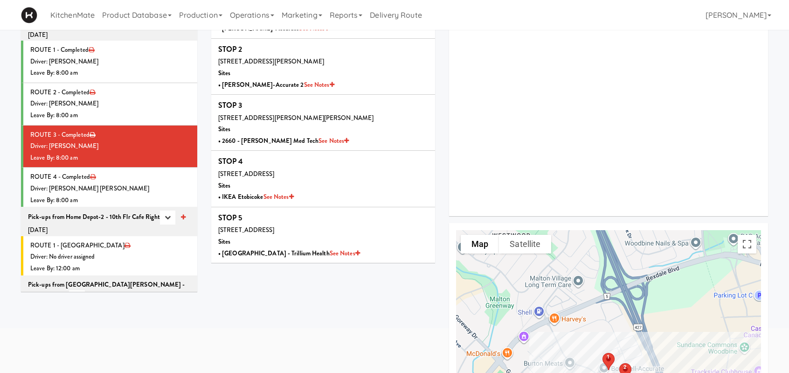
scroll to position [93, 0]
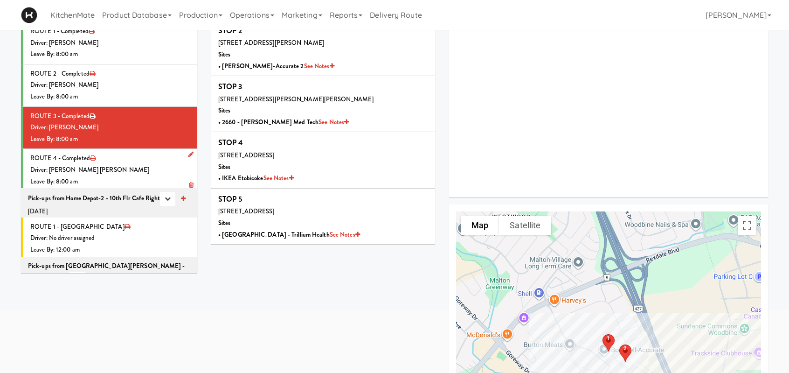
click at [135, 162] on li "ROUTE 4 - Completed Driver: Khalil Odim Chedid Leave By: 8:00 am" at bounding box center [109, 170] width 176 height 42
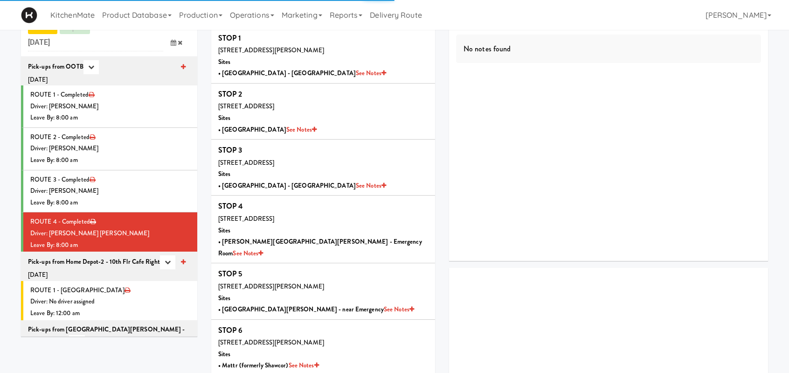
scroll to position [93, 0]
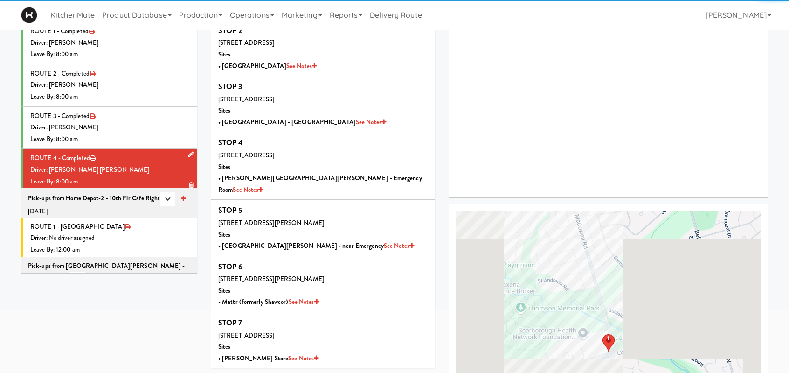
click at [129, 164] on div "Driver: [PERSON_NAME] [PERSON_NAME]" at bounding box center [110, 170] width 160 height 12
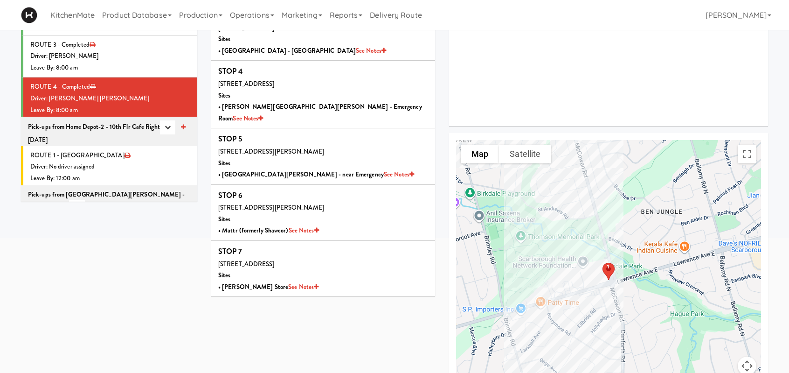
scroll to position [187, 0]
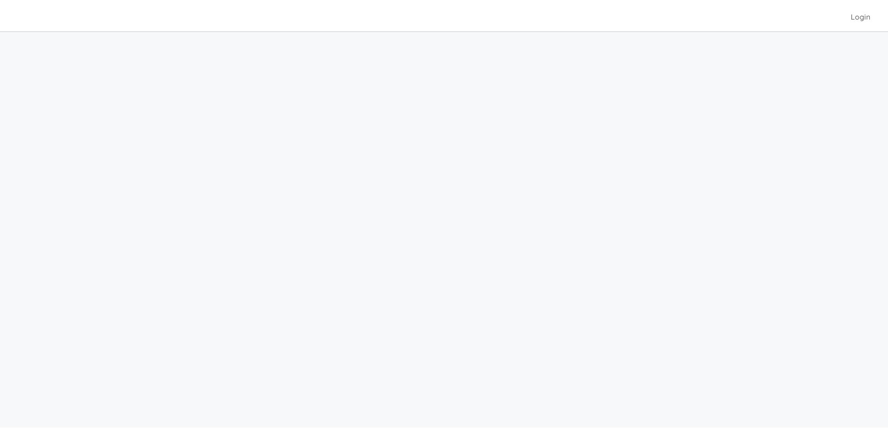
scroll to position [30, 0]
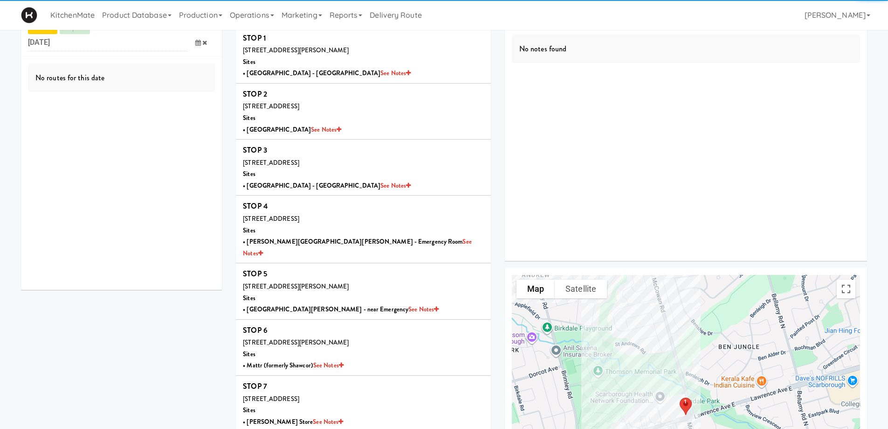
click at [198, 43] on icon at bounding box center [198, 43] width 6 height 6
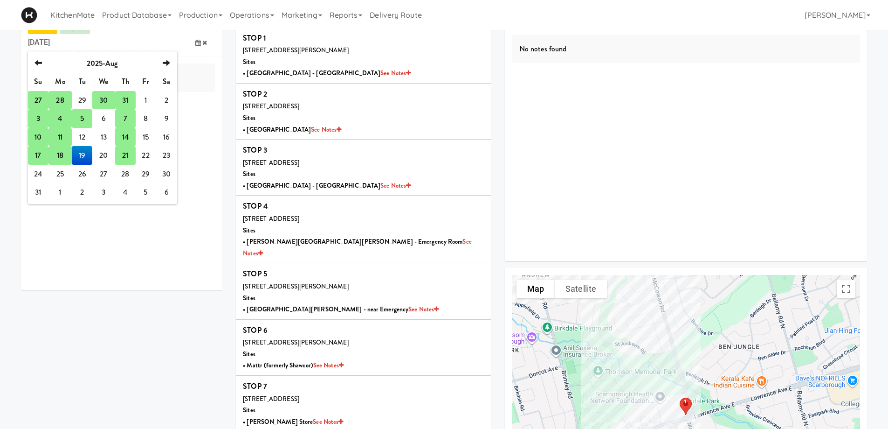
click at [126, 156] on td "21" at bounding box center [125, 155] width 21 height 19
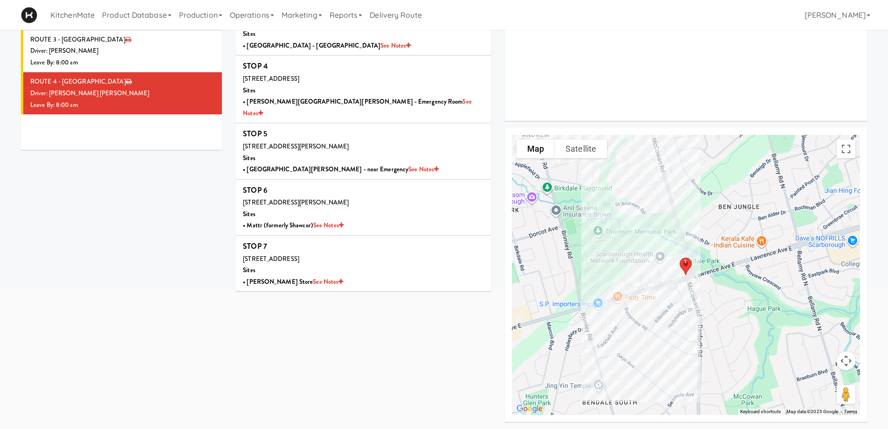
scroll to position [0, 0]
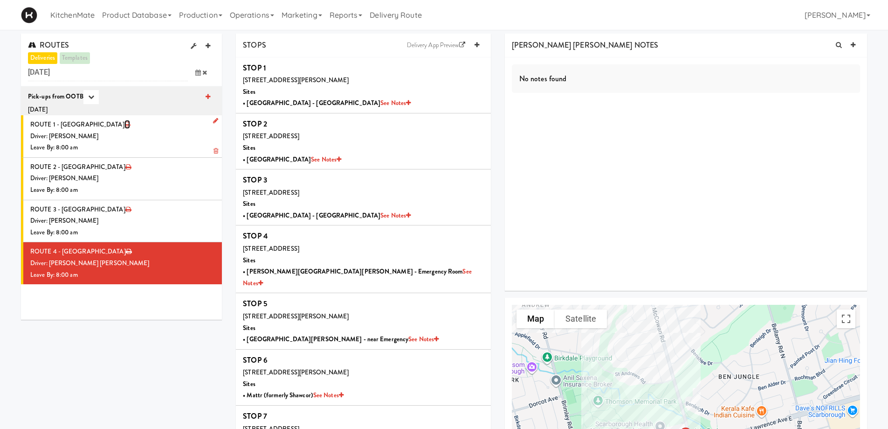
click at [125, 122] on icon at bounding box center [128, 124] width 6 height 6
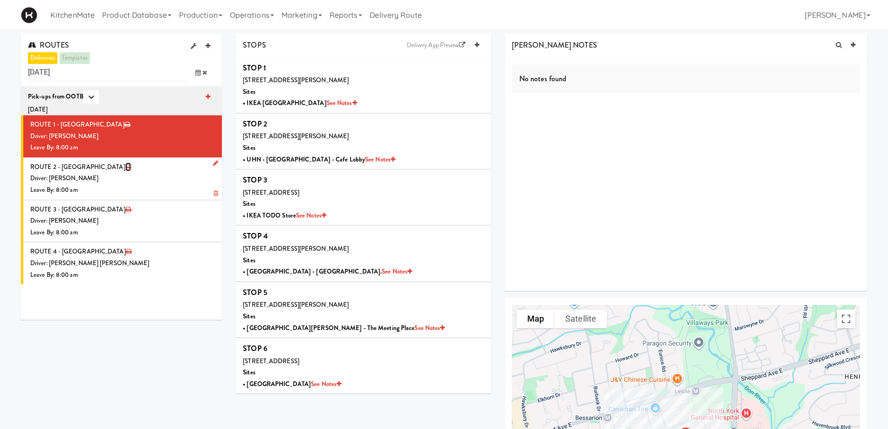
click at [125, 165] on icon at bounding box center [128, 167] width 6 height 6
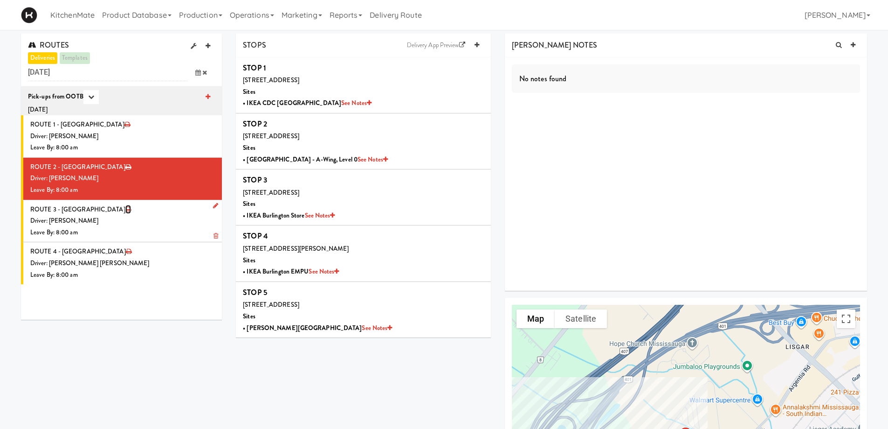
click at [125, 209] on icon at bounding box center [128, 209] width 6 height 6
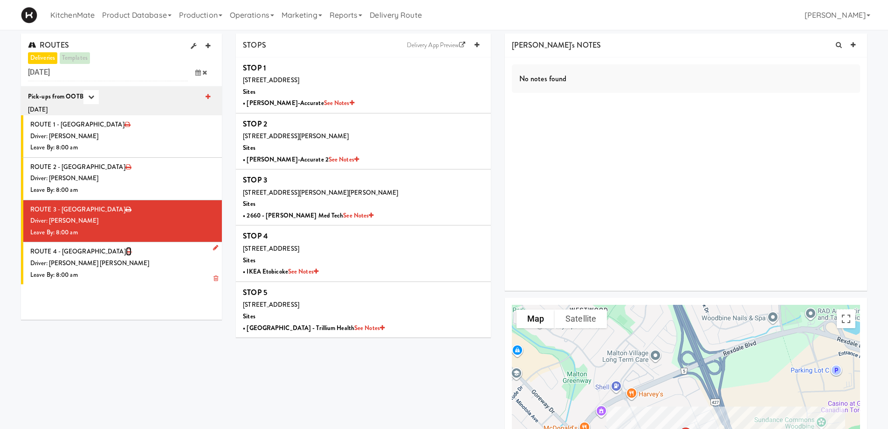
click at [126, 251] on icon at bounding box center [129, 251] width 6 height 6
